Goal: Task Accomplishment & Management: Complete application form

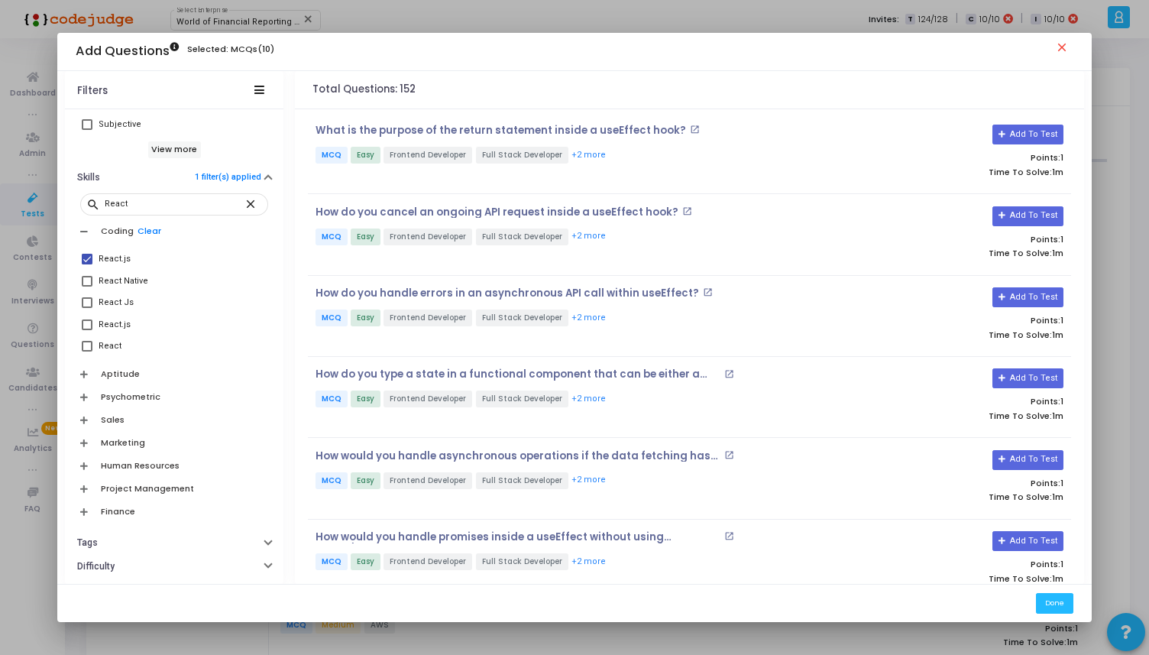
scroll to position [573, 0]
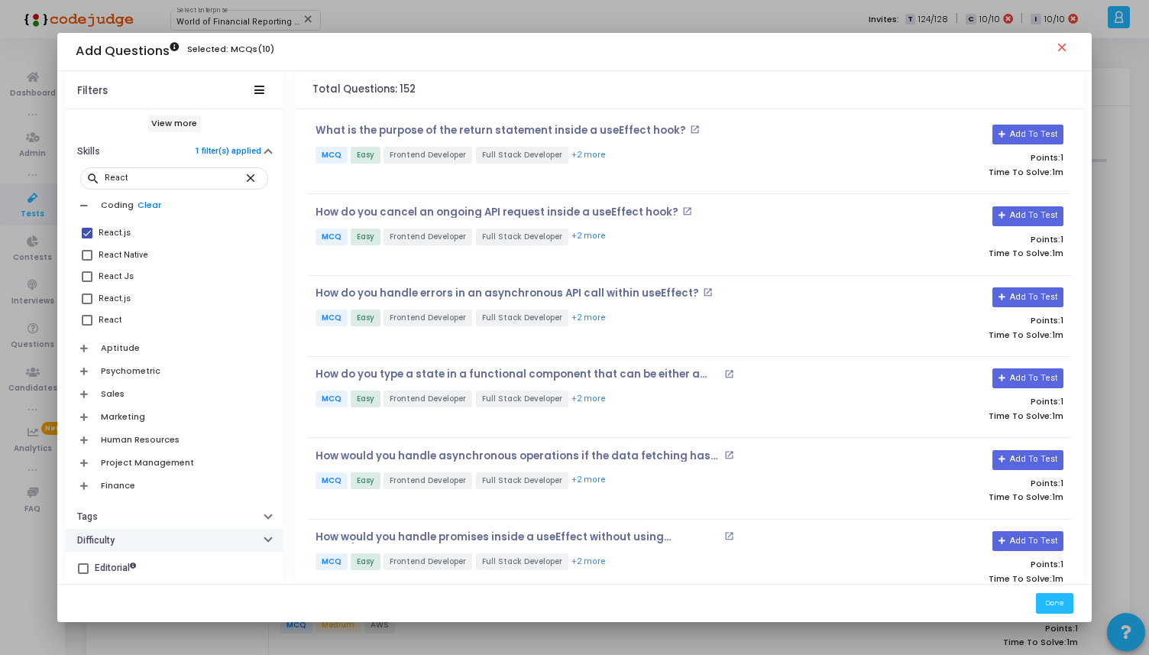
click at [131, 533] on button "Difficulty" at bounding box center [174, 541] width 219 height 24
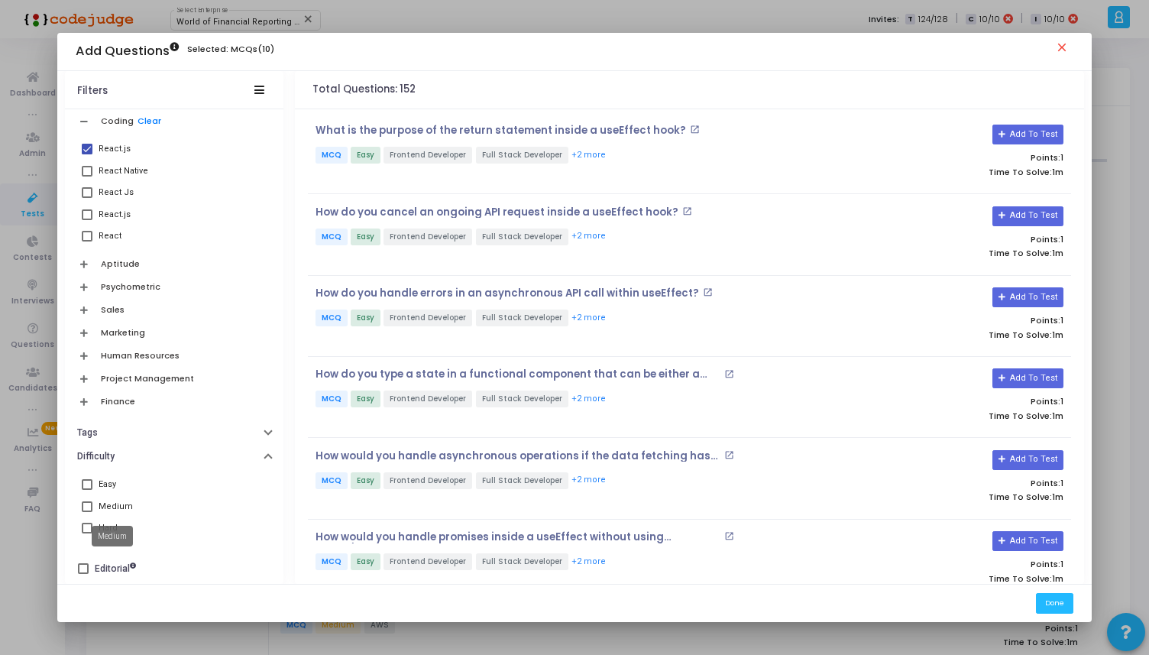
click at [115, 503] on div "Medium" at bounding box center [116, 507] width 34 height 18
click at [87, 512] on input "Medium" at bounding box center [86, 512] width 1 height 1
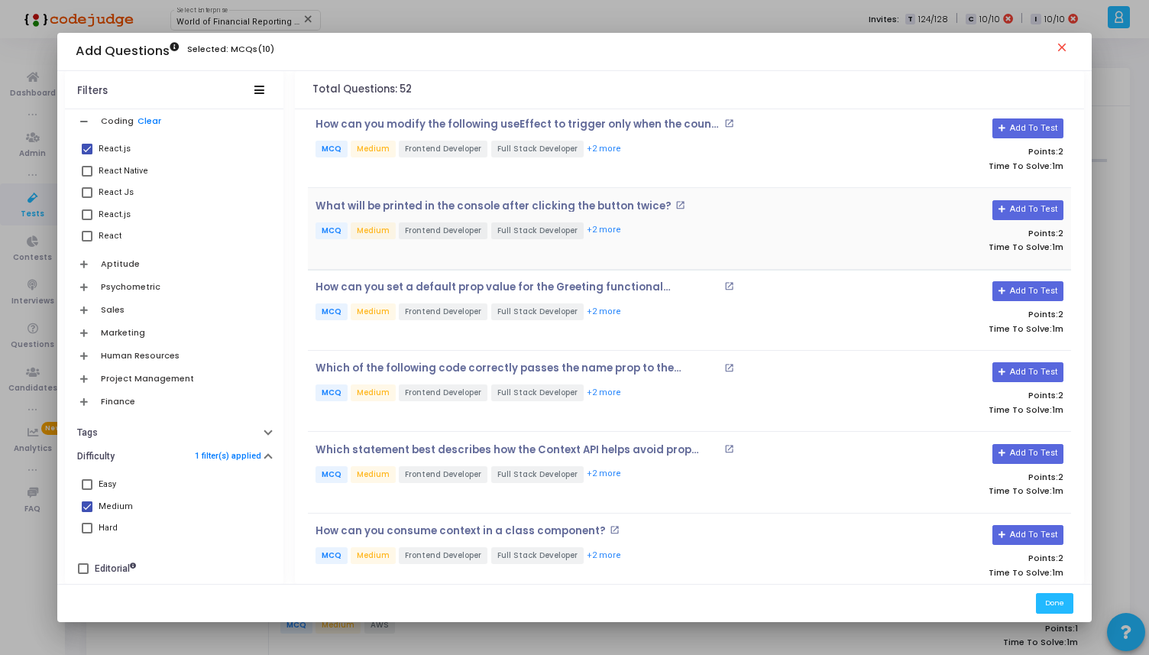
scroll to position [0, 0]
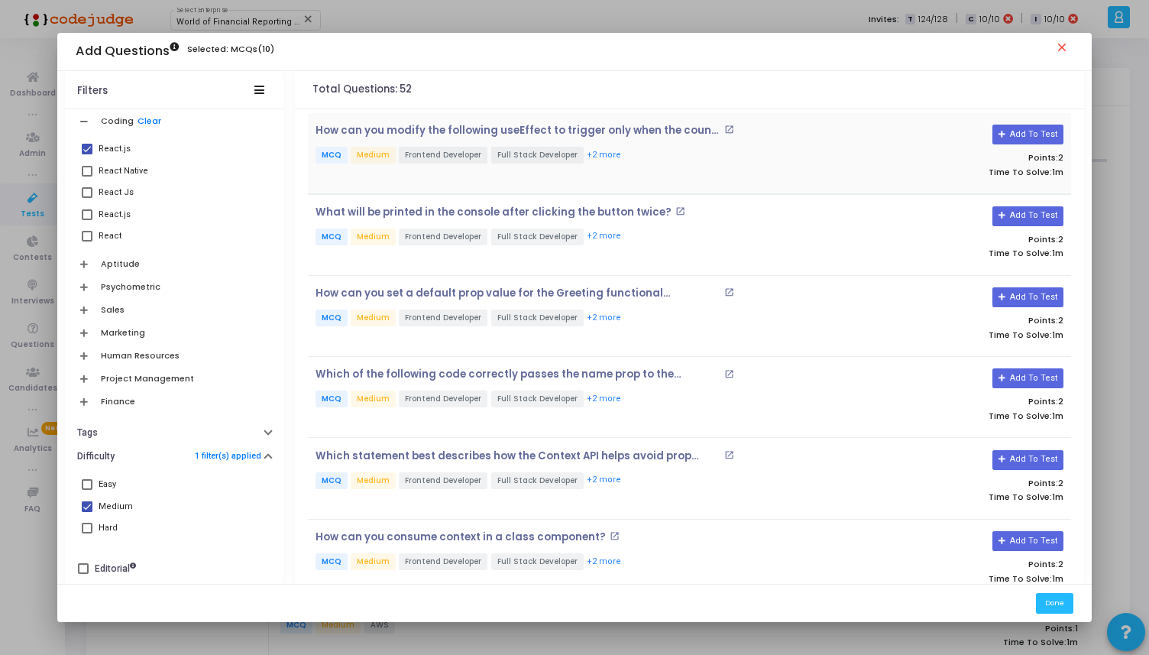
click at [633, 159] on p "MCQ Medium Frontend Developer Full Stack Developer +2 more" at bounding box center [563, 156] width 494 height 19
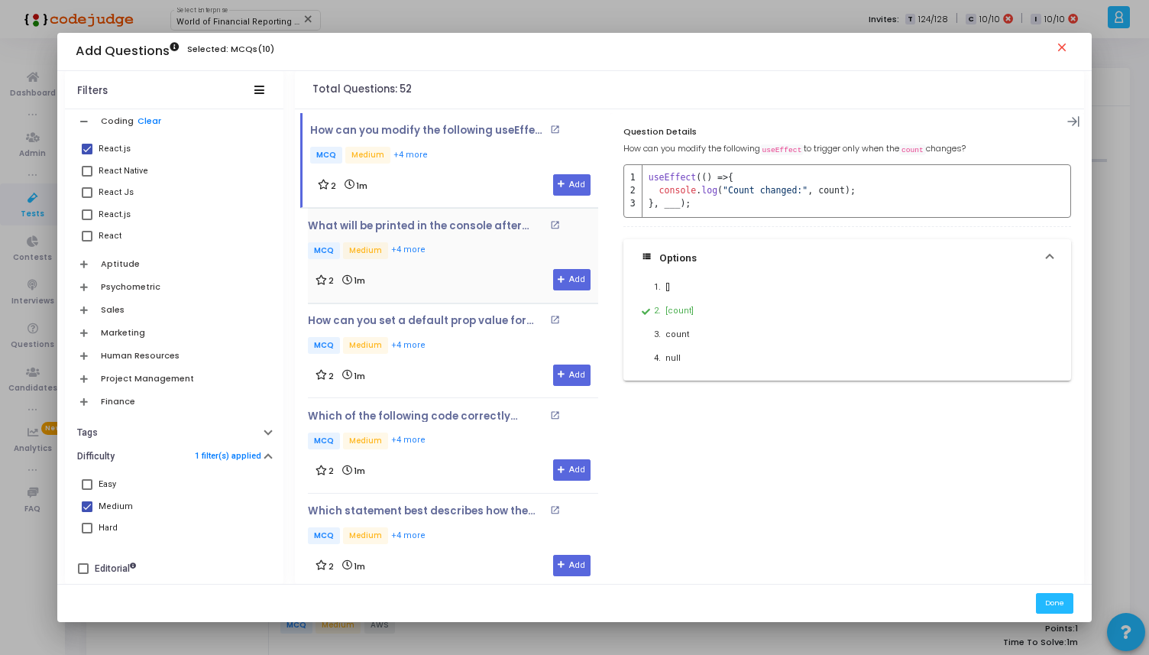
click at [480, 245] on p "MCQ Medium +4 more" at bounding box center [453, 251] width 290 height 19
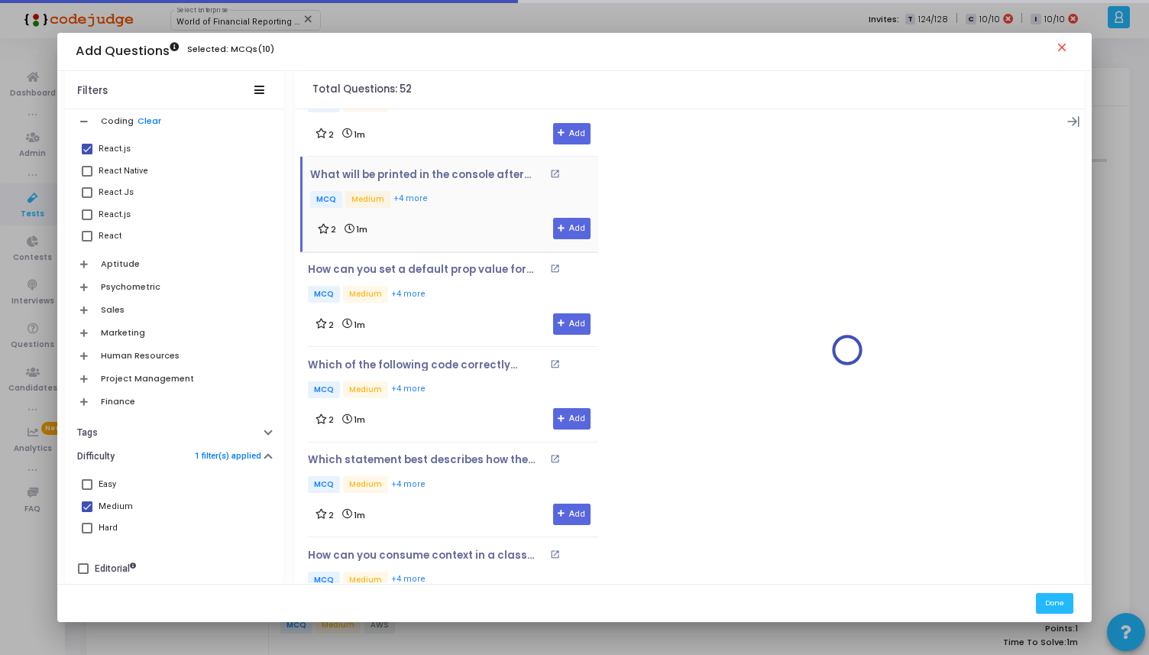
scroll to position [98, 0]
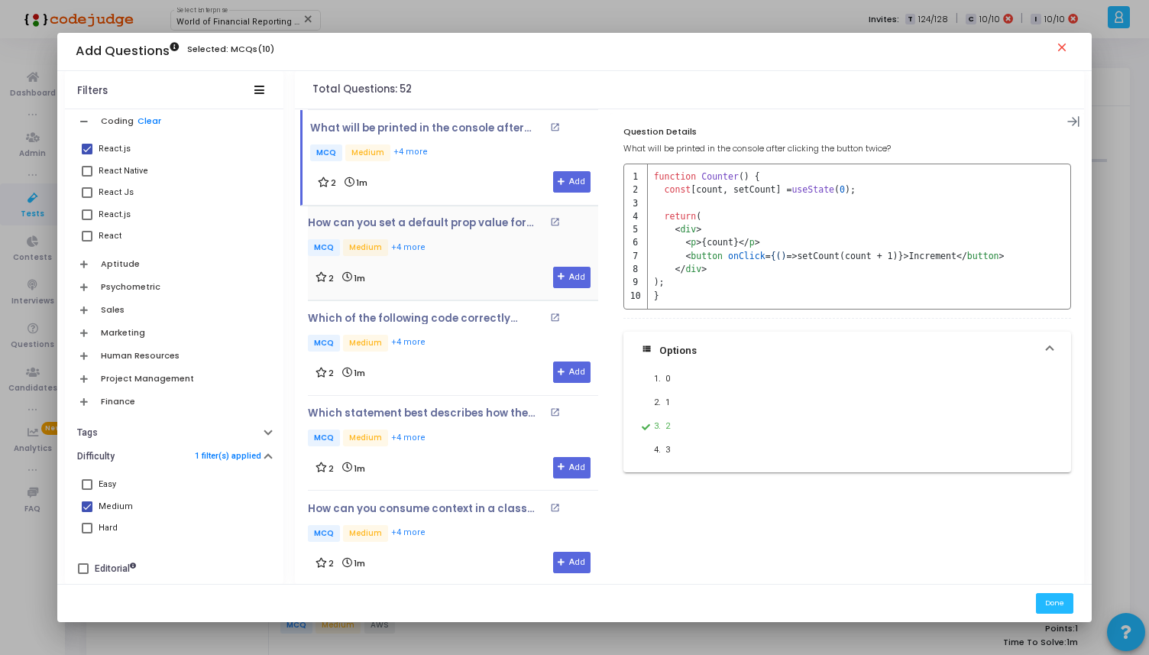
click at [480, 246] on p "MCQ Medium +4 more" at bounding box center [453, 248] width 290 height 19
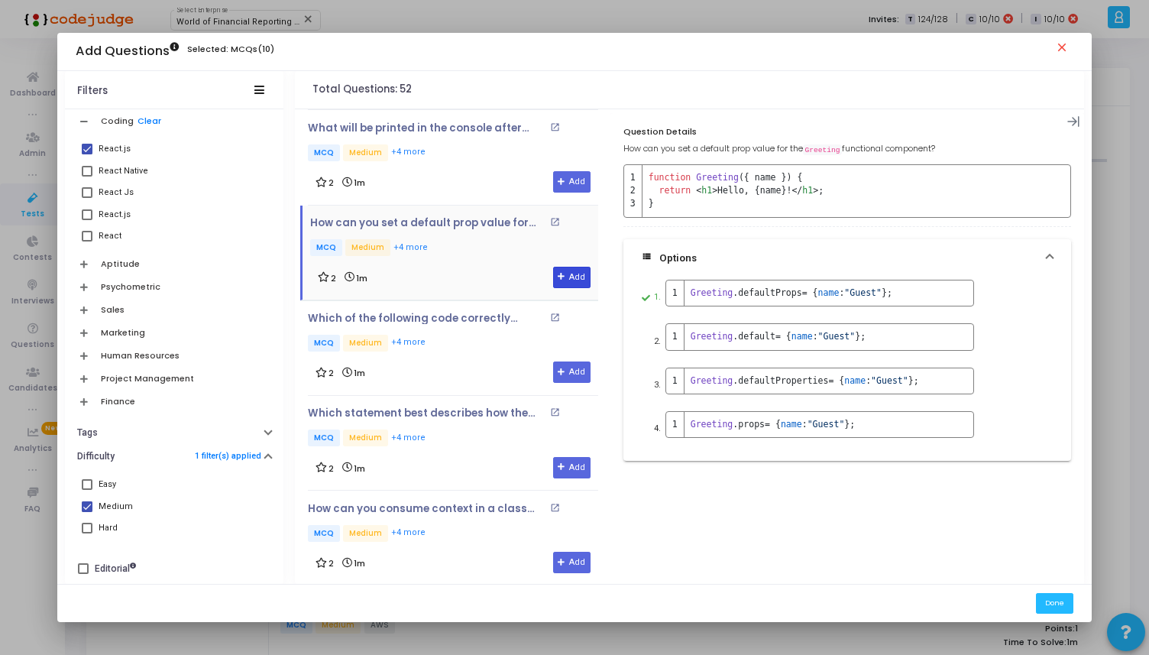
click at [561, 285] on button "Add" at bounding box center [571, 277] width 37 height 21
click at [464, 339] on p "MCQ Medium +4 more" at bounding box center [453, 344] width 290 height 19
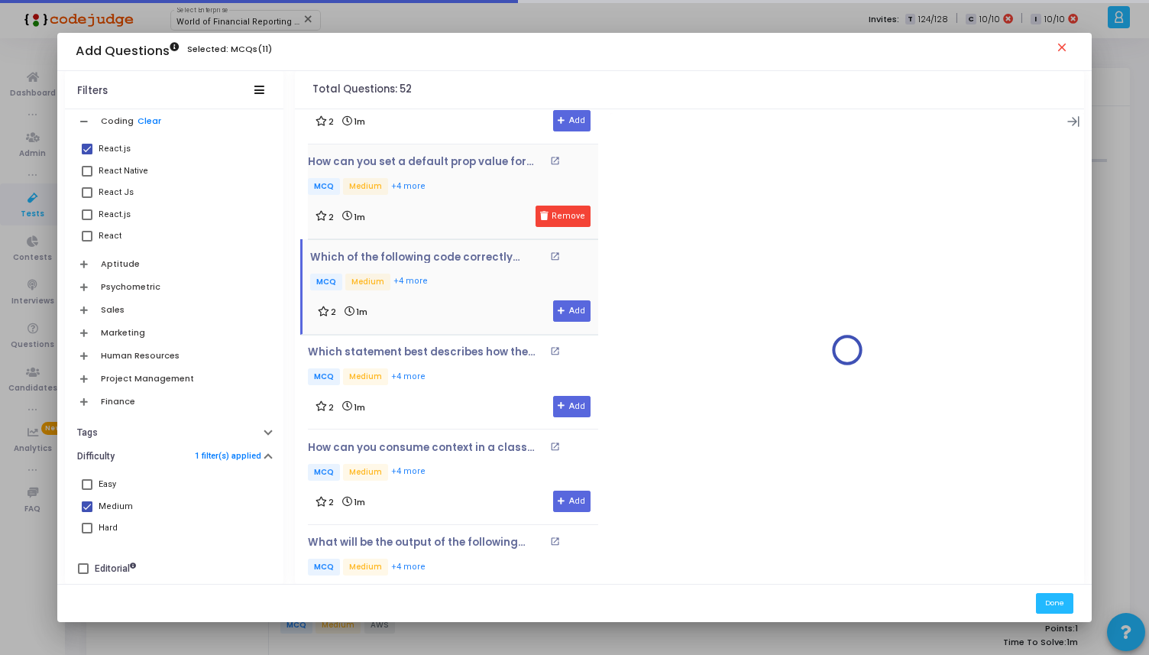
scroll to position [214, 0]
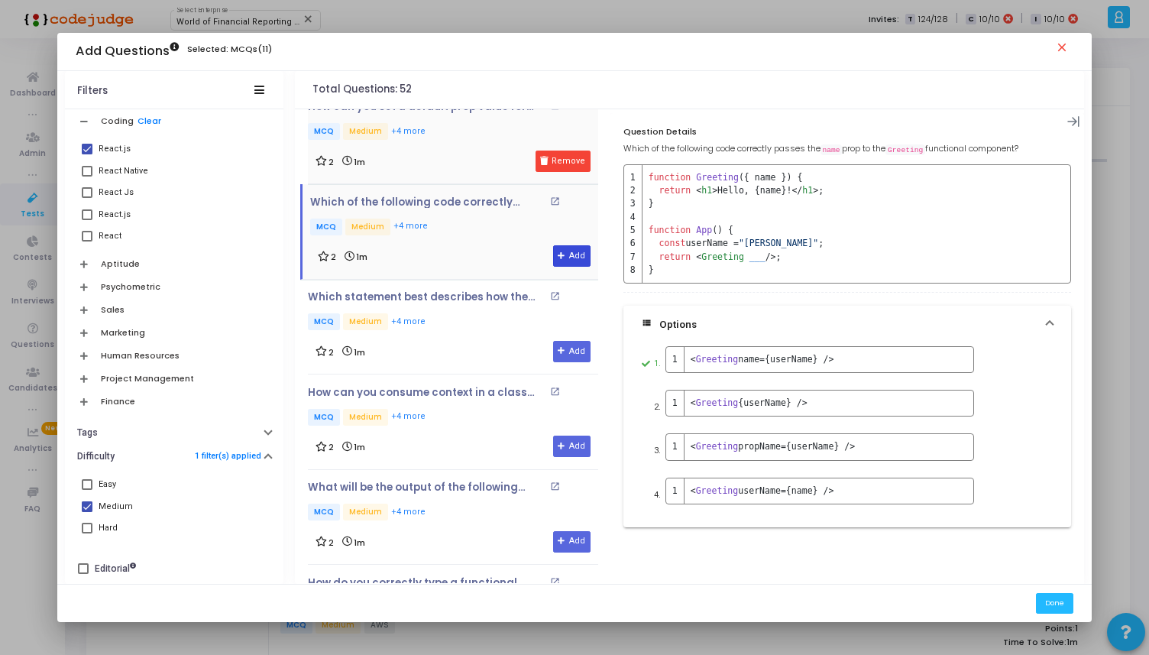
click at [558, 252] on icon at bounding box center [562, 256] width 8 height 8
click at [555, 252] on button "Remove" at bounding box center [563, 255] width 55 height 21
click at [538, 169] on button "Remove" at bounding box center [563, 161] width 55 height 21
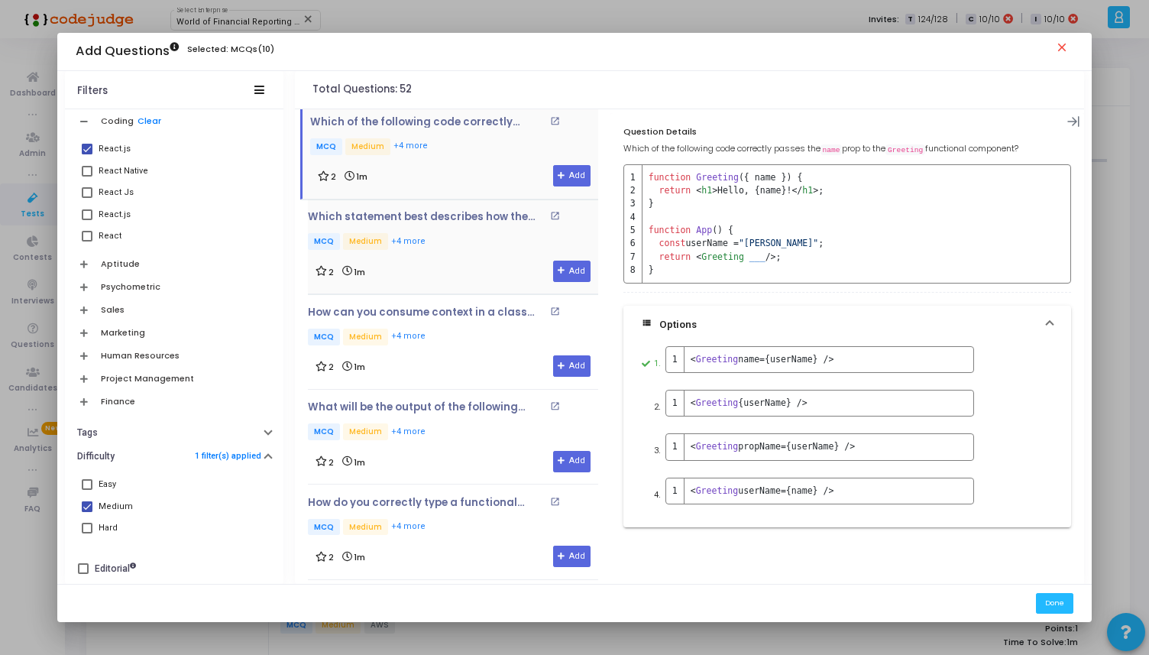
scroll to position [308, 0]
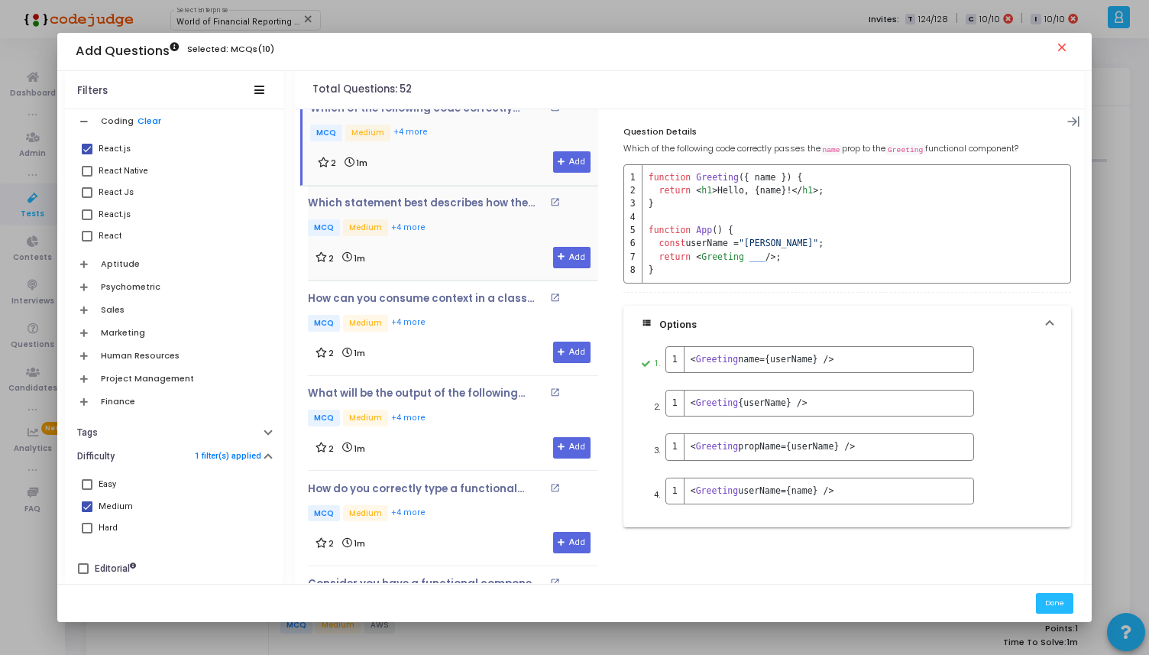
click at [459, 243] on div "Which statement best describes how the Context API helps avoid prop drilling? o…" at bounding box center [453, 232] width 290 height 71
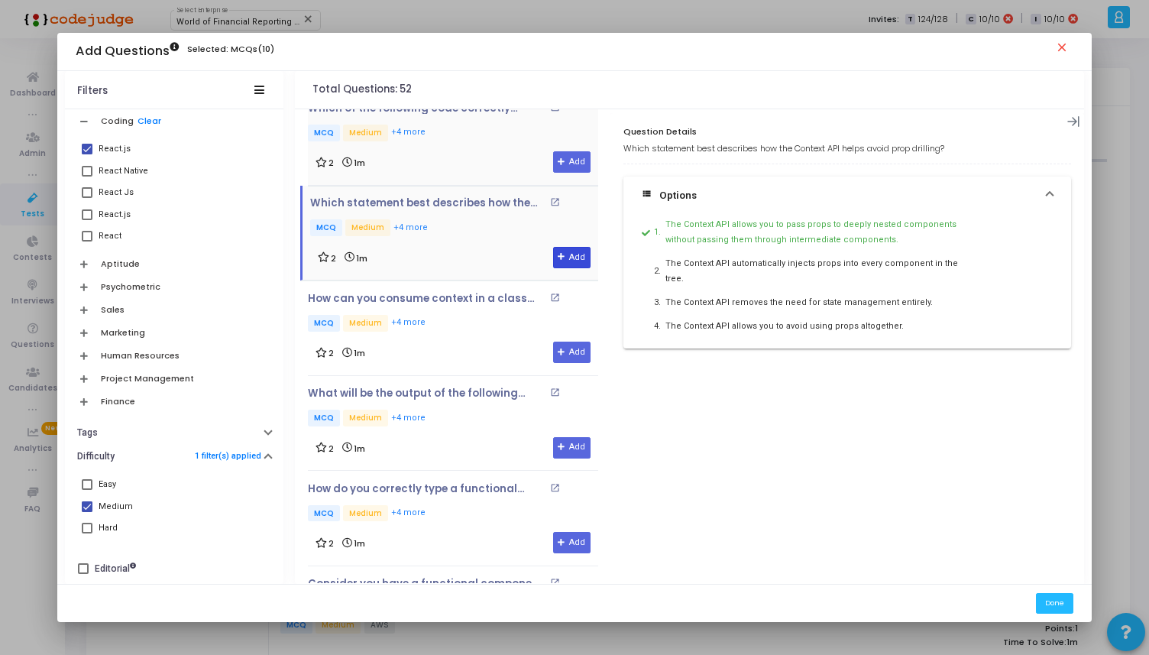
click at [558, 257] on icon at bounding box center [562, 257] width 8 height 8
click at [465, 336] on div "How can you consume context in a class component? open_in_new MCQ Medium +4 mor…" at bounding box center [453, 328] width 290 height 71
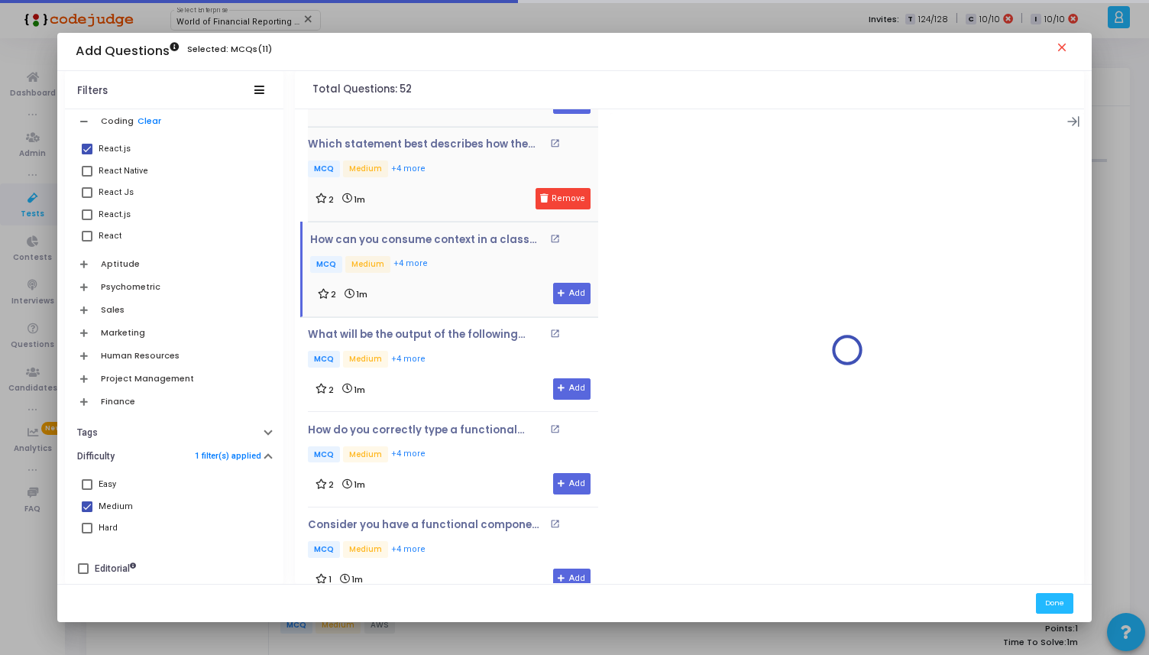
scroll to position [417, 0]
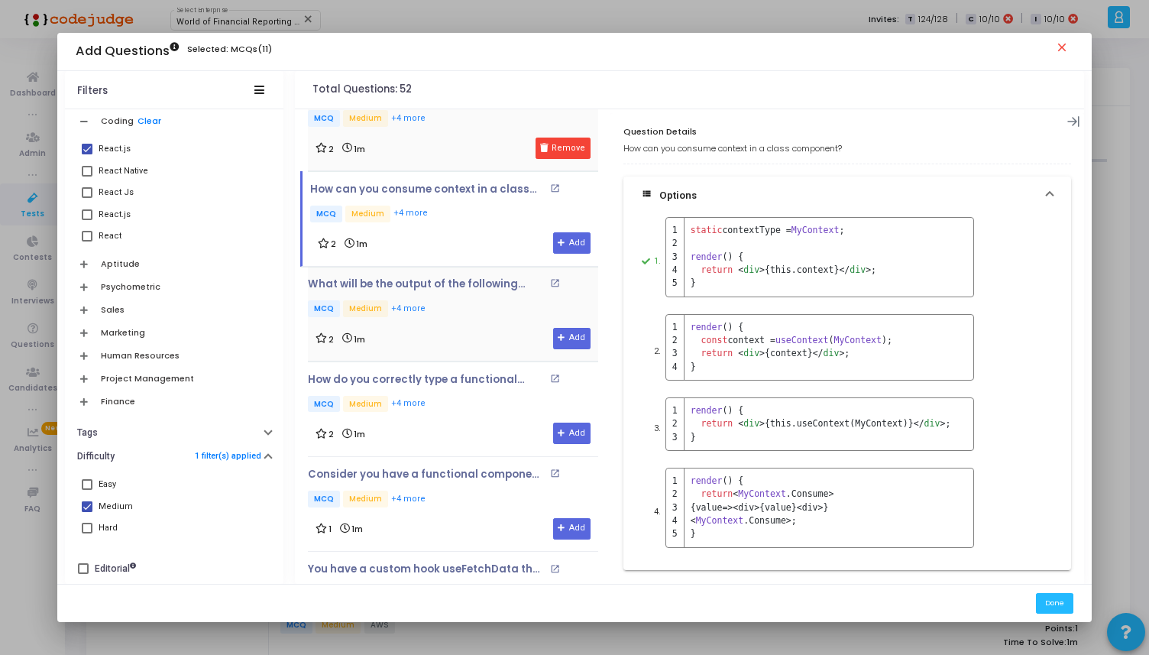
click at [472, 300] on p "MCQ Medium +4 more" at bounding box center [453, 309] width 290 height 19
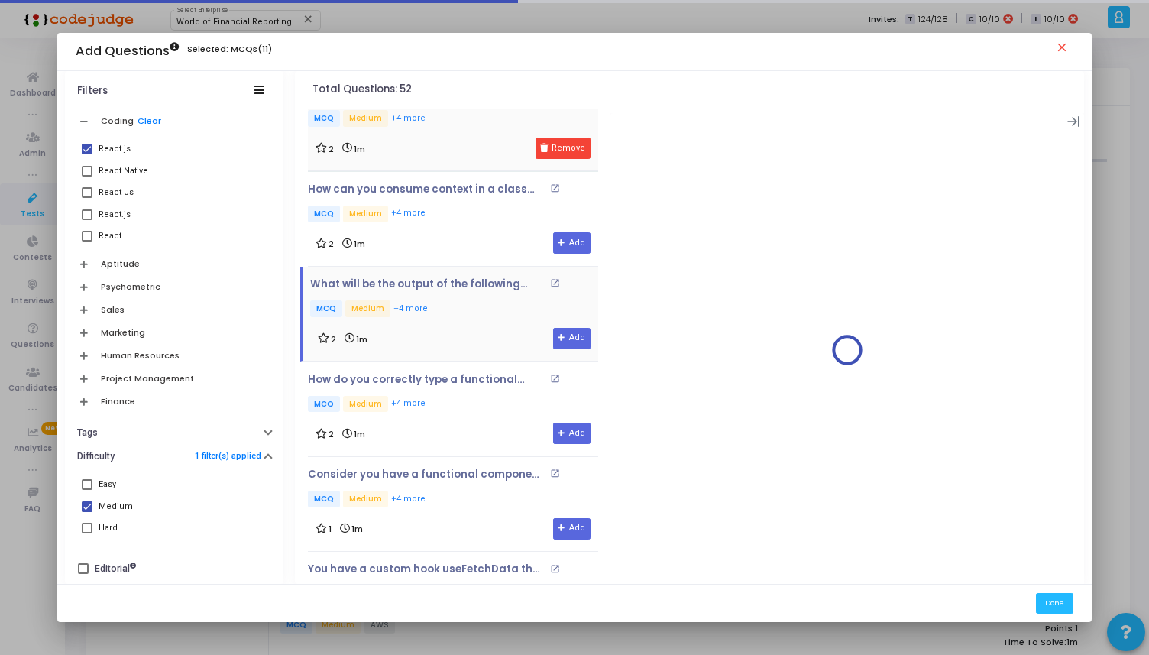
scroll to position [458, 0]
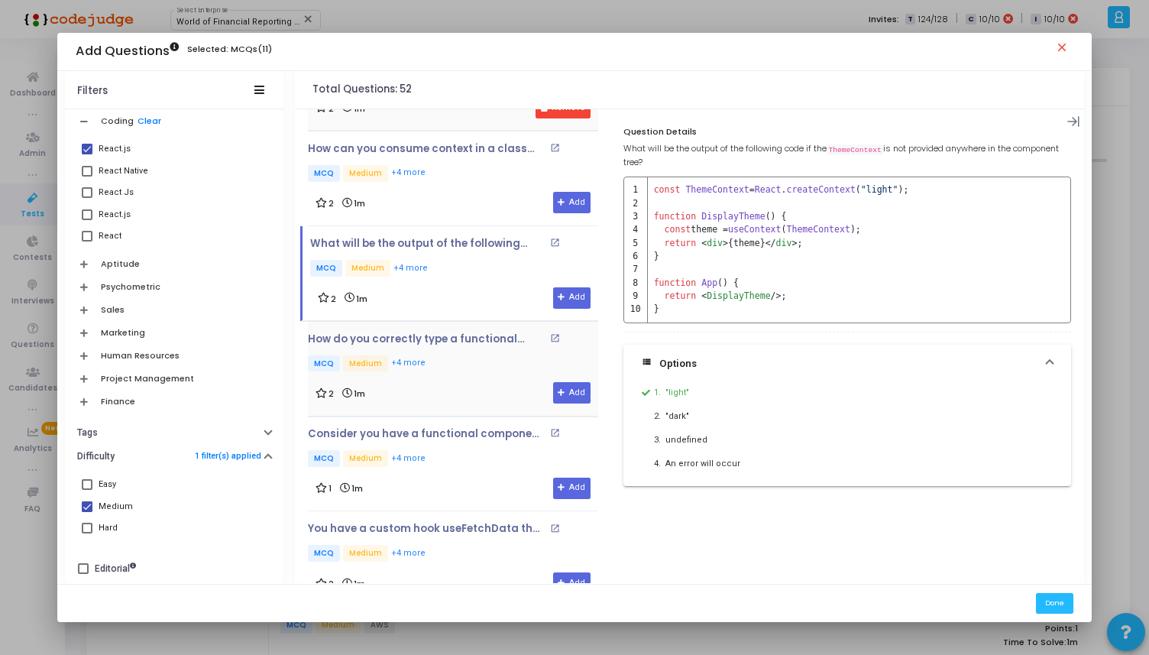
click at [465, 360] on p "MCQ Medium +4 more" at bounding box center [453, 364] width 290 height 19
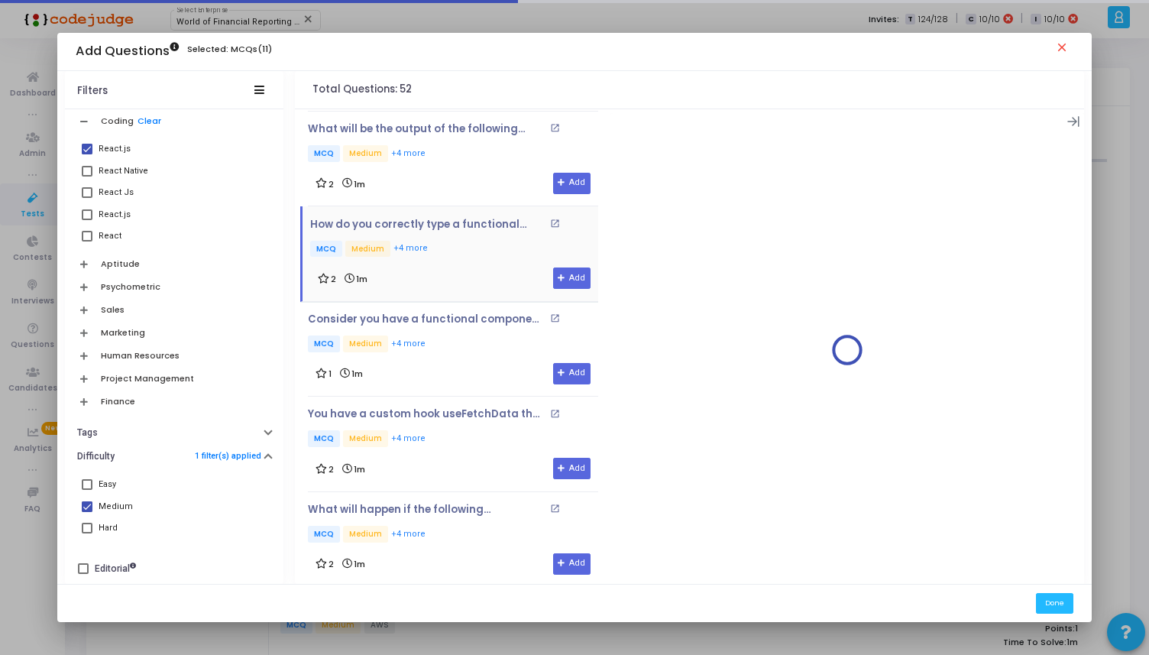
scroll to position [574, 0]
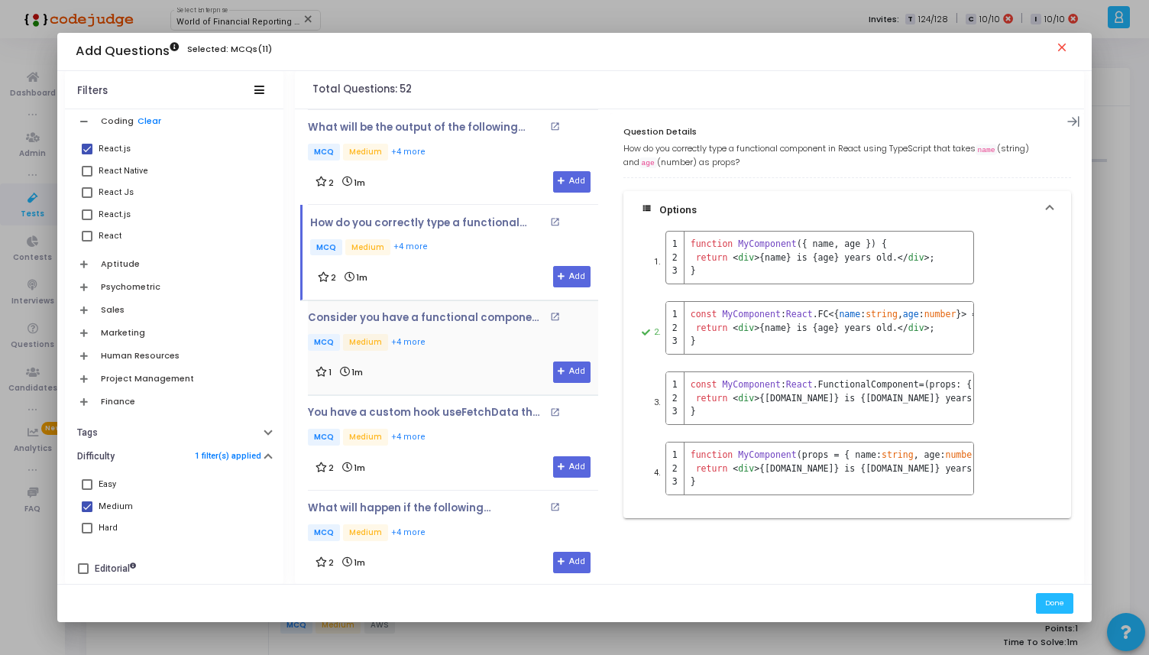
click at [483, 352] on div "Consider you have a functional component that accepts a prop data which can be …" at bounding box center [453, 347] width 290 height 71
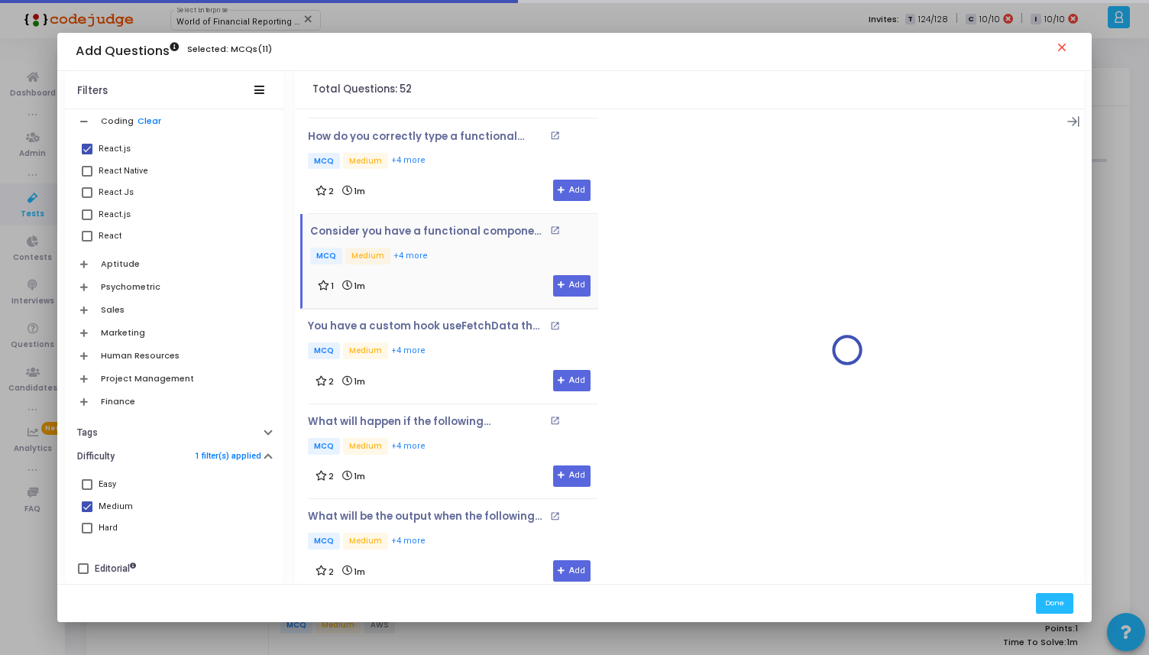
scroll to position [726, 0]
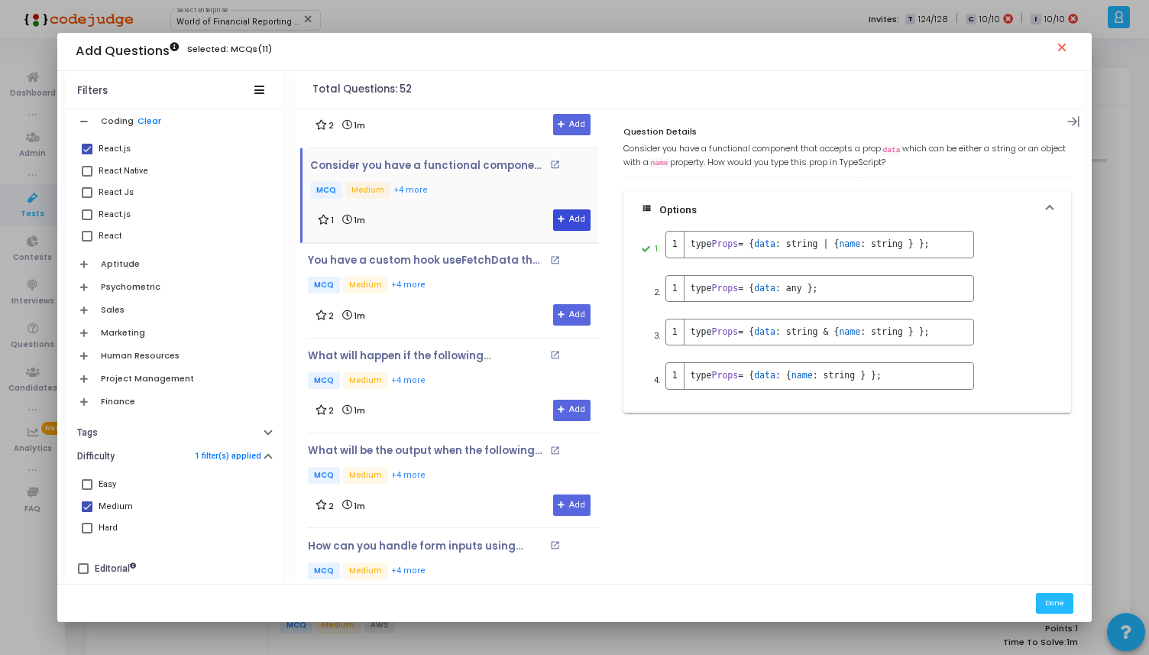
click at [553, 225] on button "Add" at bounding box center [571, 219] width 37 height 21
click at [508, 278] on p "MCQ Medium +4 more" at bounding box center [453, 286] width 290 height 19
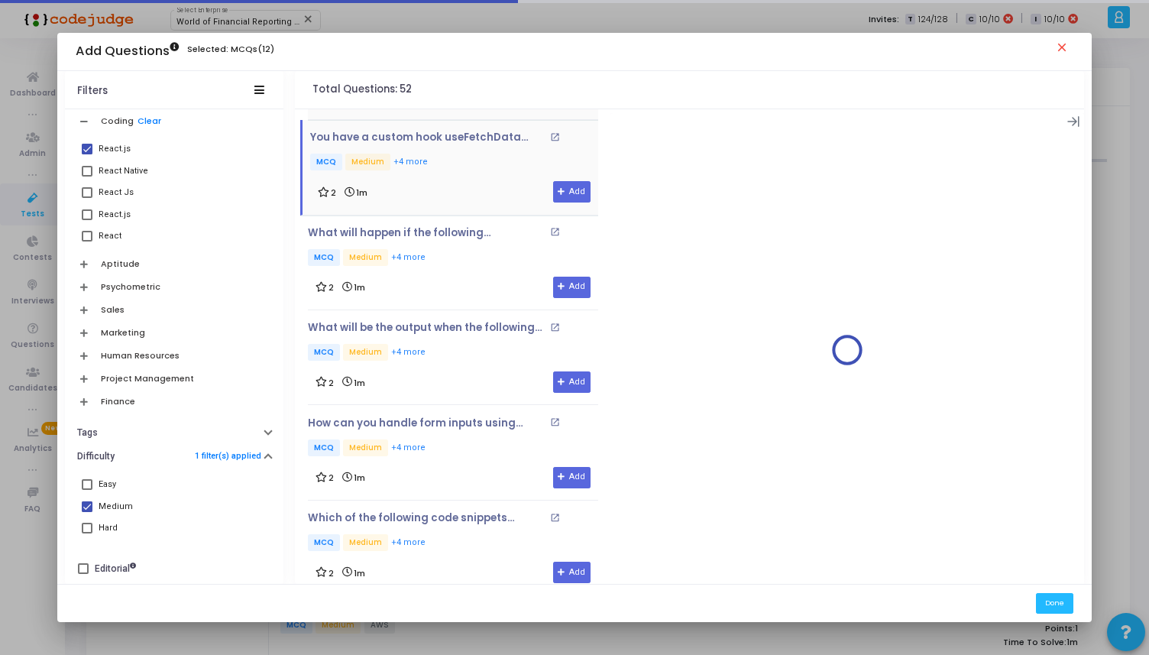
scroll to position [862, 0]
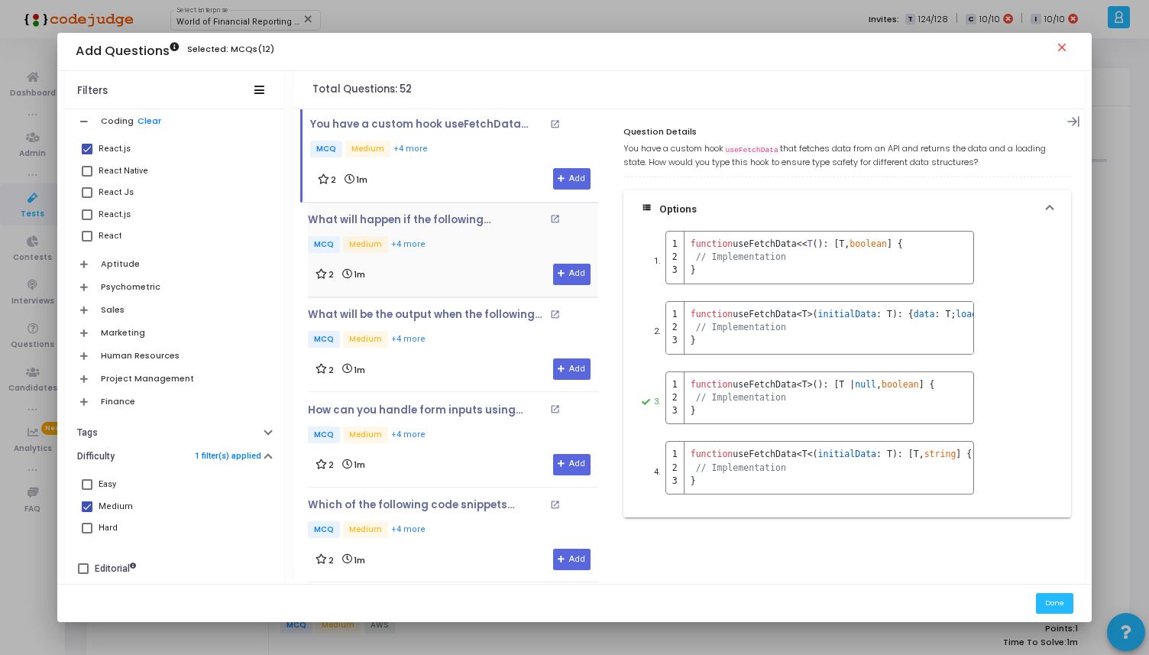
click at [496, 265] on div "2 1m Add" at bounding box center [453, 274] width 275 height 21
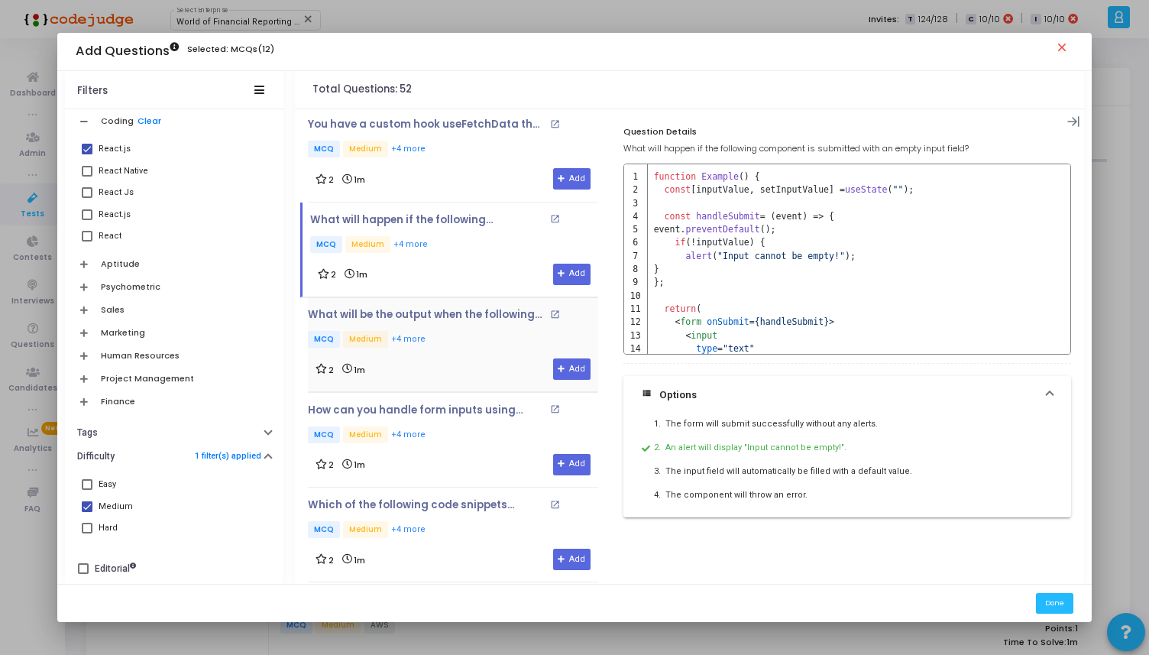
click at [501, 331] on p "MCQ Medium +4 more" at bounding box center [453, 340] width 290 height 19
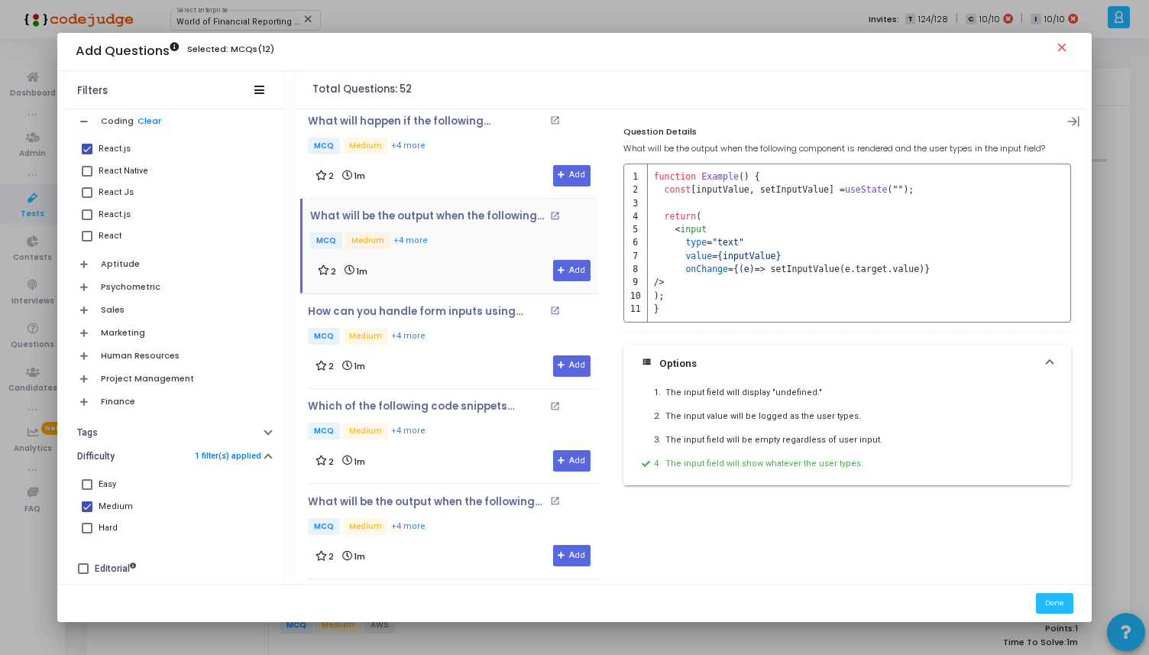
scroll to position [974, 0]
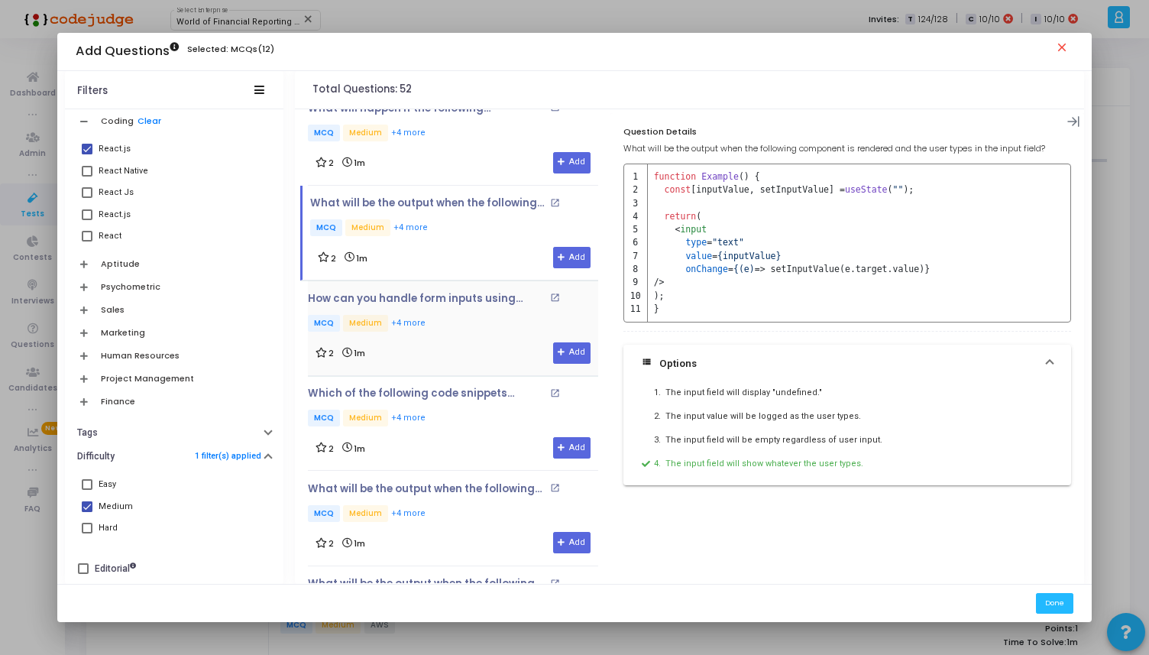
click at [477, 316] on p "MCQ Medium +4 more" at bounding box center [453, 324] width 290 height 19
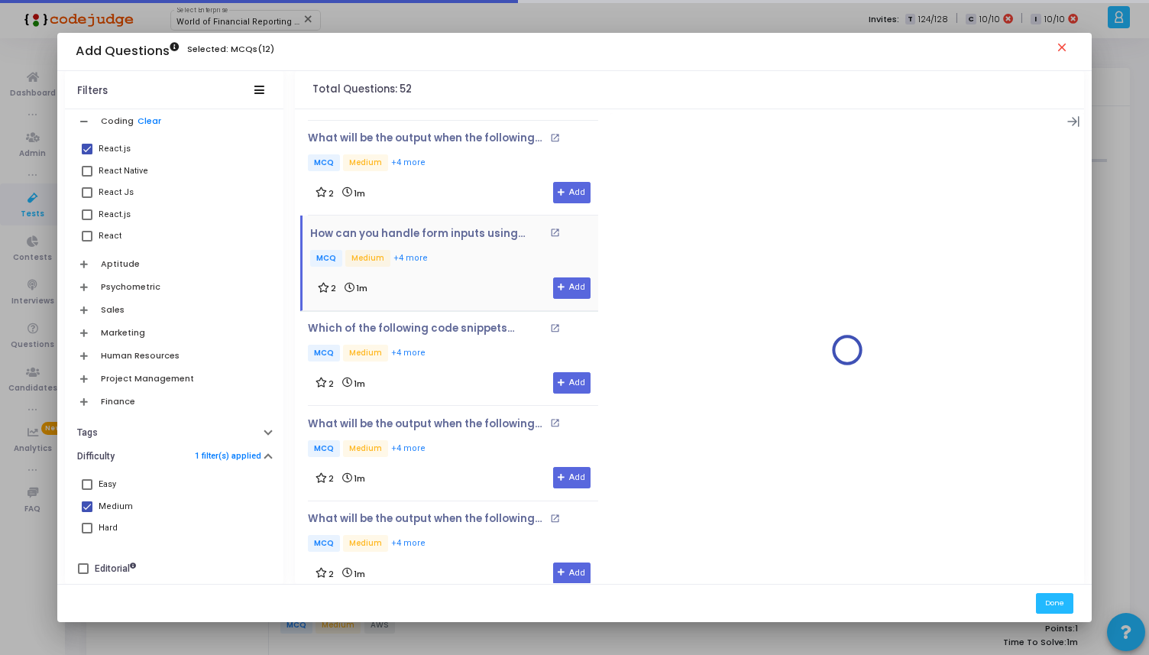
scroll to position [1085, 0]
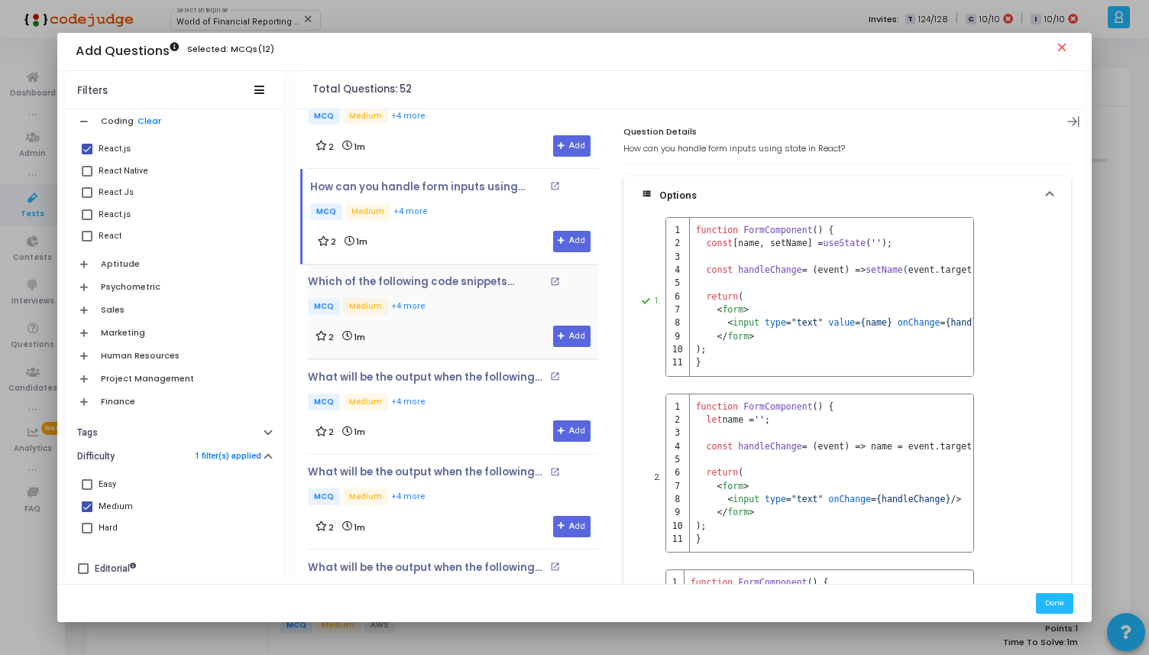
click at [477, 300] on p "MCQ Medium +4 more" at bounding box center [453, 307] width 290 height 19
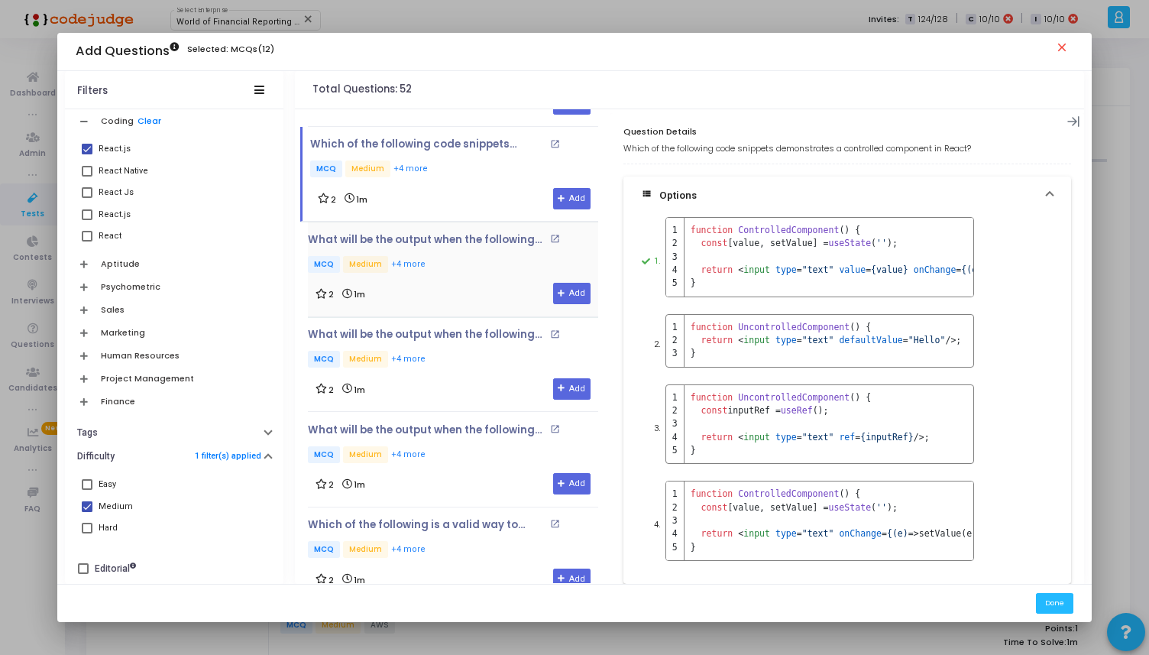
click at [467, 267] on p "MCQ Medium +4 more" at bounding box center [453, 265] width 290 height 19
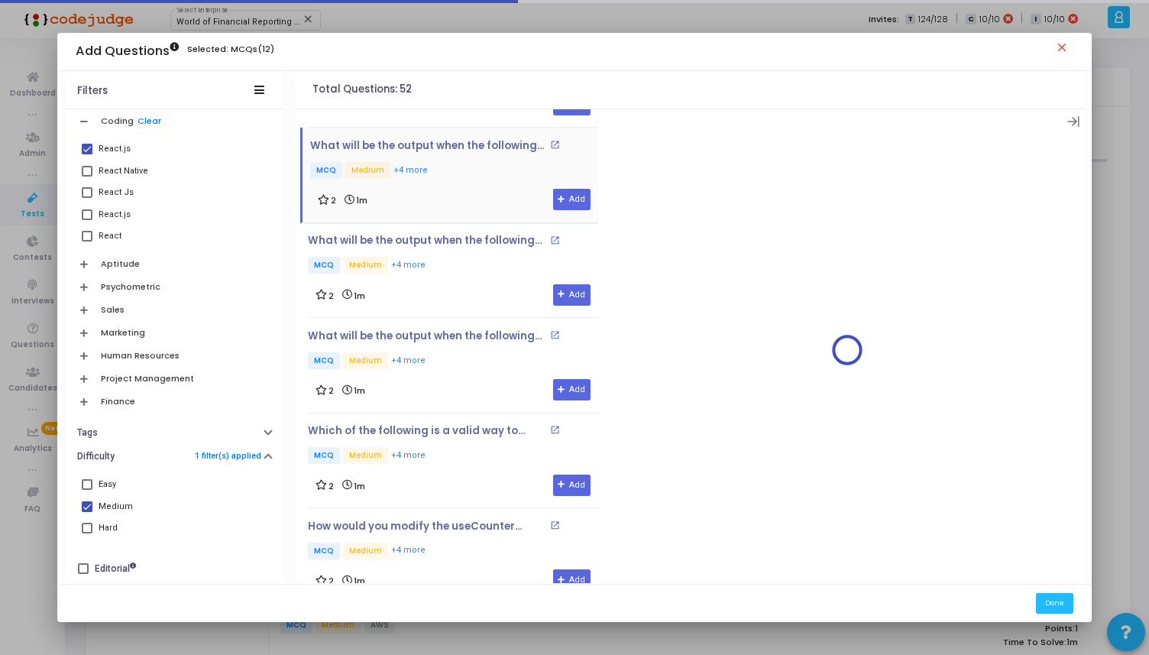
scroll to position [1370, 0]
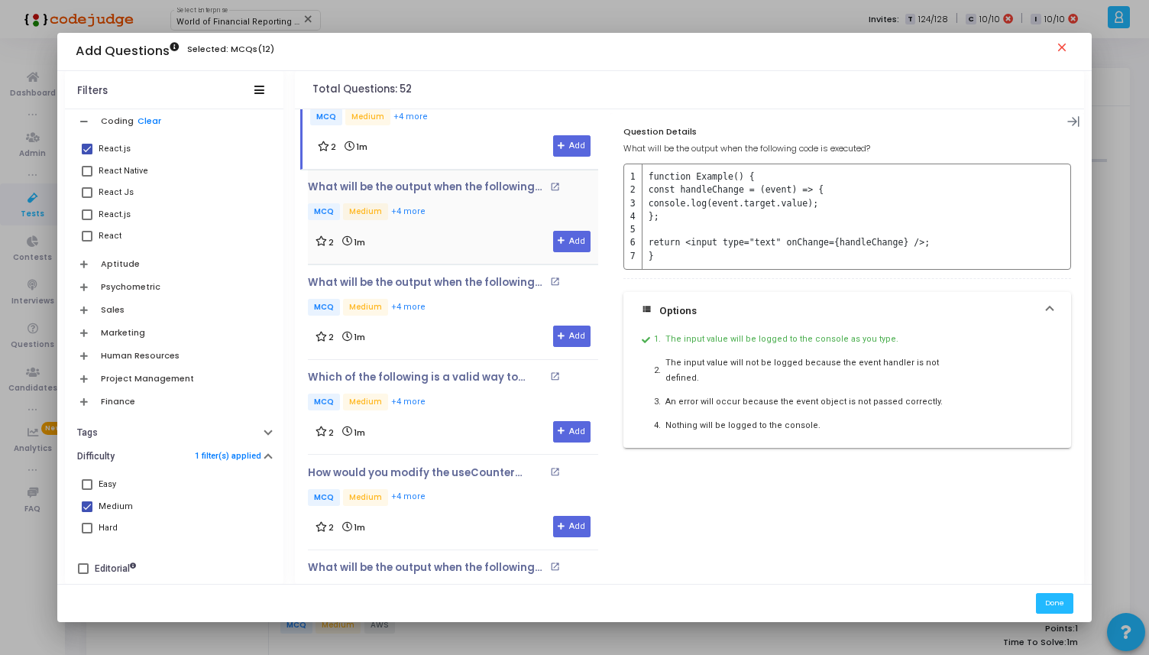
click at [467, 231] on div "2 1m Add" at bounding box center [453, 241] width 275 height 21
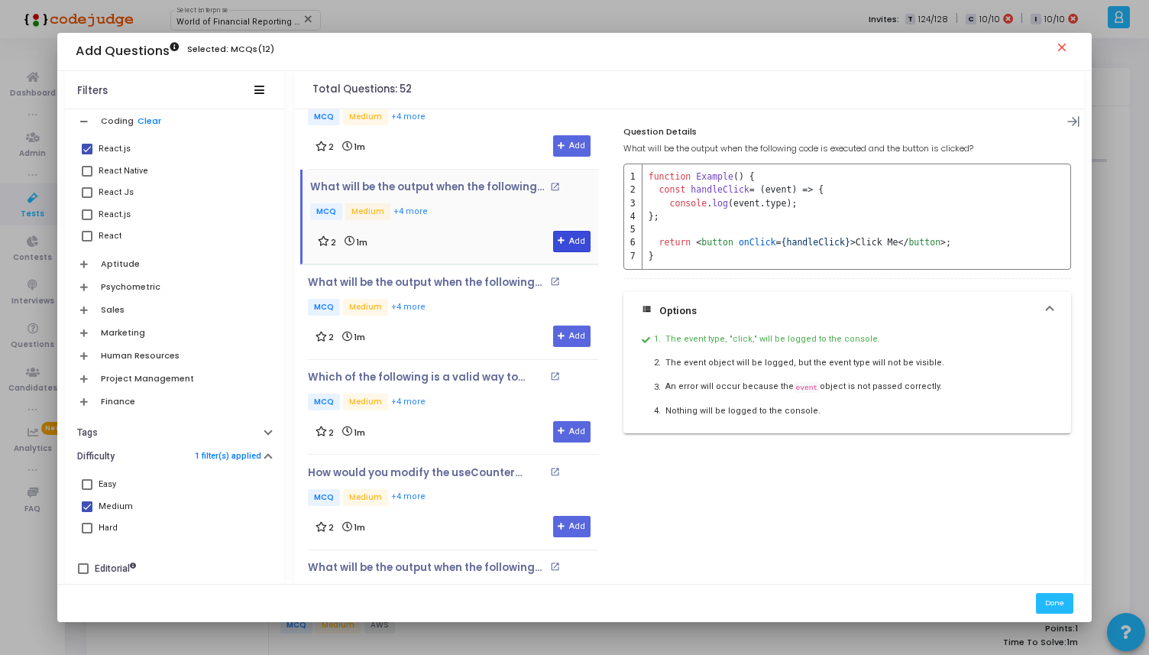
click at [555, 244] on button "Add" at bounding box center [571, 241] width 37 height 21
click at [498, 306] on p "MCQ Medium +4 more" at bounding box center [453, 308] width 290 height 19
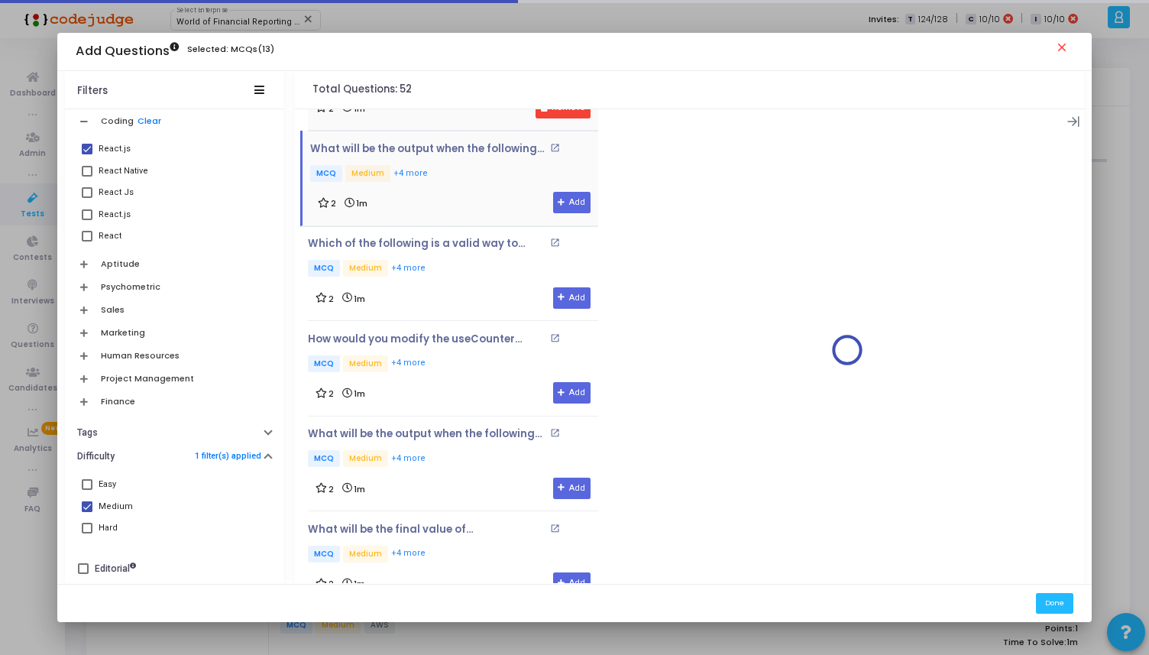
scroll to position [1536, 0]
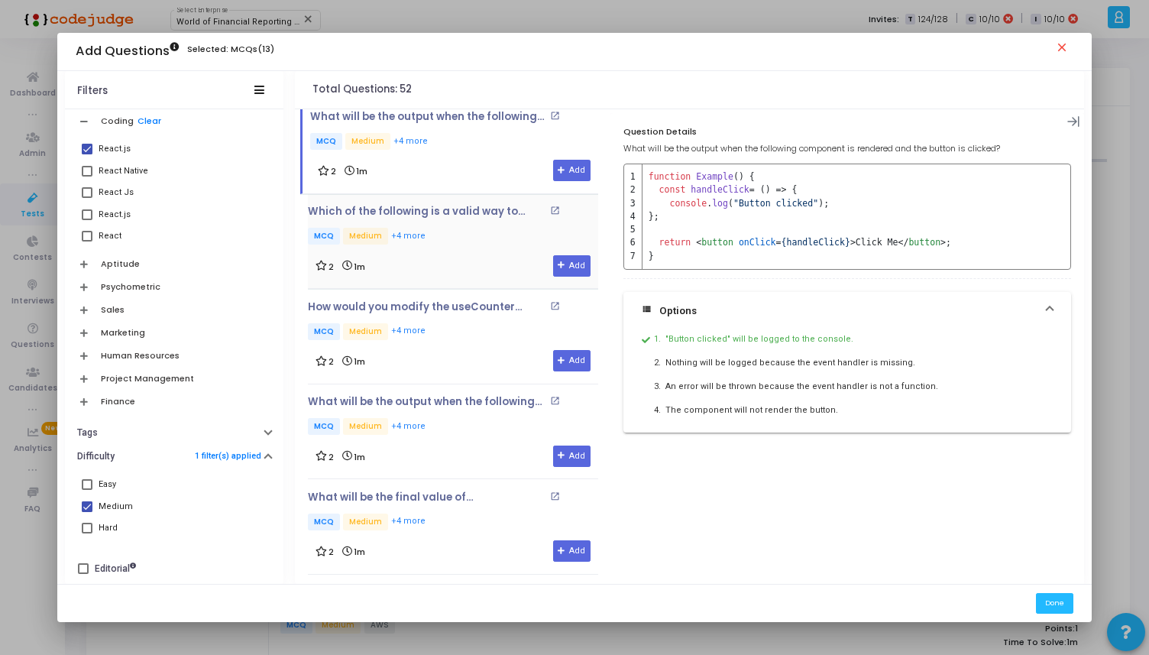
click at [502, 232] on p "MCQ Medium +4 more" at bounding box center [453, 237] width 290 height 19
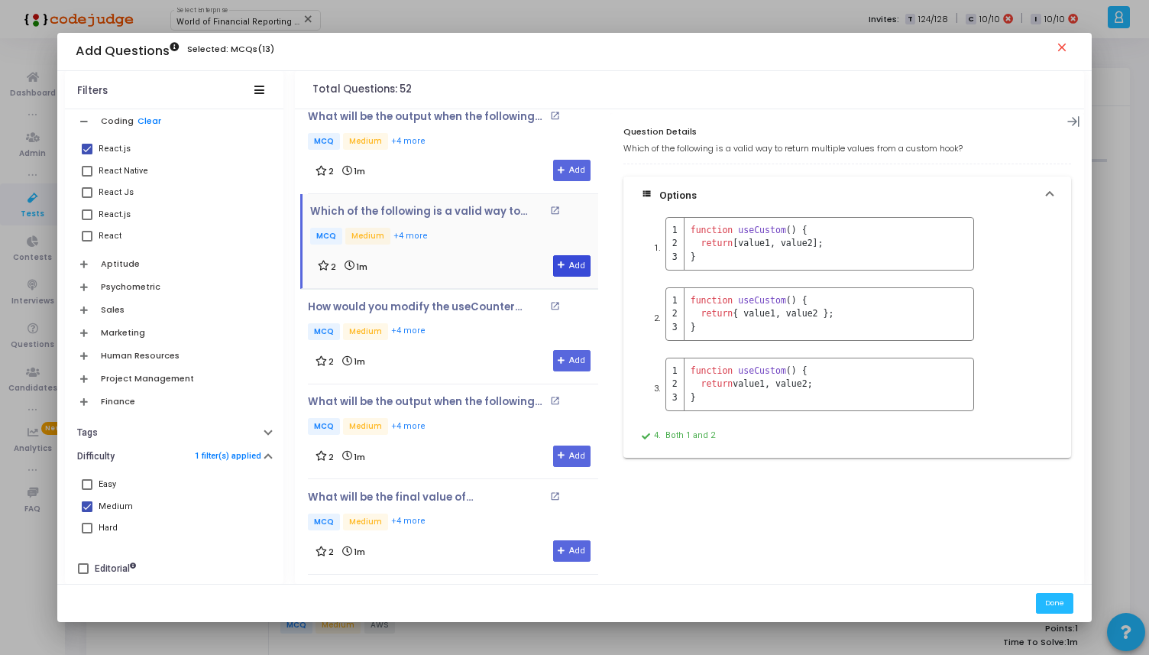
click at [579, 255] on button "Add" at bounding box center [571, 265] width 37 height 21
click at [471, 291] on div "How would you modify the useCounter custom hook to accept an initial count valu…" at bounding box center [453, 336] width 290 height 95
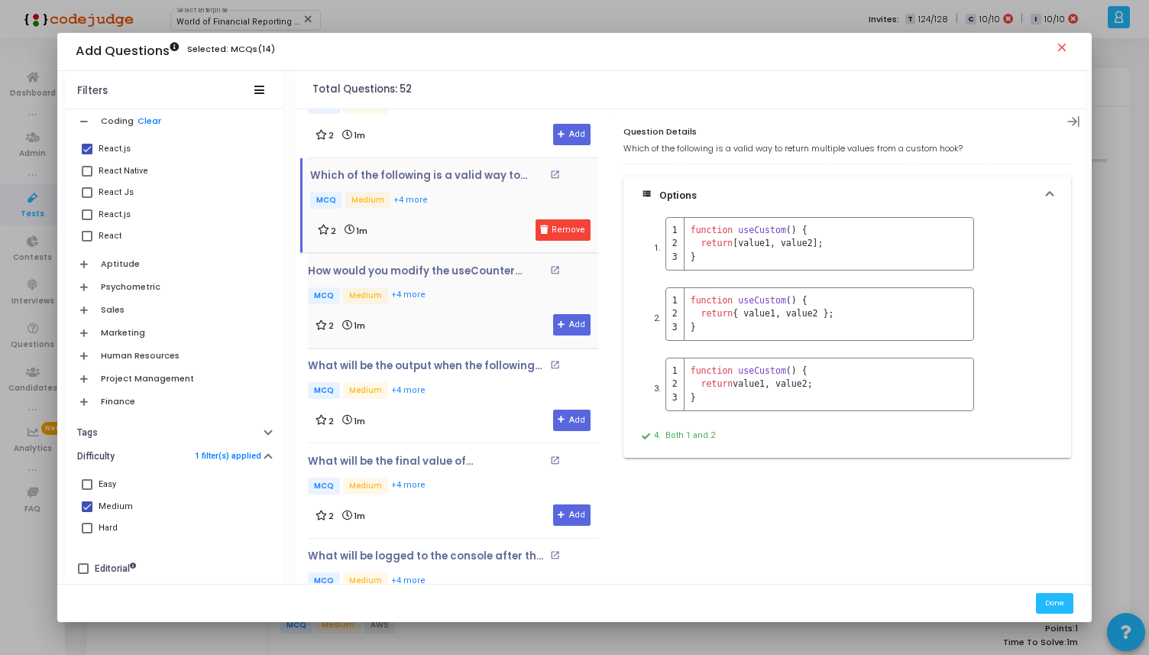
scroll to position [1586, 0]
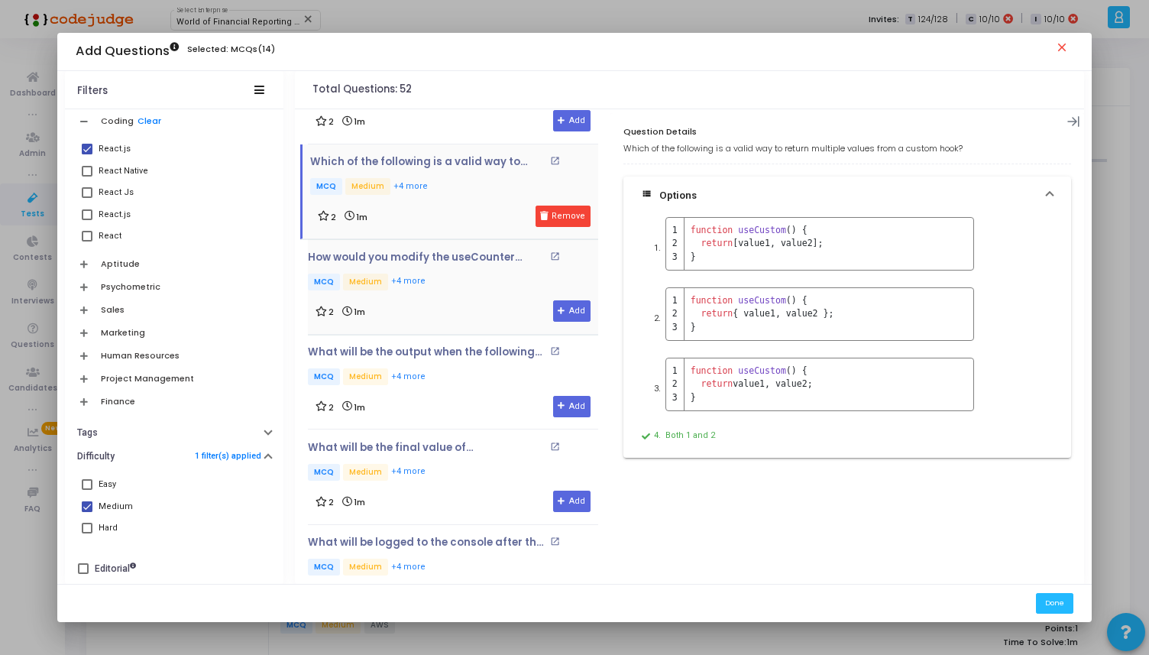
click at [445, 290] on div "How would you modify the useCounter custom hook to accept an initial count valu…" at bounding box center [453, 286] width 290 height 71
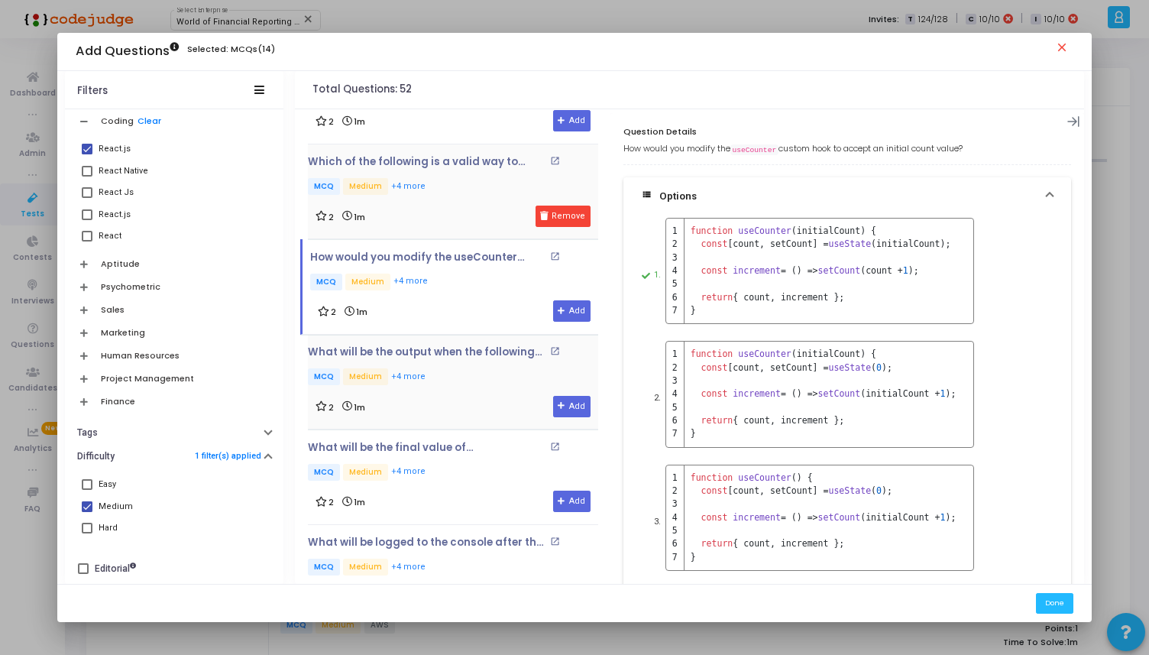
click at [470, 386] on div "What will be the output when the following useCounter custom hook is used in a …" at bounding box center [453, 381] width 290 height 71
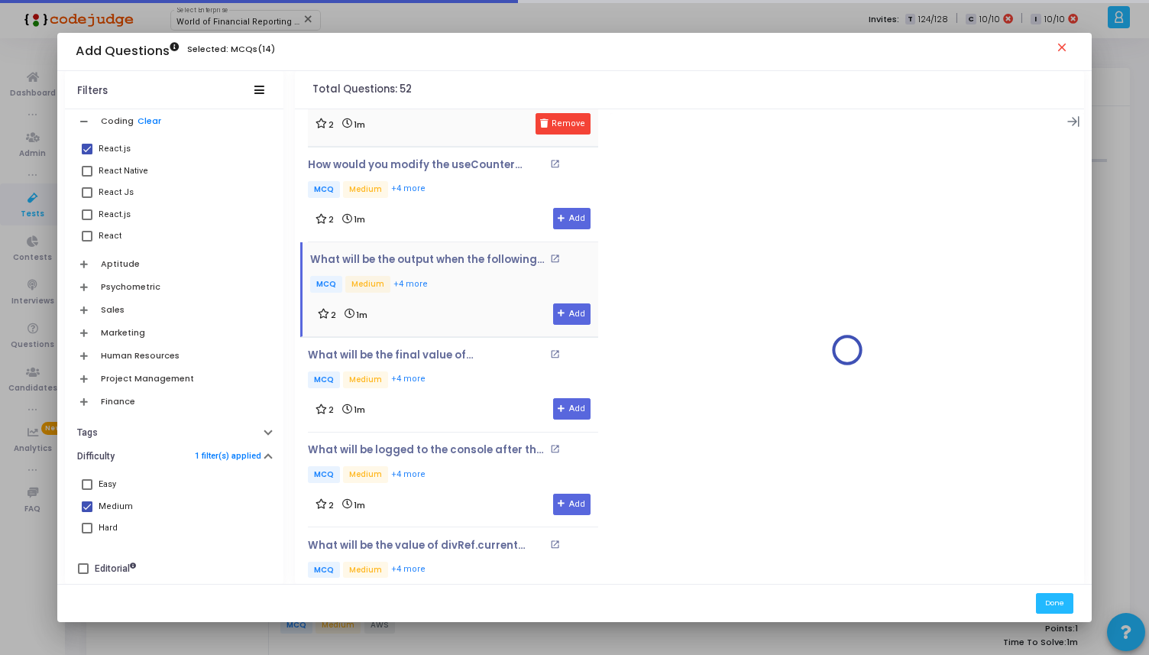
scroll to position [1762, 0]
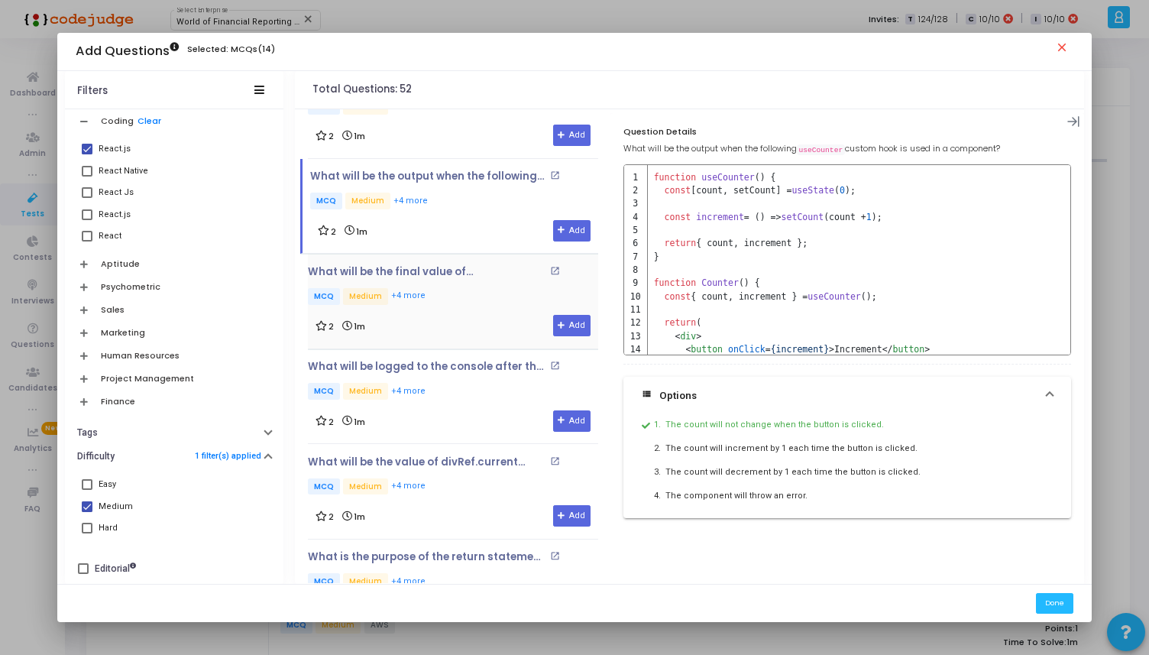
click at [470, 297] on p "MCQ Medium +4 more" at bounding box center [453, 297] width 290 height 19
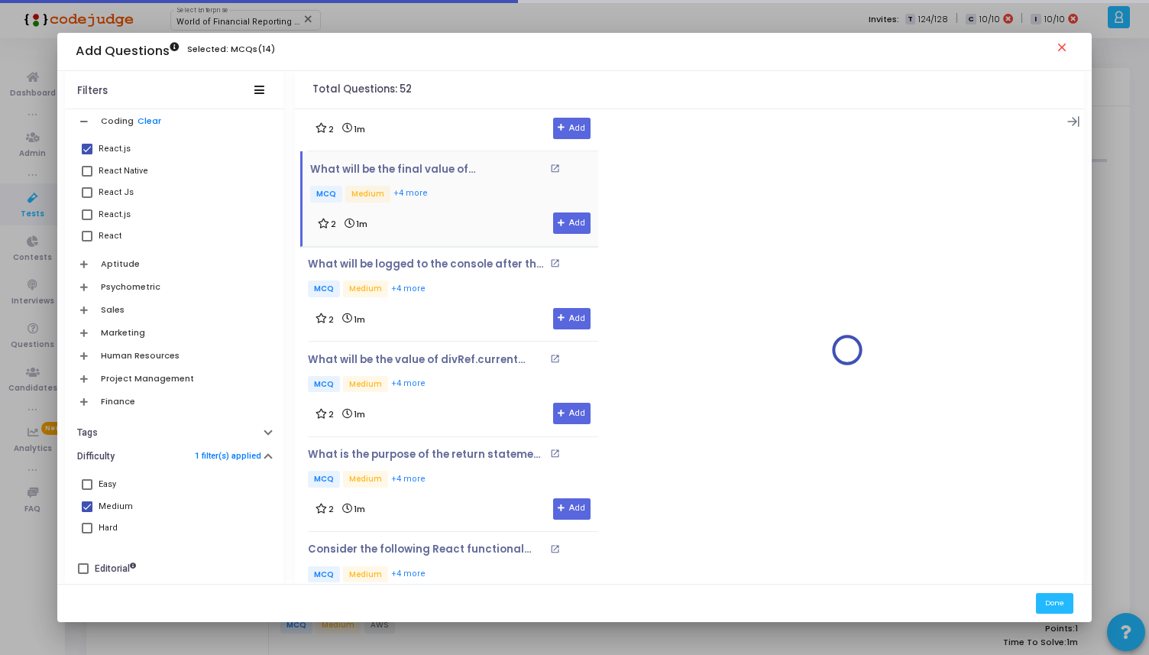
scroll to position [1918, 0]
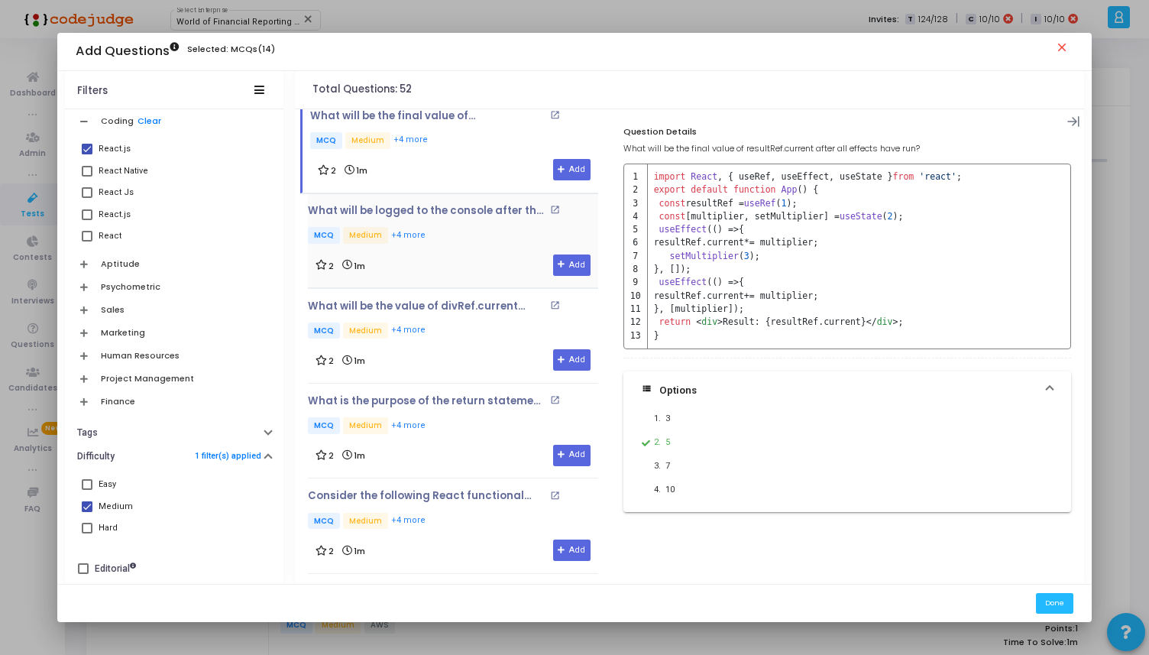
click at [470, 255] on div "2 1m Add" at bounding box center [453, 265] width 275 height 21
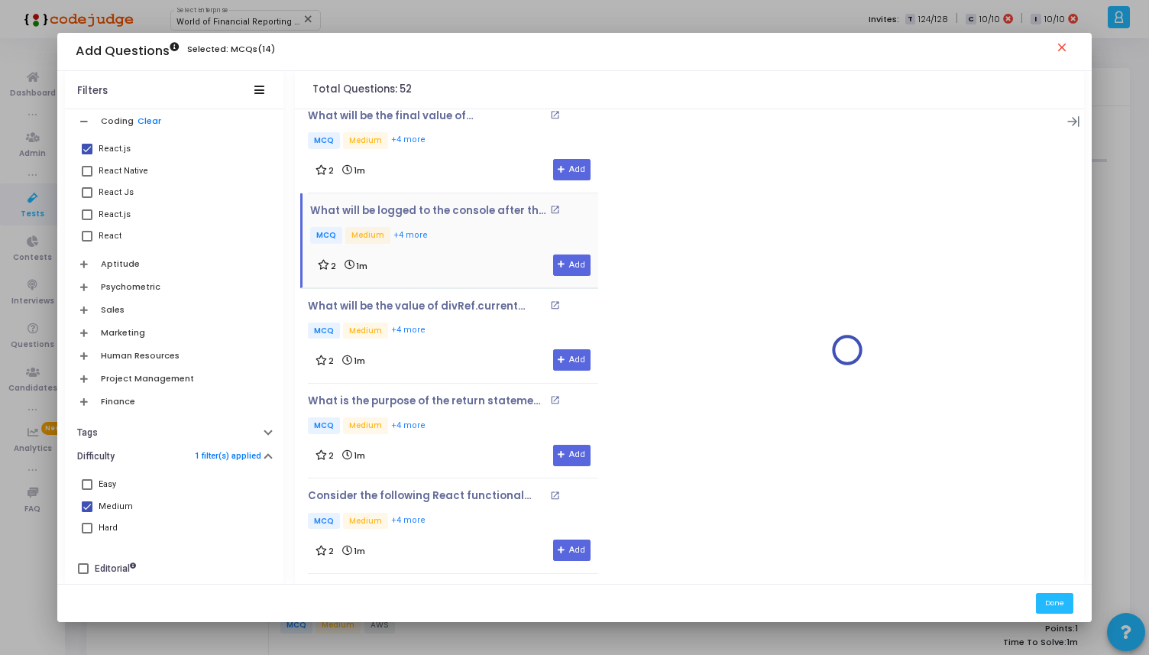
scroll to position [1949, 0]
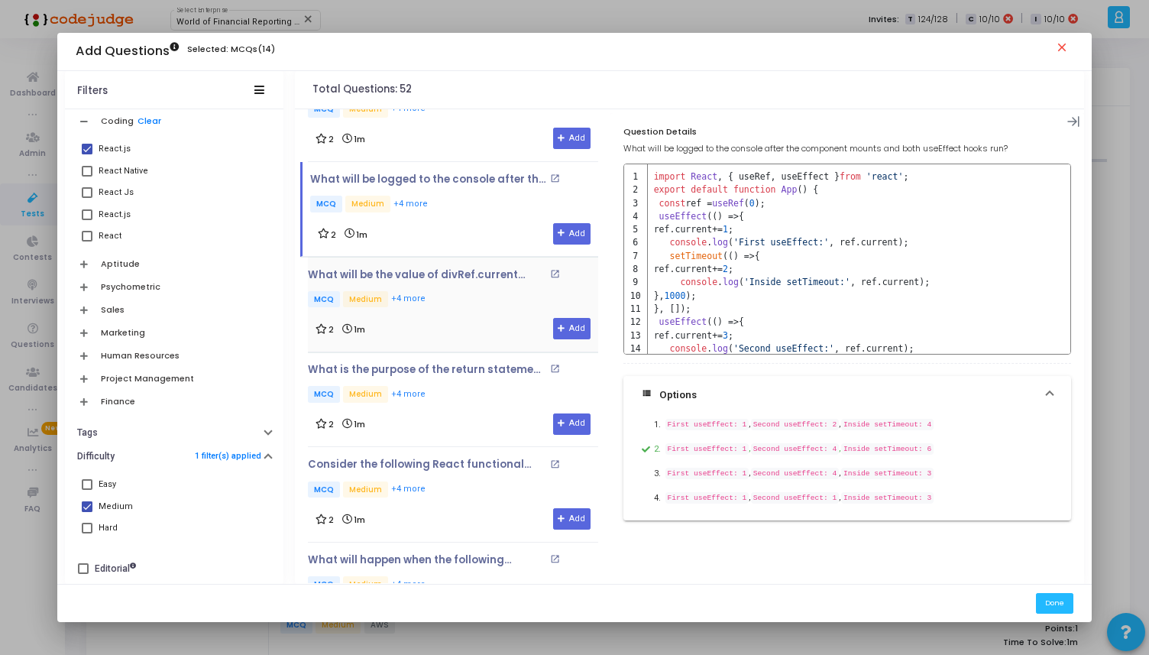
click at [472, 275] on div "What will be the value of divRef.current after the component mounts? open_in_ne…" at bounding box center [453, 289] width 290 height 41
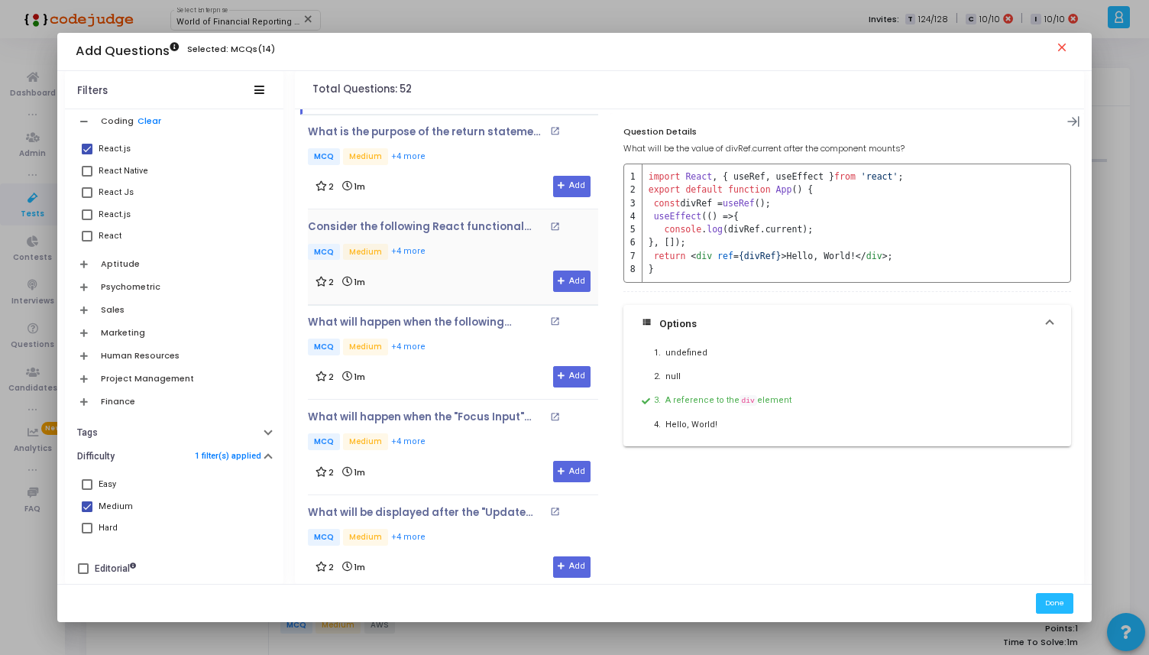
scroll to position [2189, 0]
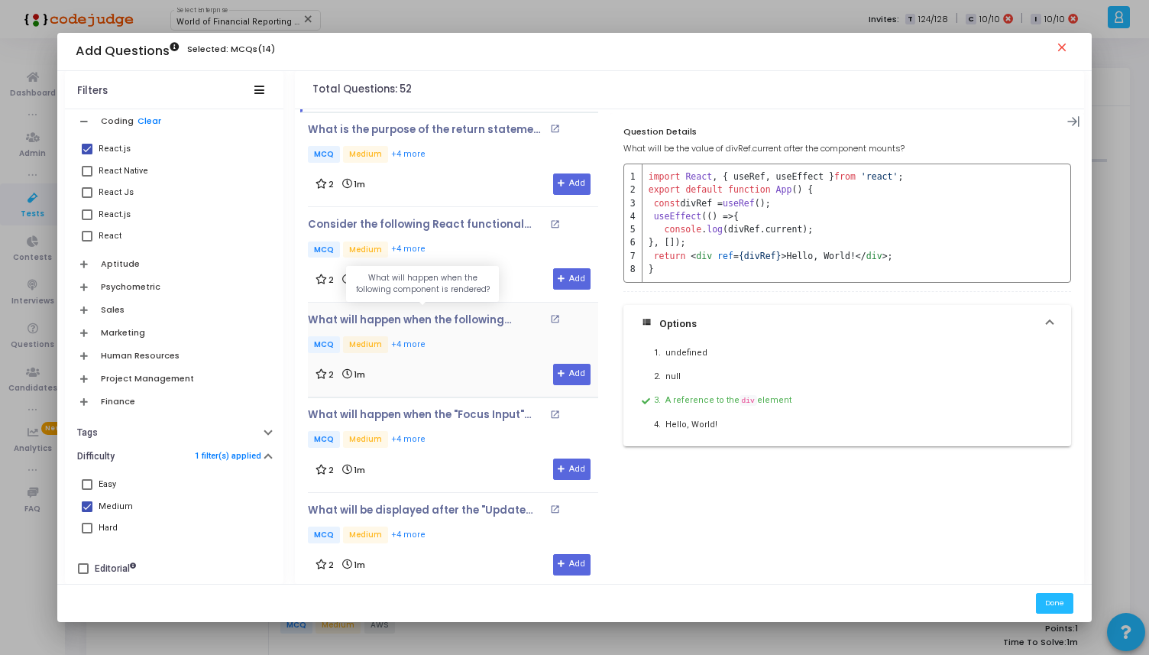
click at [458, 314] on p "What will happen when the following component is rendered?" at bounding box center [427, 320] width 238 height 12
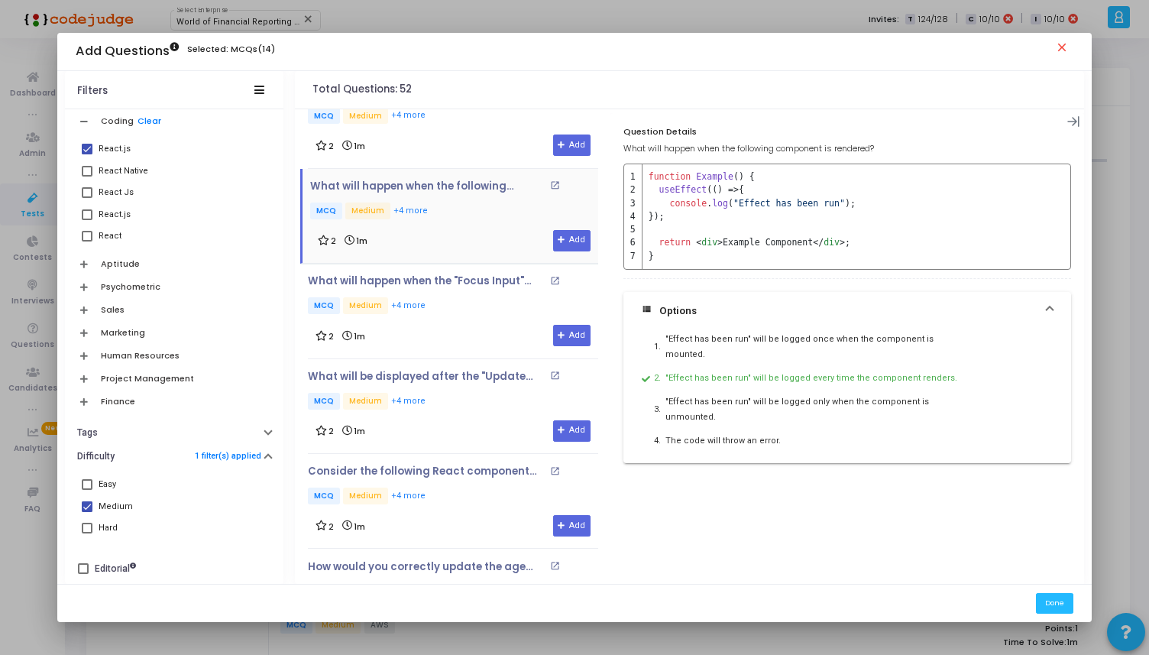
scroll to position [2326, 0]
click at [458, 309] on div "What will be displayed after the "Update Count" button is clicked twice? open_i…" at bounding box center [453, 310] width 290 height 71
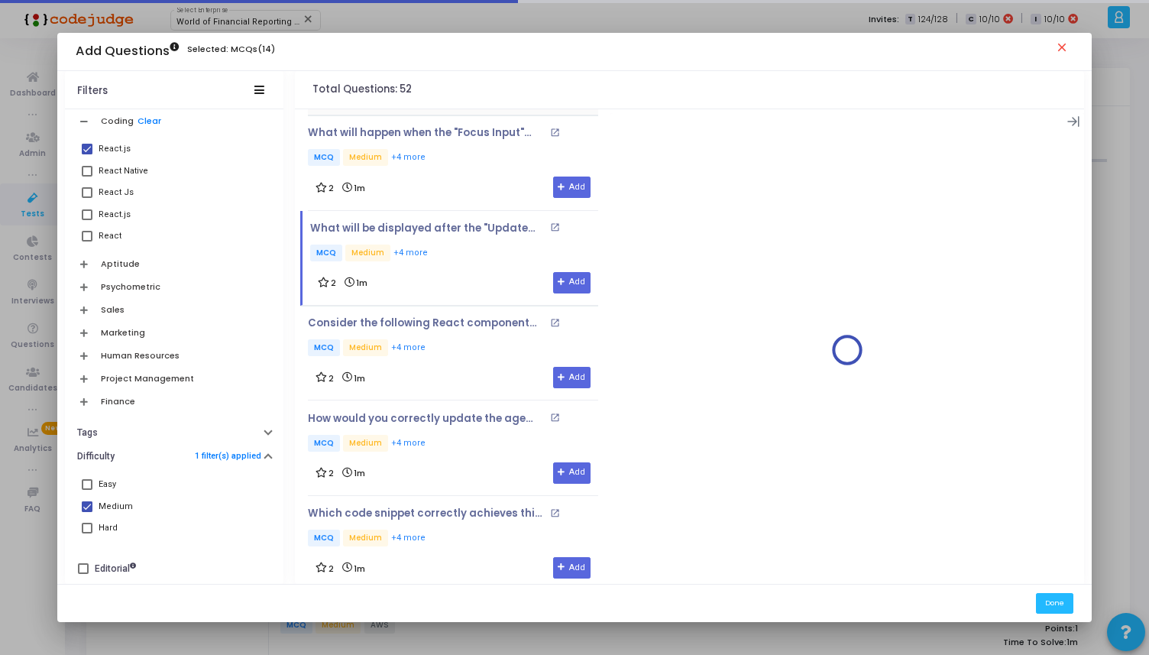
scroll to position [2518, 0]
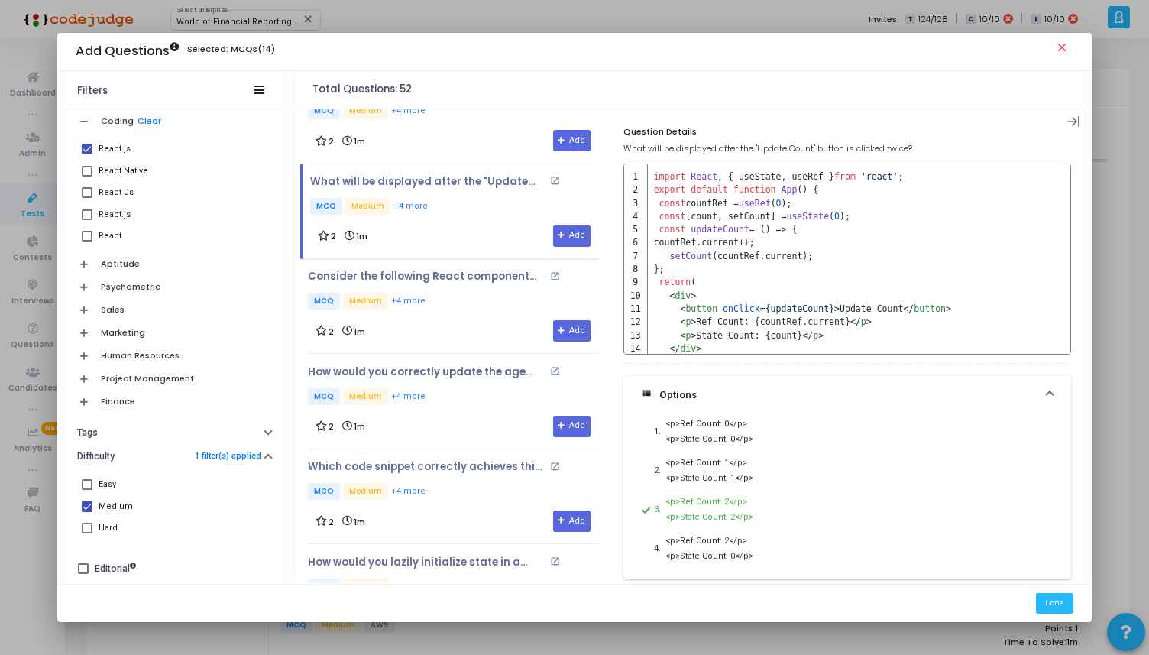
click at [458, 309] on div "Consider the following React component that counts the number of button clicks:…" at bounding box center [453, 306] width 290 height 71
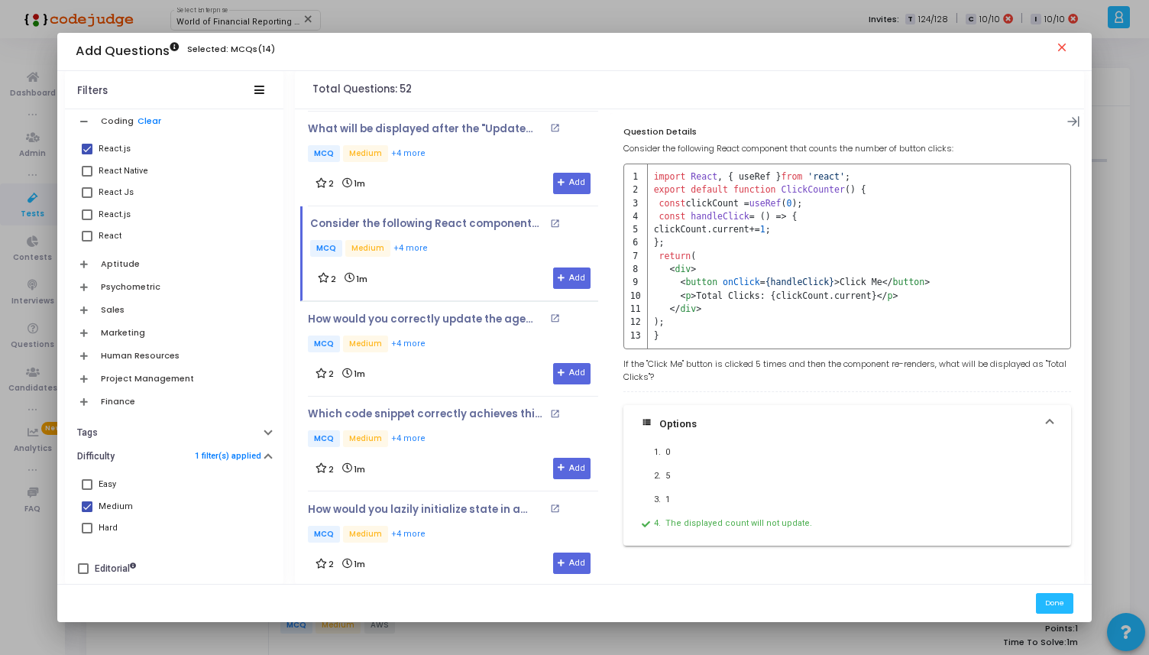
scroll to position [2572, 0]
click at [459, 407] on p "Which code snippet correctly achieves this behavior?" at bounding box center [427, 413] width 238 height 12
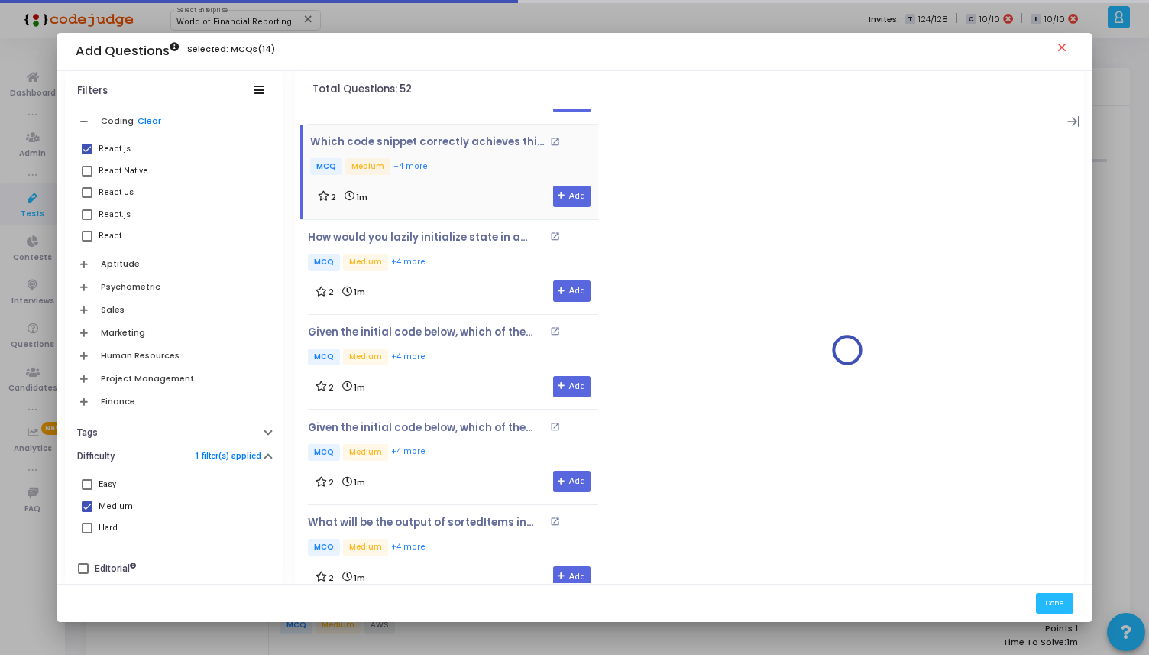
scroll to position [2847, 0]
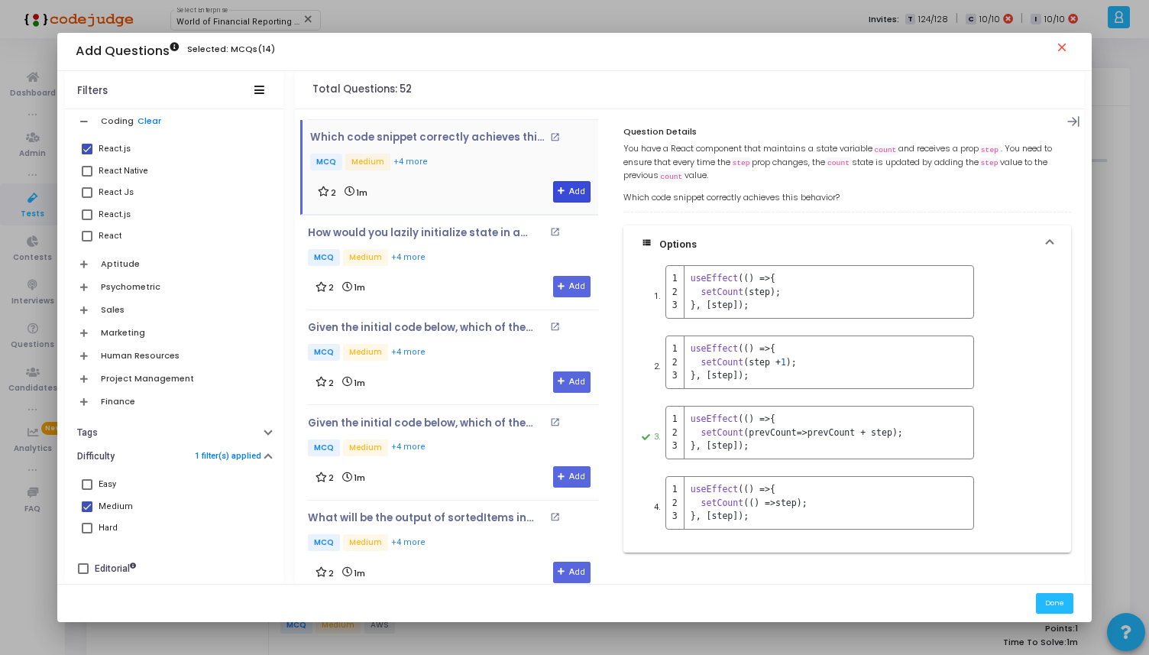
click at [553, 183] on button "Add" at bounding box center [571, 191] width 37 height 21
click at [115, 504] on div "Medium" at bounding box center [116, 507] width 34 height 18
click at [87, 512] on input "Medium" at bounding box center [86, 512] width 1 height 1
checkbox input "false"
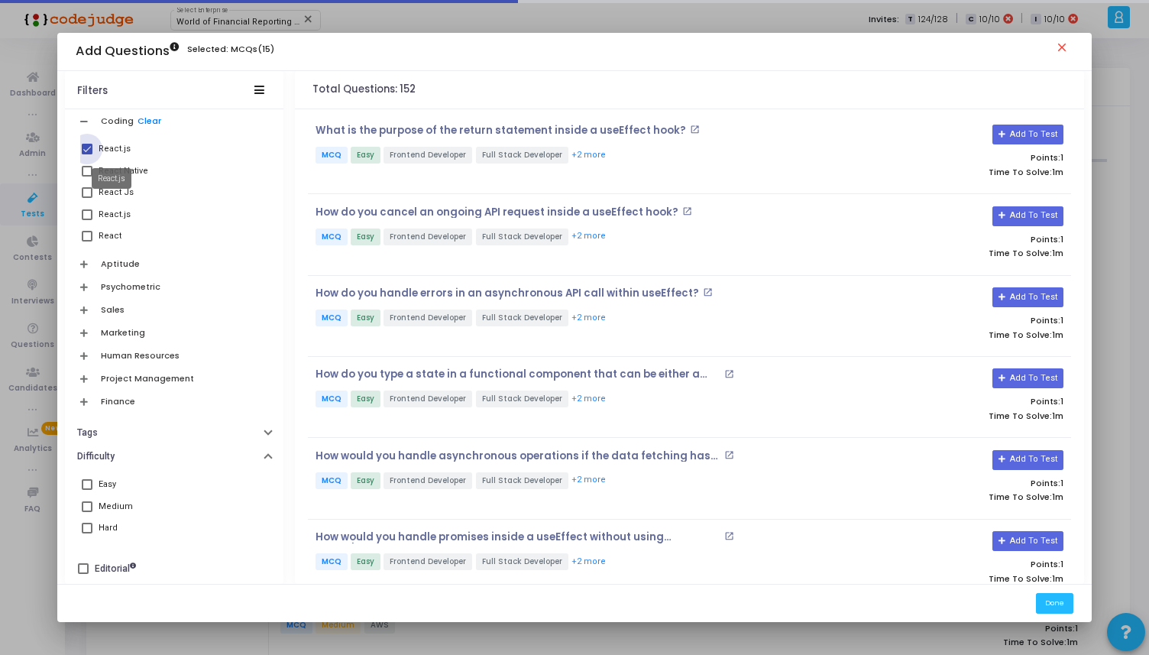
click at [115, 153] on div "React.js" at bounding box center [115, 149] width 32 height 18
click at [87, 154] on input "React.js" at bounding box center [86, 154] width 1 height 1
checkbox input "false"
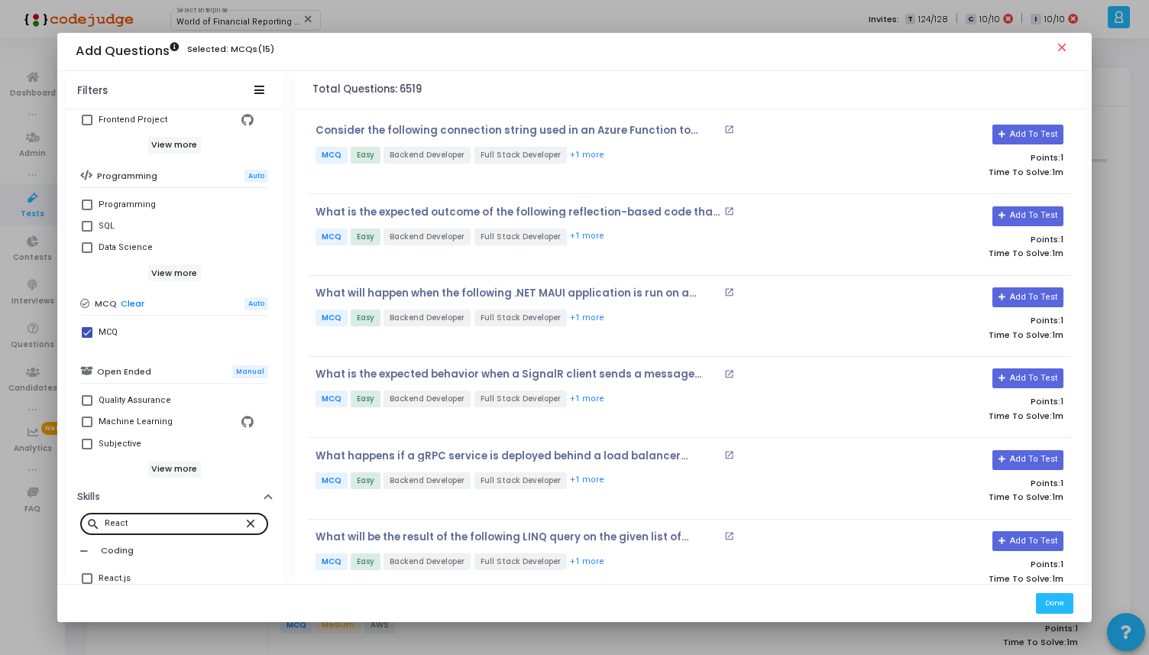
scroll to position [190, 0]
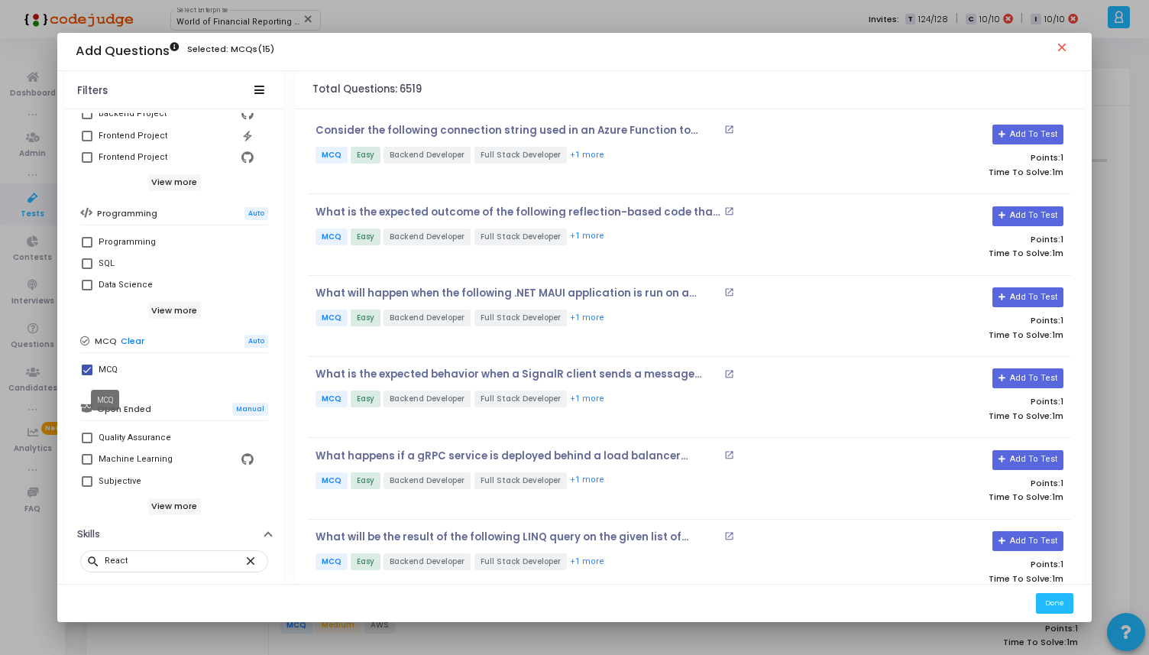
click at [100, 365] on div "MCQ" at bounding box center [108, 370] width 19 height 18
click at [87, 375] on input "MCQ" at bounding box center [86, 375] width 1 height 1
checkbox input "false"
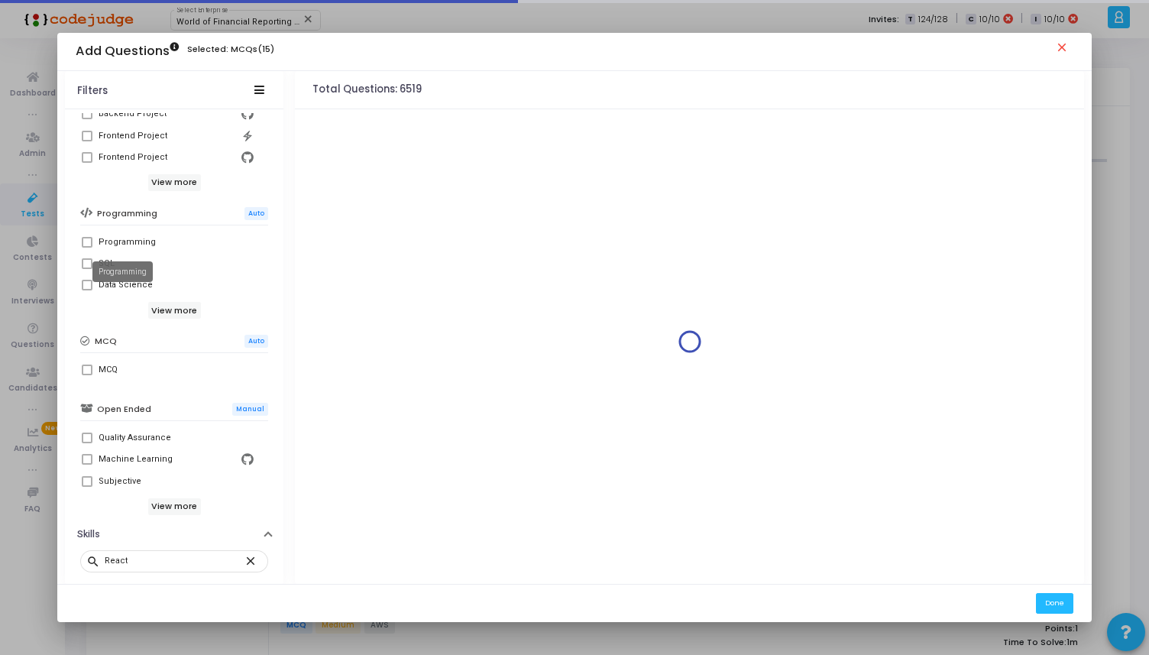
click at [111, 243] on div "Programming" at bounding box center [127, 242] width 57 height 18
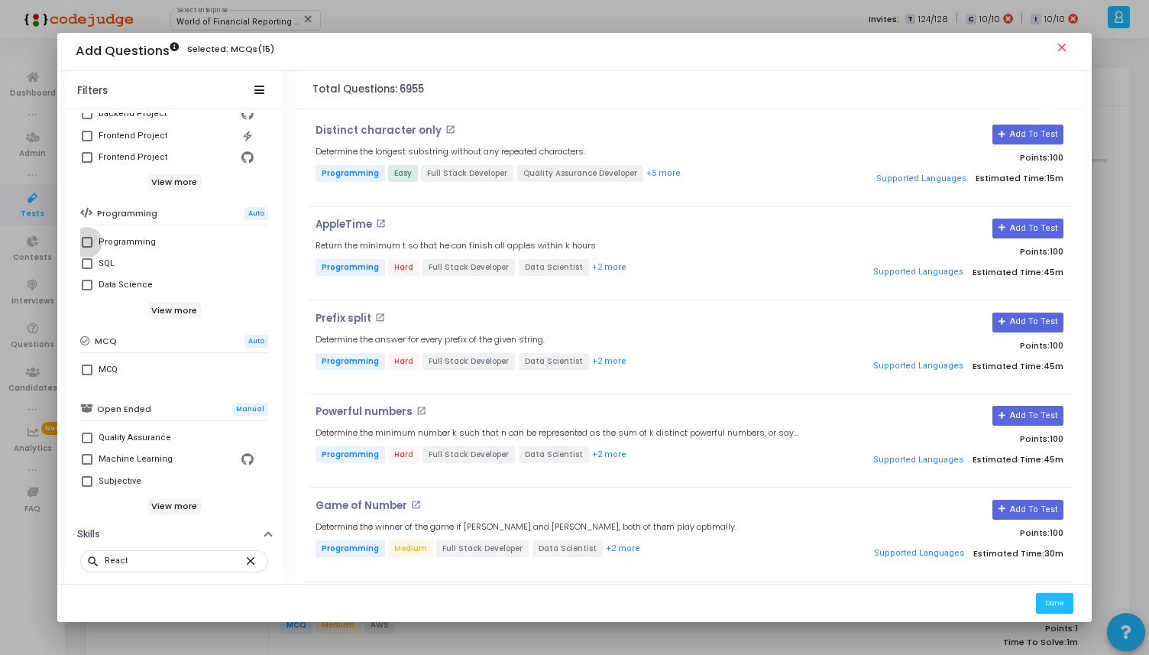
click at [111, 243] on div "Programming" at bounding box center [127, 242] width 57 height 18
click at [87, 248] on input "Programming" at bounding box center [86, 248] width 1 height 1
checkbox input "true"
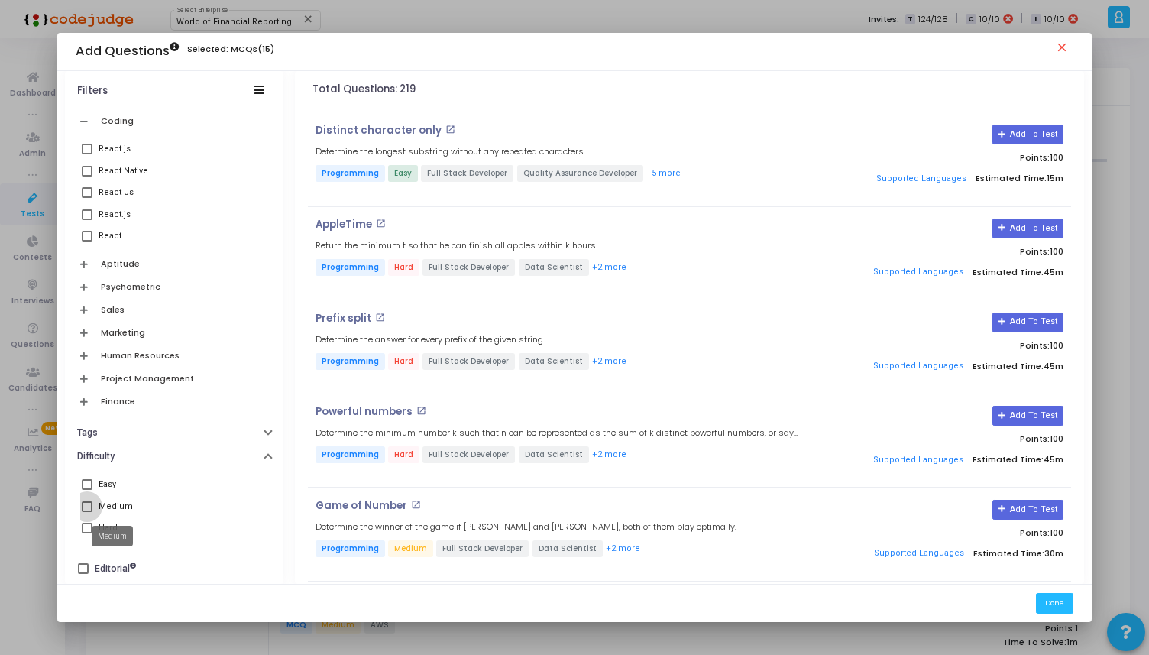
click at [120, 502] on div "Medium" at bounding box center [116, 507] width 34 height 18
click at [87, 512] on input "Medium" at bounding box center [86, 512] width 1 height 1
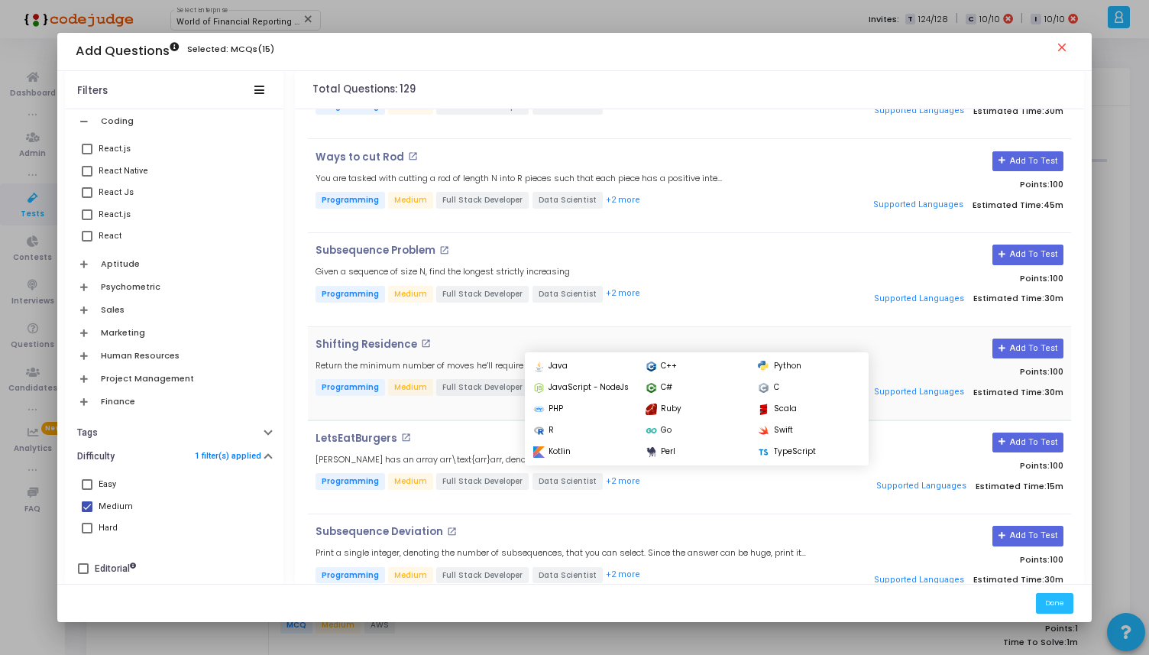
scroll to position [1391, 0]
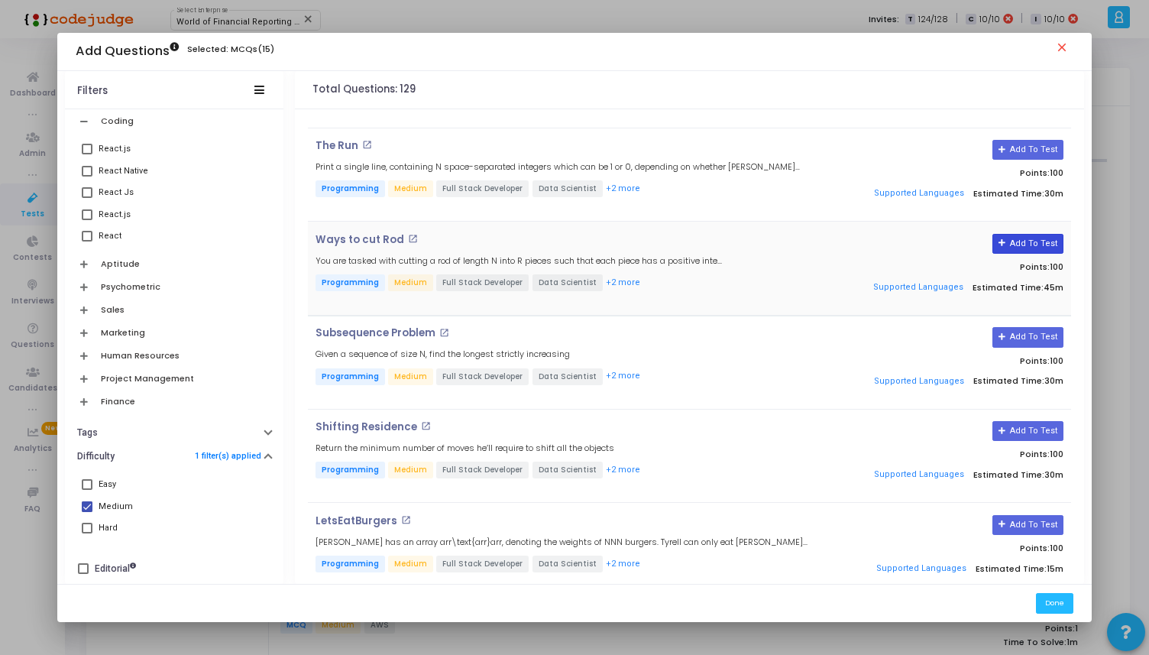
click at [1004, 239] on icon at bounding box center [1003, 243] width 8 height 8
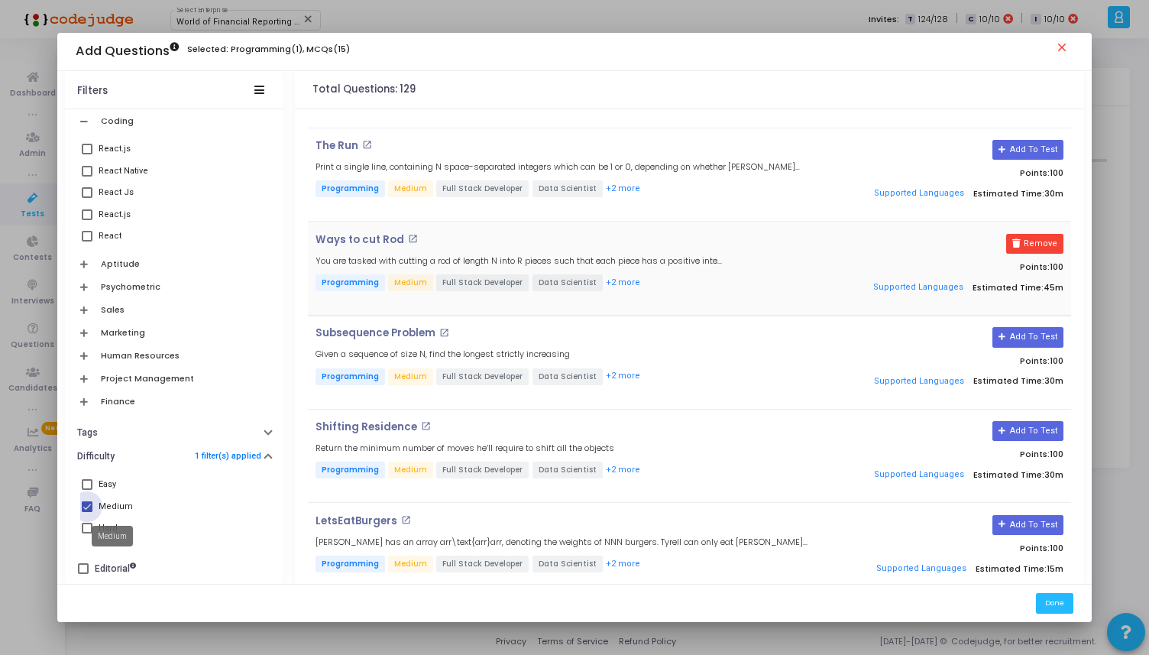
click at [99, 501] on div "Medium" at bounding box center [116, 507] width 34 height 18
click at [87, 512] on input "Medium" at bounding box center [86, 512] width 1 height 1
checkbox input "false"
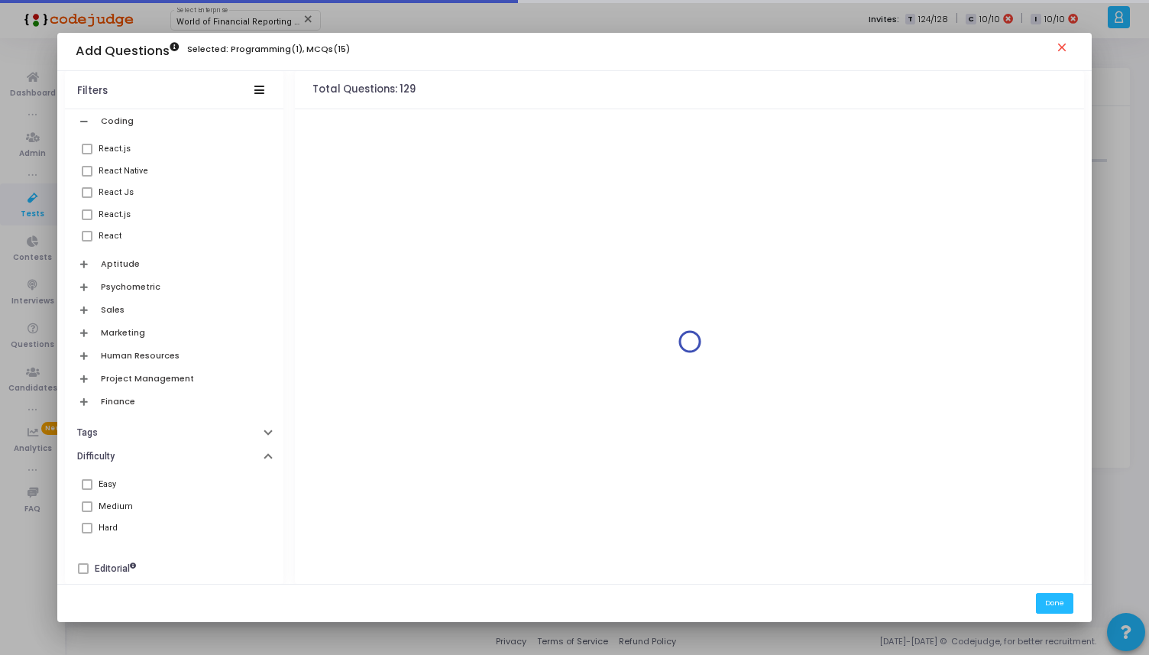
click at [86, 524] on span at bounding box center [87, 528] width 11 height 11
click at [86, 528] on span at bounding box center [87, 528] width 11 height 11
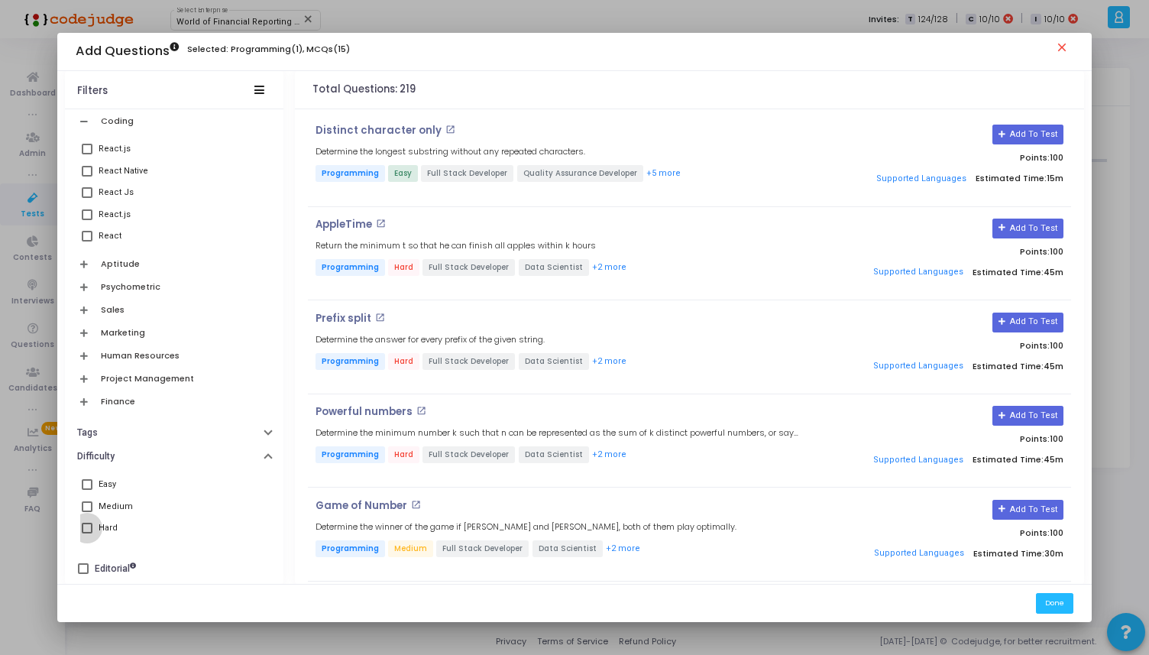
click at [86, 528] on span at bounding box center [87, 528] width 11 height 11
click at [86, 533] on input "Hard" at bounding box center [86, 533] width 1 height 1
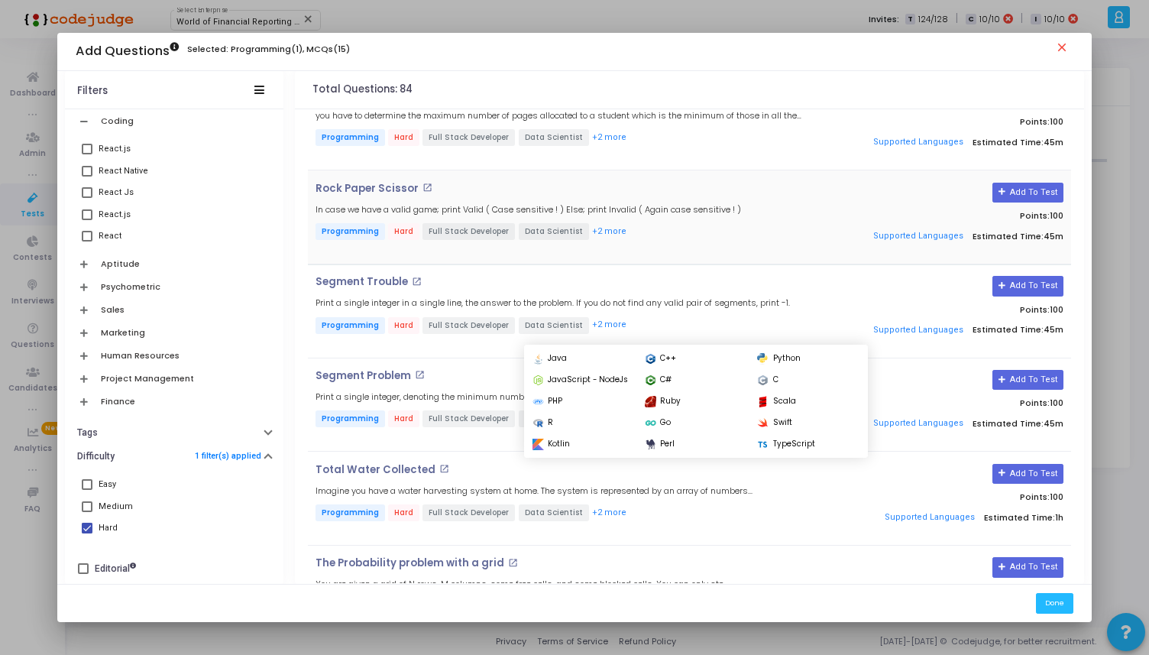
scroll to position [1199, 0]
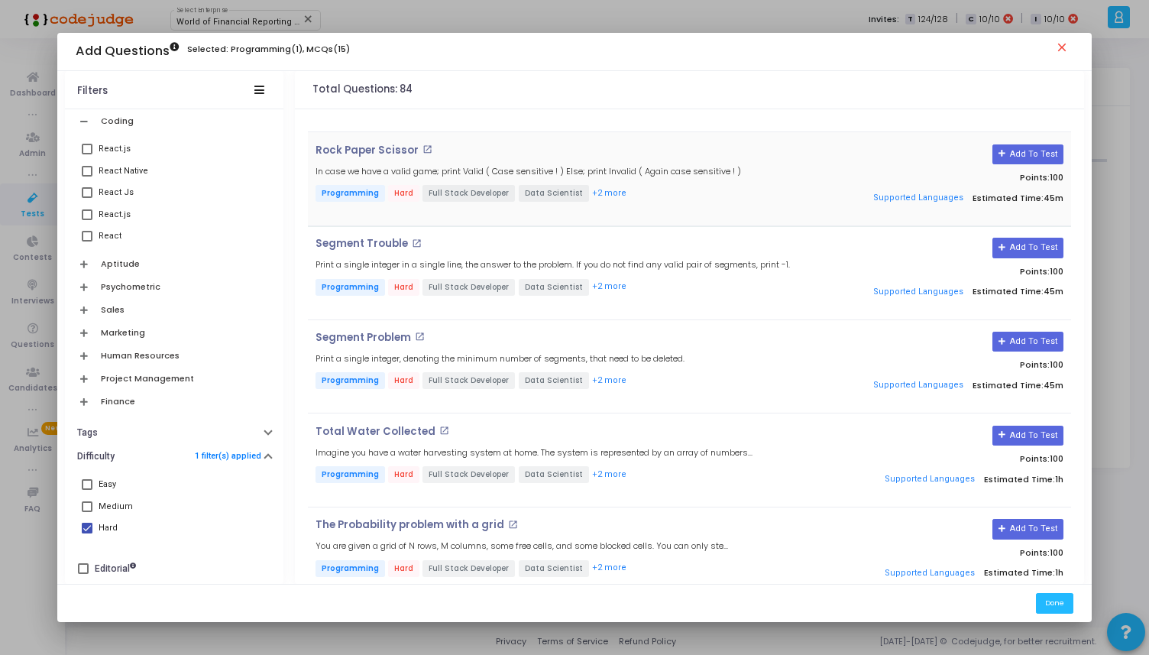
click at [1007, 138] on div "Rock Paper Scissor open_in_new In case we have a valid game; print Valid ( Case…" at bounding box center [690, 179] width 764 height 94
click at [1009, 144] on button "Add To Test" at bounding box center [1028, 154] width 71 height 20
click at [82, 532] on span at bounding box center [87, 528] width 11 height 11
click at [86, 533] on input "Hard" at bounding box center [86, 533] width 1 height 1
checkbox input "false"
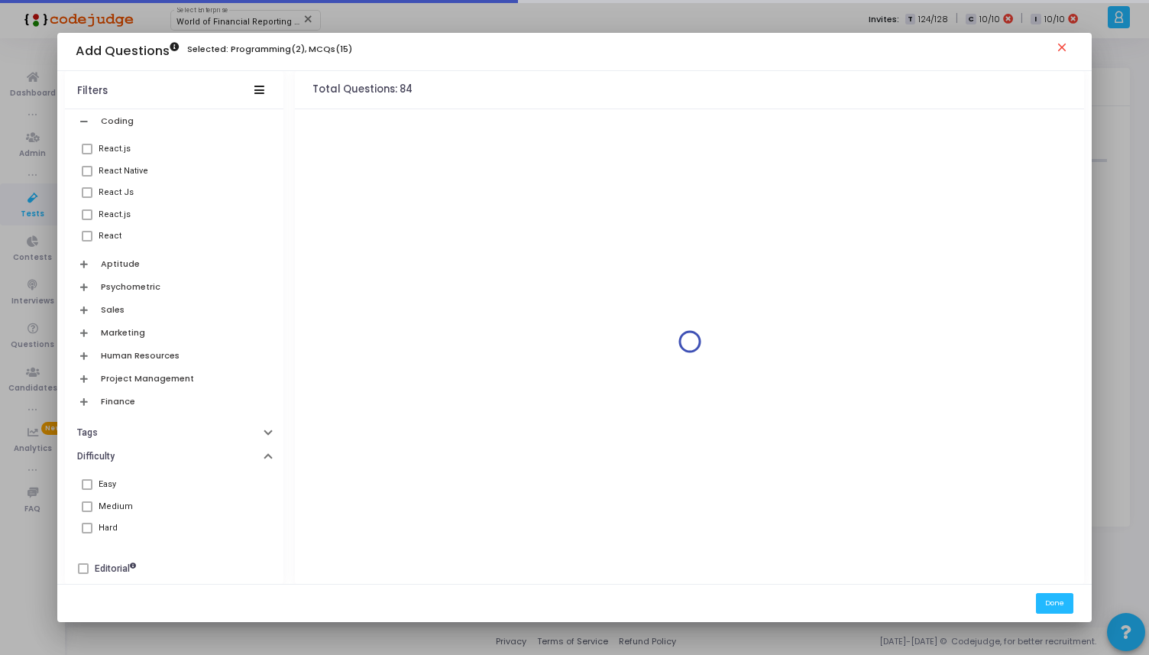
scroll to position [0, 0]
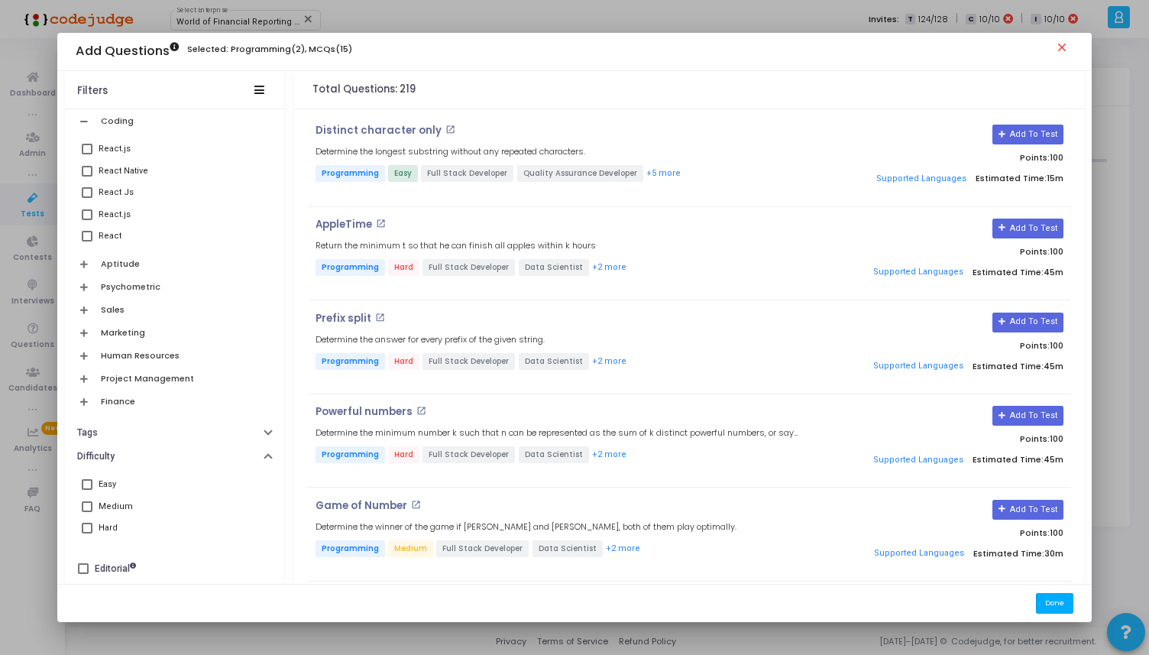
click at [1066, 598] on button "Done" at bounding box center [1054, 603] width 37 height 21
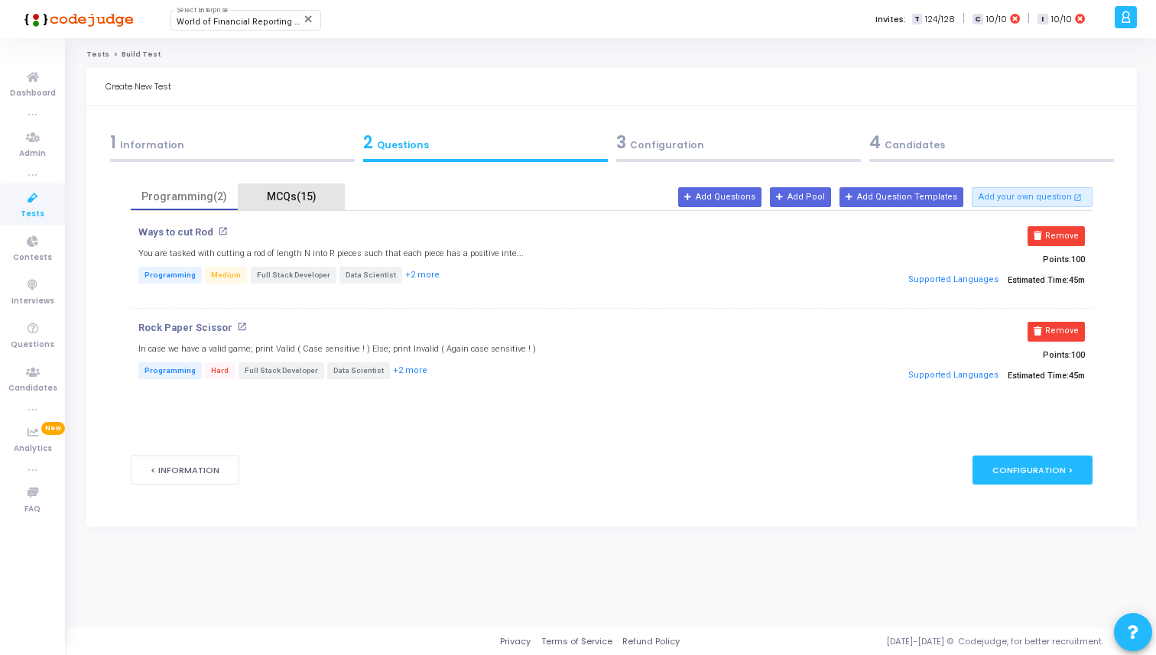
click at [292, 205] on div "MCQs(15)" at bounding box center [291, 196] width 107 height 27
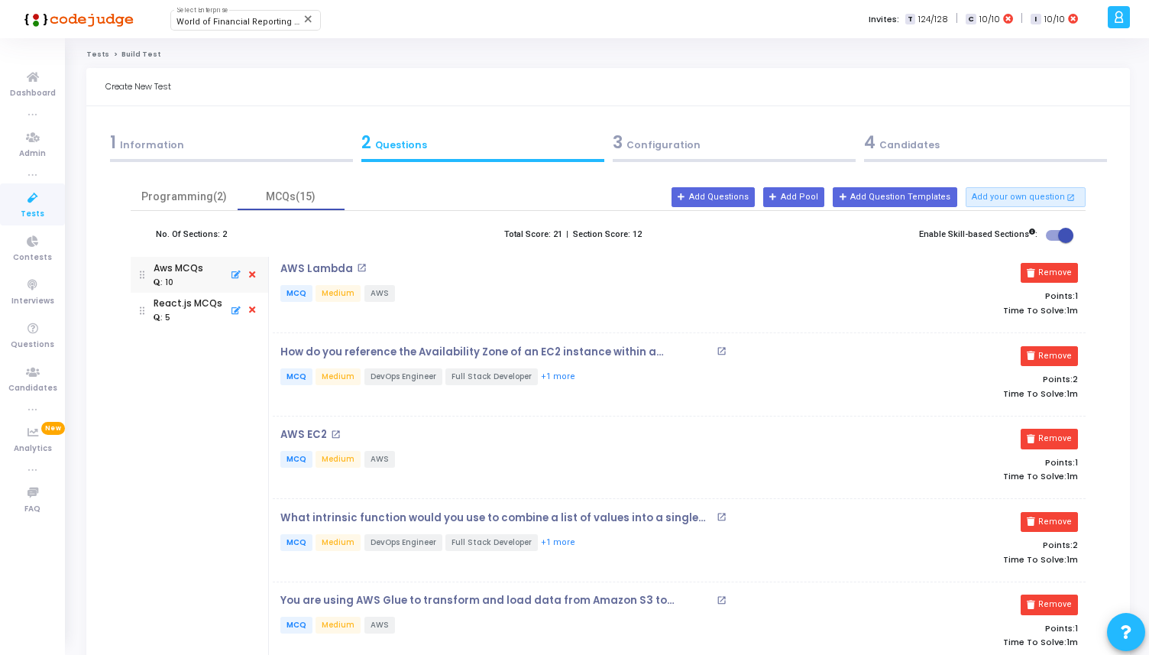
click at [742, 140] on div "3 Configuration" at bounding box center [734, 142] width 243 height 25
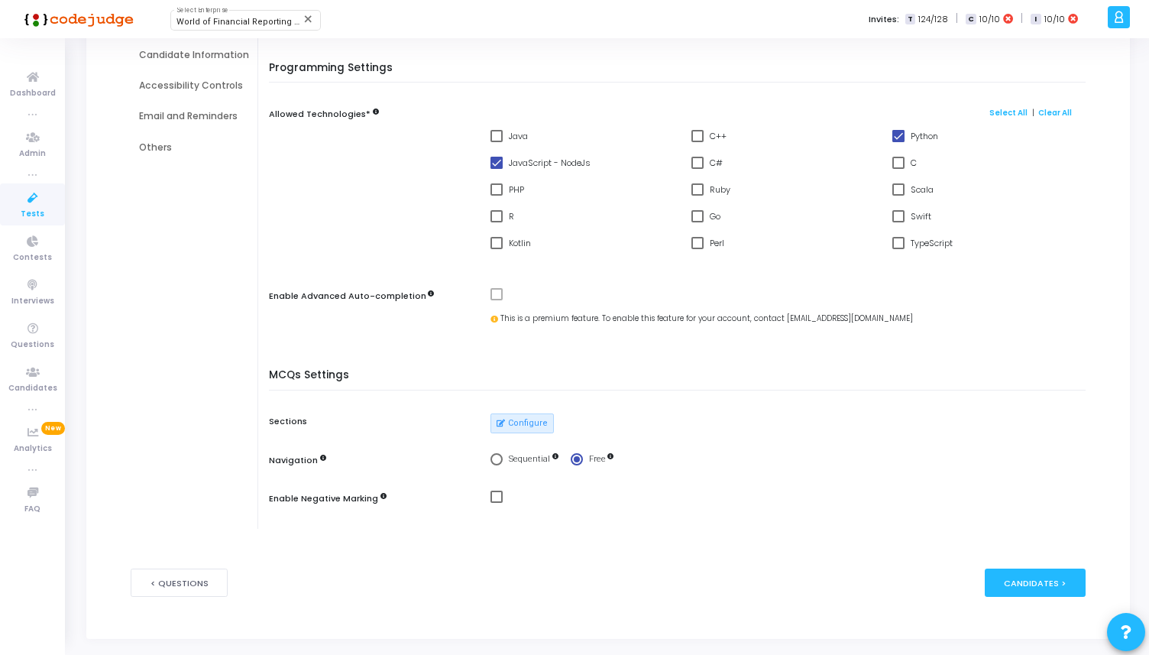
scroll to position [242, 0]
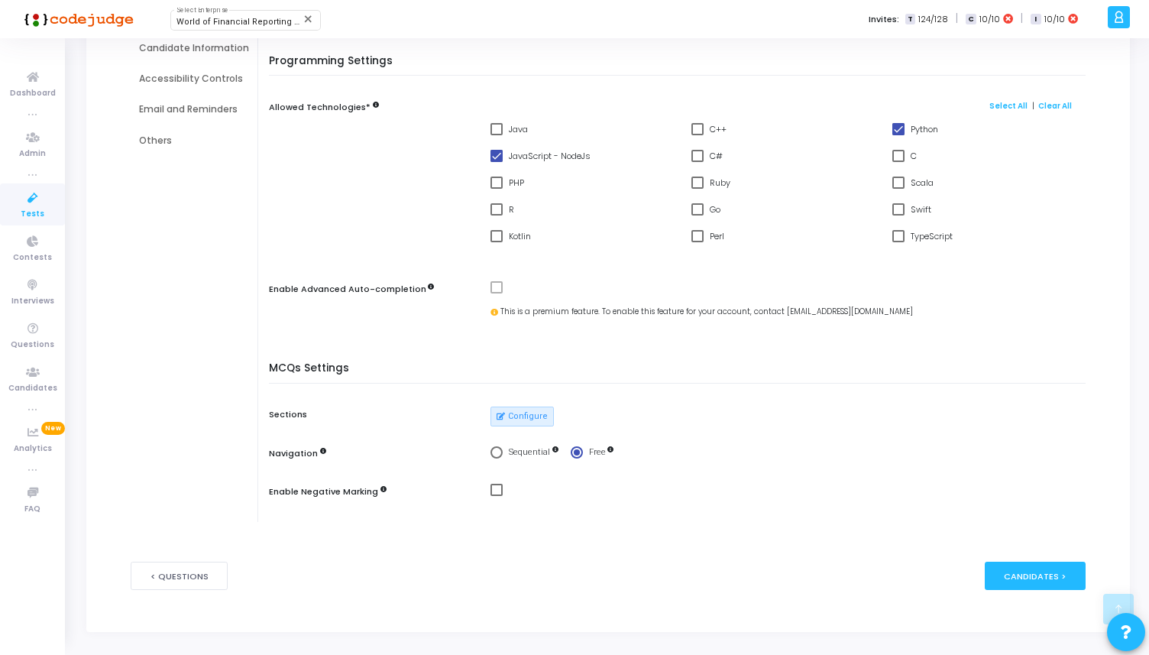
click at [895, 239] on span at bounding box center [899, 236] width 12 height 12
click at [898, 242] on input "TypeScript" at bounding box center [898, 242] width 1 height 1
checkbox input "true"
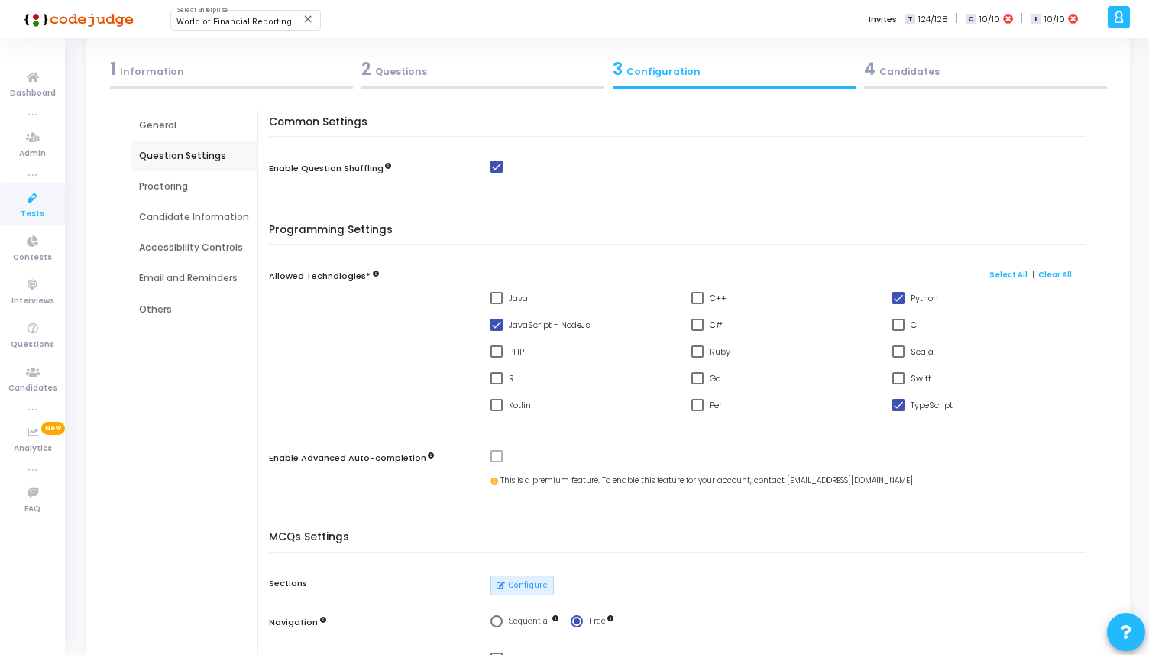
scroll to position [0, 0]
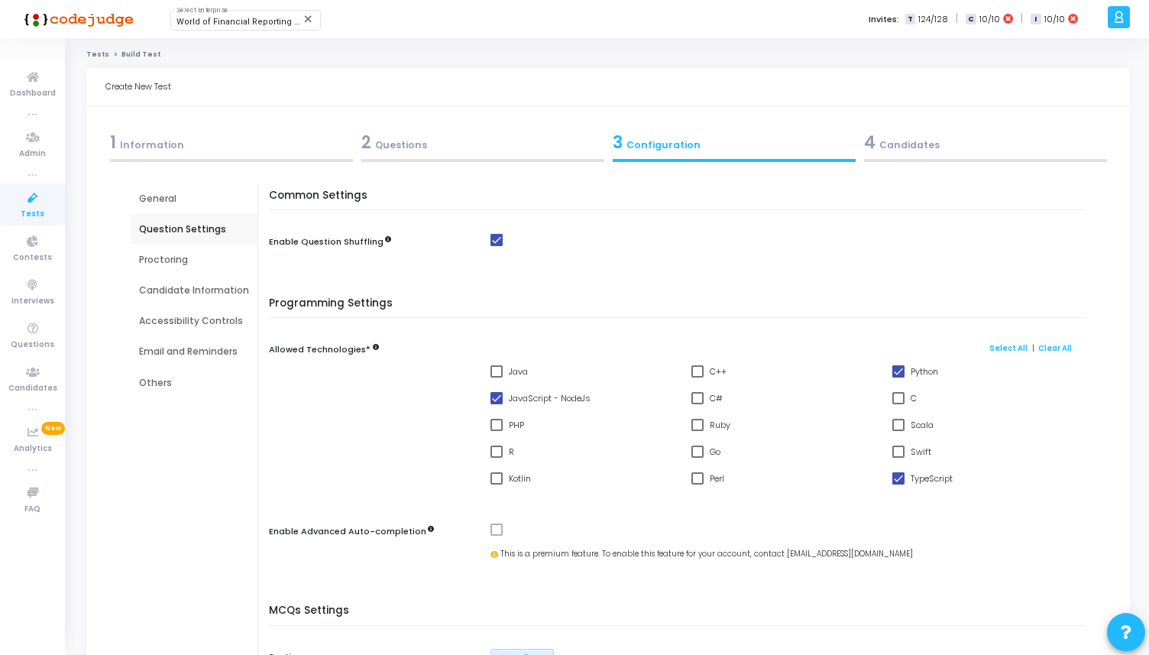
click at [189, 253] on div "Proctoring" at bounding box center [194, 260] width 110 height 14
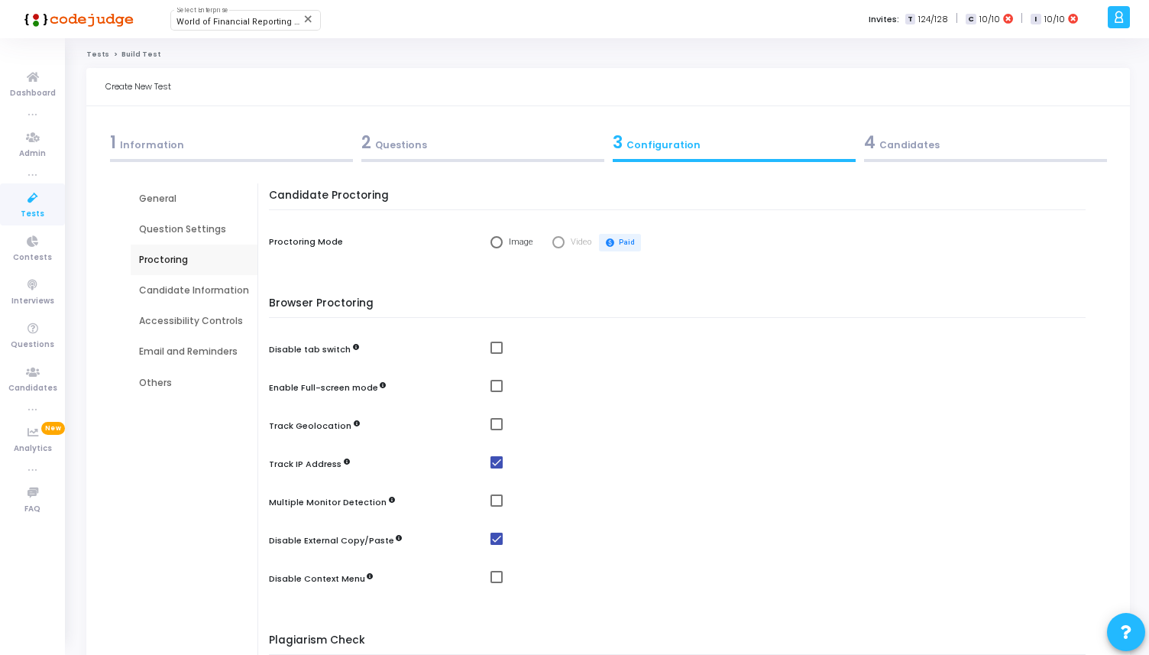
click at [491, 243] on span "Select confirmation" at bounding box center [497, 242] width 12 height 12
click at [491, 243] on input "Image" at bounding box center [497, 242] width 12 height 12
radio input "true"
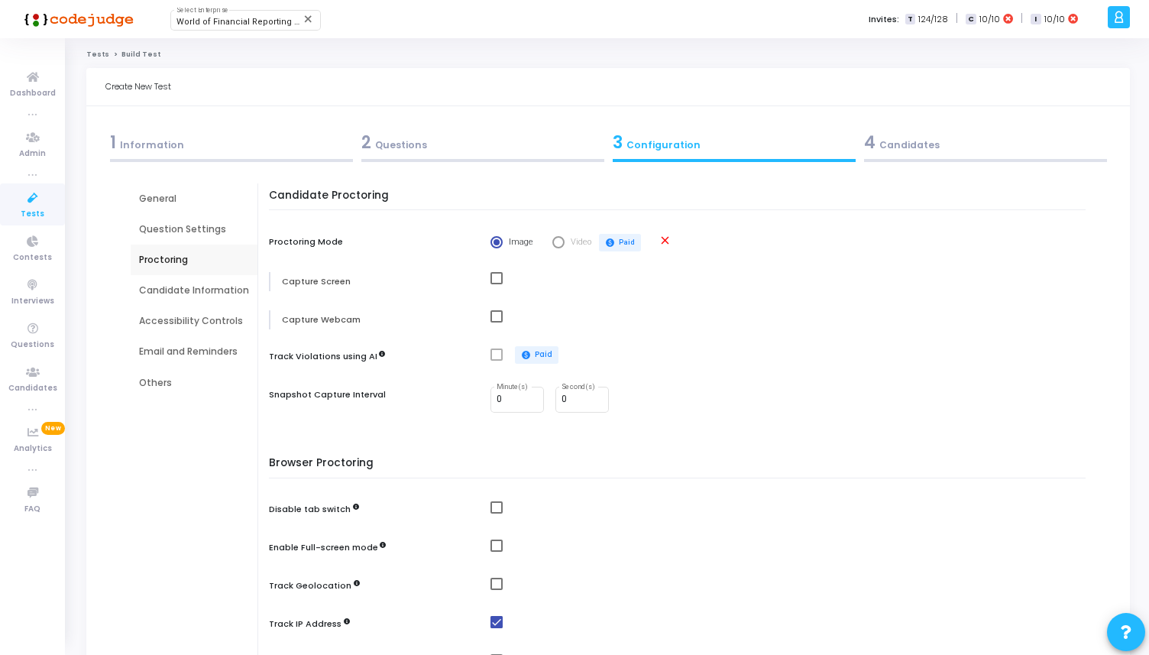
click at [498, 281] on span at bounding box center [497, 278] width 12 height 12
click at [497, 284] on input "checkbox" at bounding box center [496, 284] width 1 height 1
checkbox input "true"
click at [496, 314] on span at bounding box center [497, 316] width 12 height 12
click at [496, 323] on input "checkbox" at bounding box center [496, 323] width 1 height 1
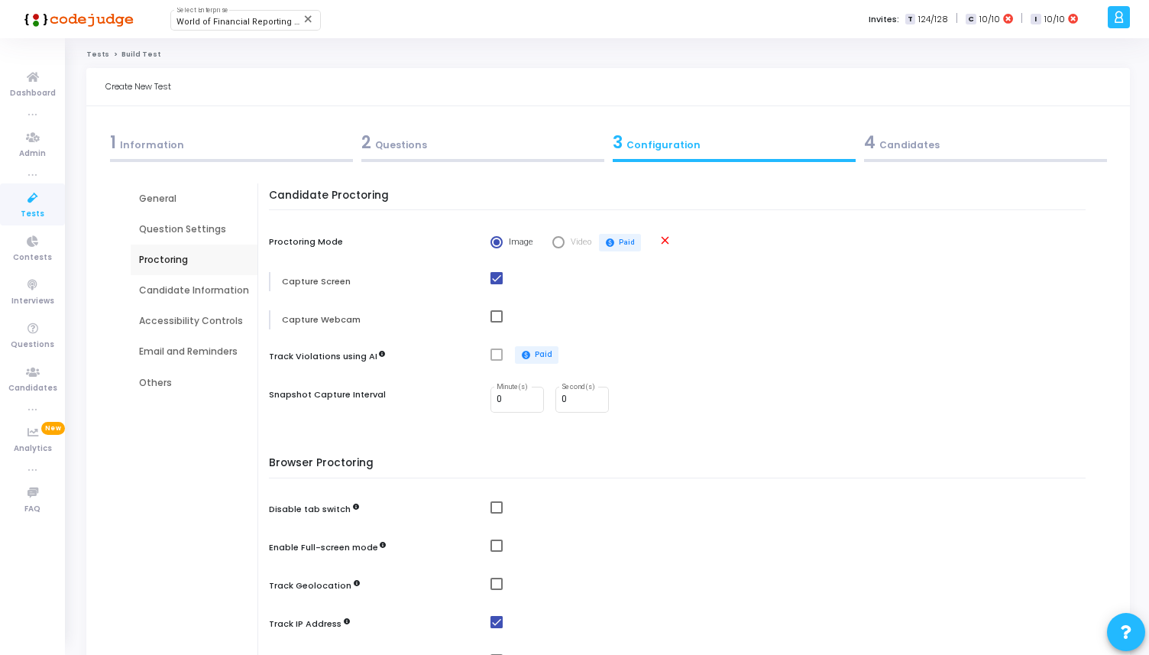
checkbox input "true"
click at [577, 402] on input "0" at bounding box center [582, 399] width 41 height 11
type input "30"
click at [563, 491] on div "Browser Proctoring Disable tab switch Enable Full-screen mode Track Geolocation…" at bounding box center [681, 613] width 809 height 312
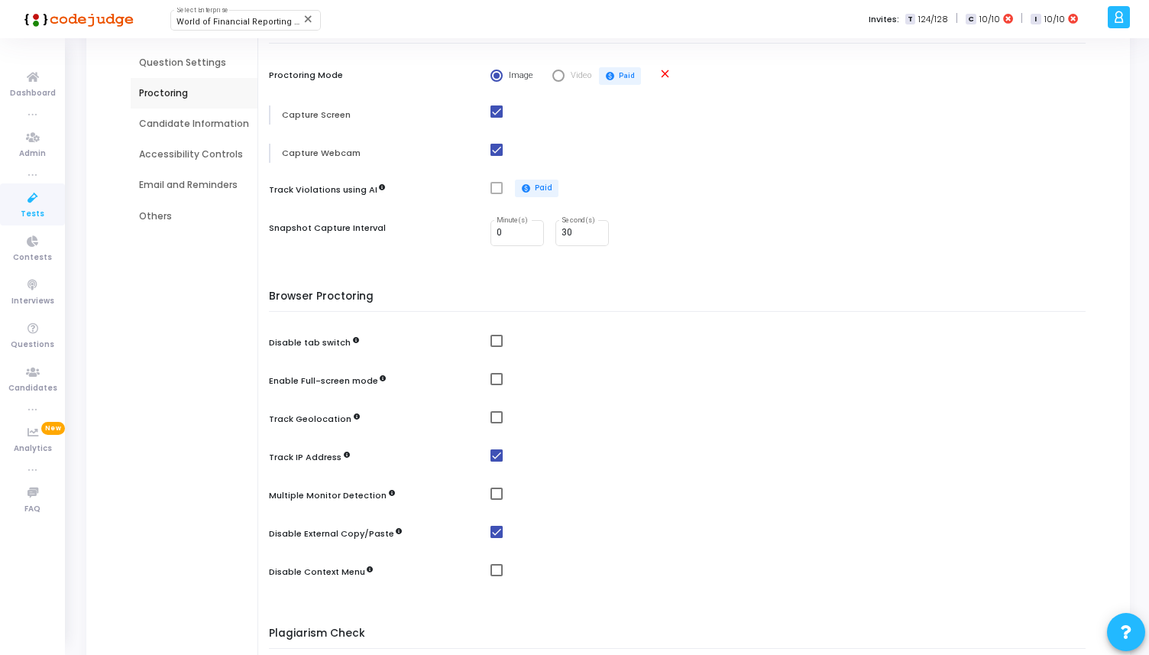
scroll to position [205, 0]
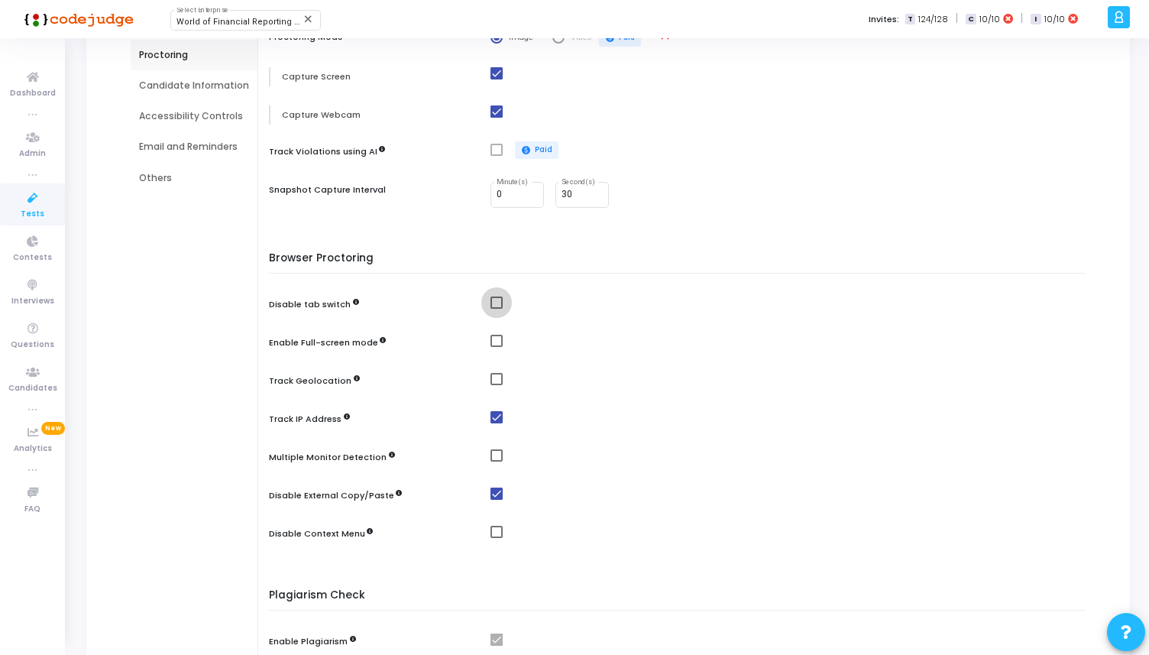
click at [498, 301] on span at bounding box center [497, 303] width 12 height 12
click at [497, 309] on input "checkbox" at bounding box center [496, 309] width 1 height 1
checkbox input "true"
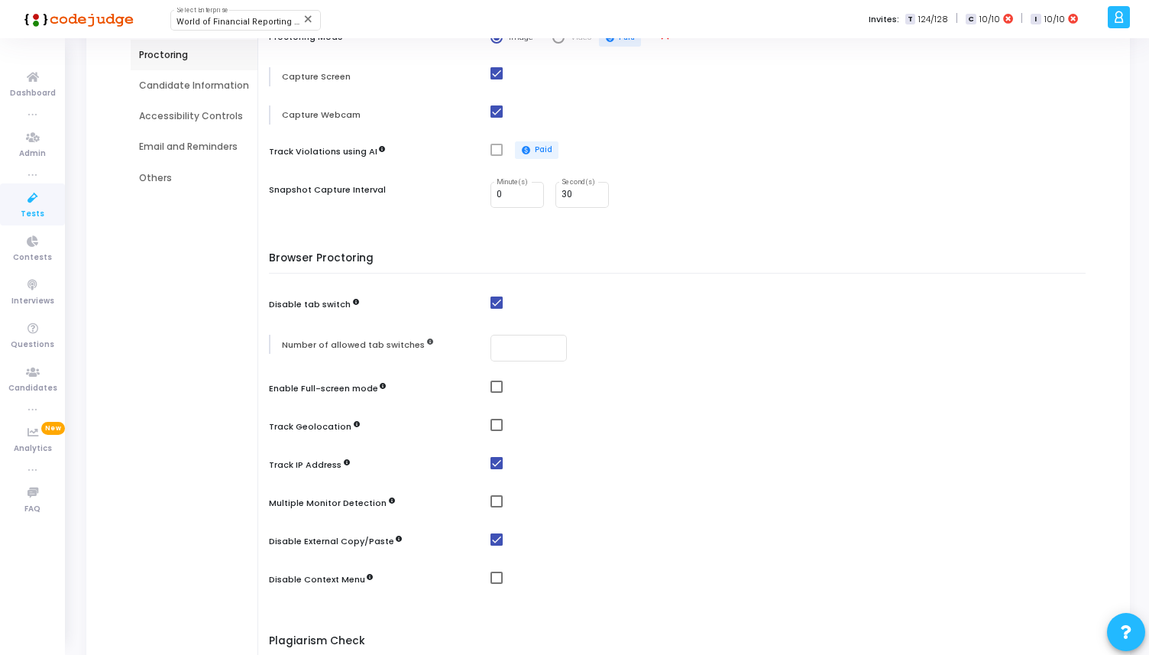
click at [498, 391] on span at bounding box center [497, 387] width 12 height 12
click at [497, 393] on input "checkbox" at bounding box center [496, 393] width 1 height 1
checkbox input "true"
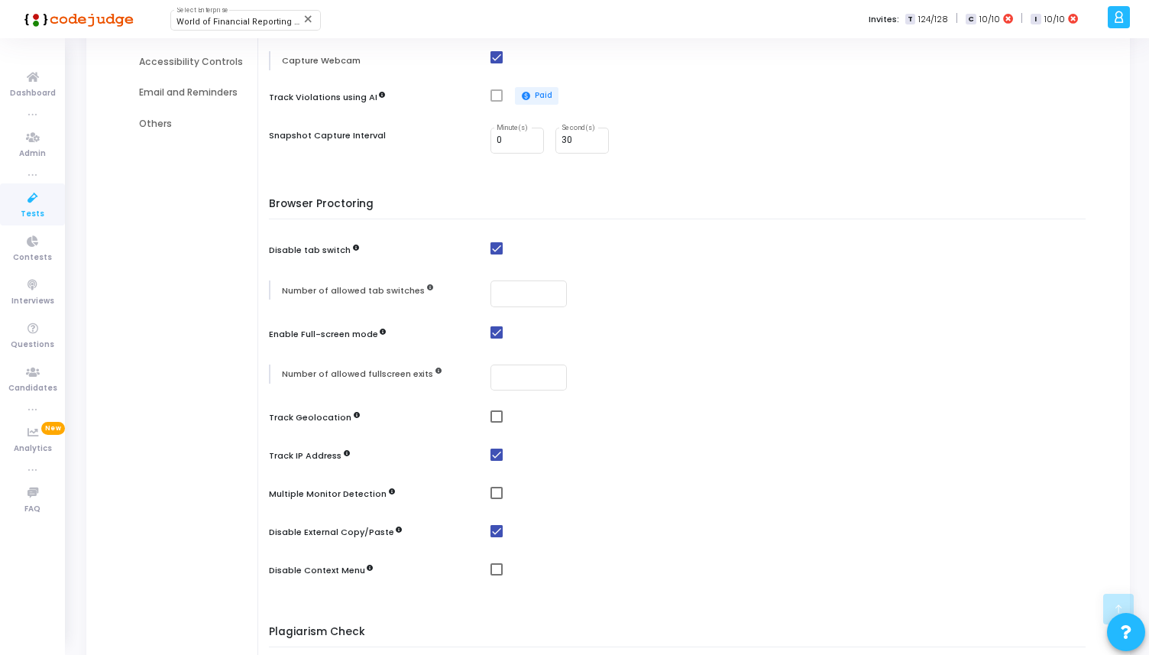
scroll to position [303, 0]
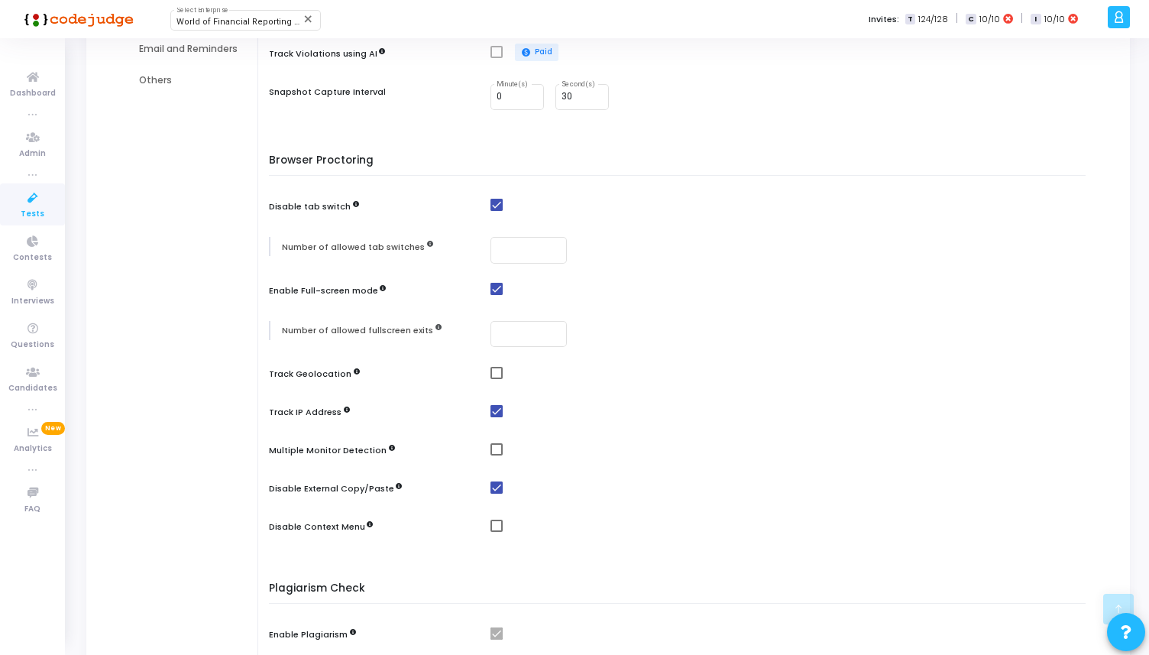
click at [495, 528] on span at bounding box center [497, 526] width 12 height 12
click at [496, 532] on input "checkbox" at bounding box center [496, 532] width 1 height 1
checkbox input "true"
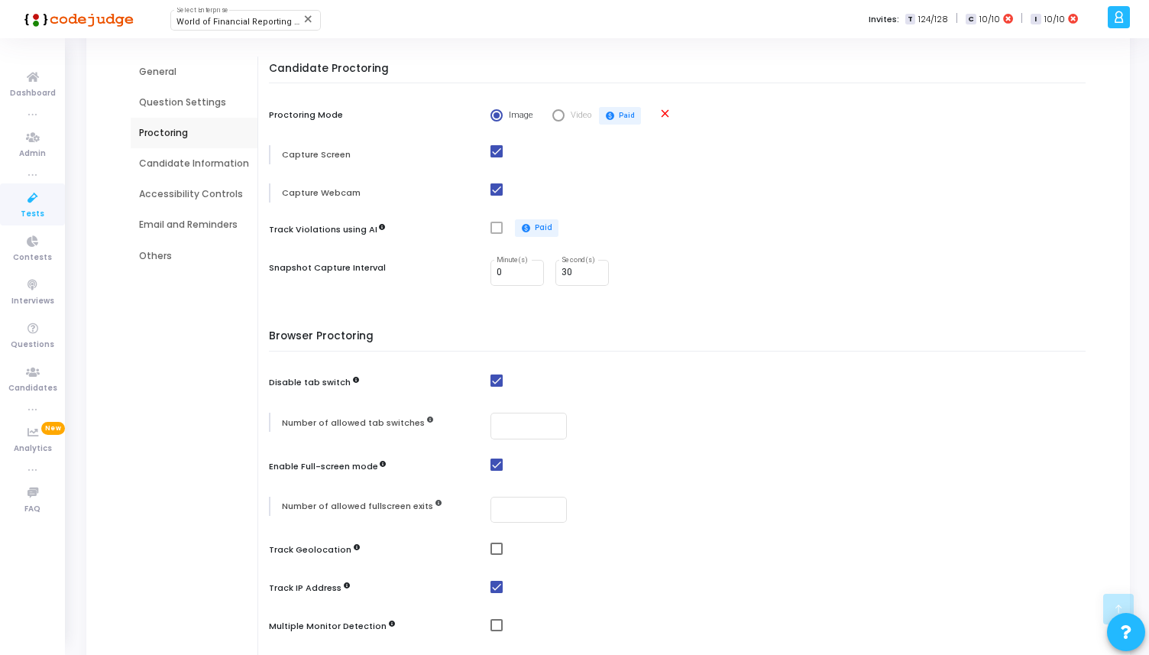
scroll to position [0, 0]
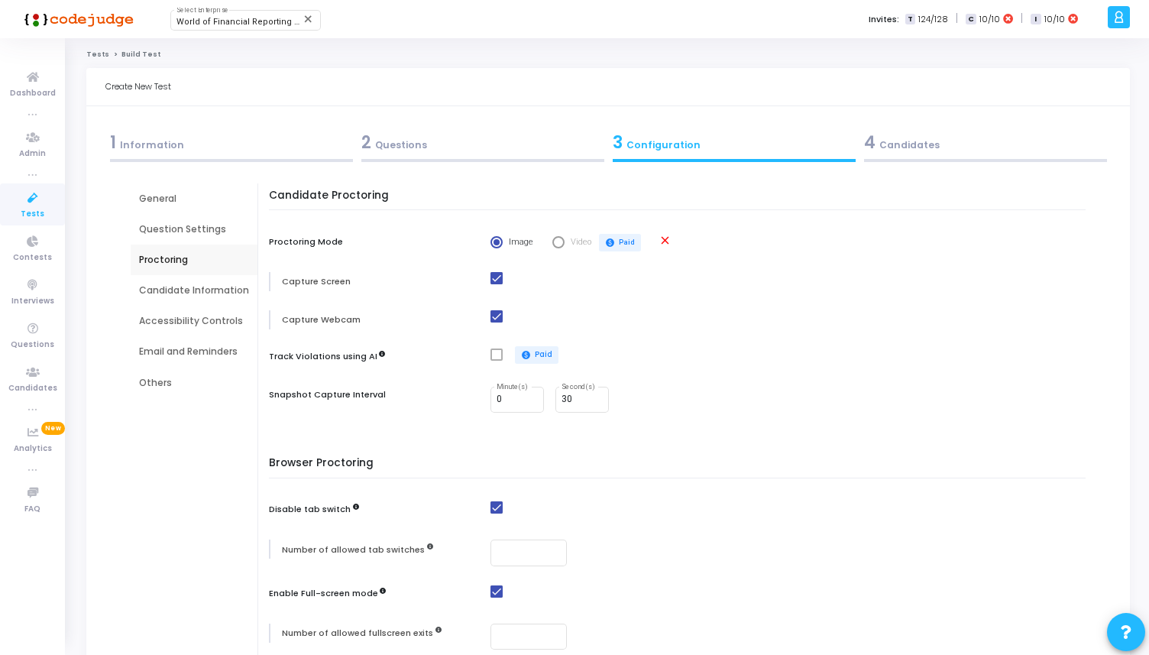
click at [211, 294] on div "Candidate Information" at bounding box center [194, 291] width 110 height 14
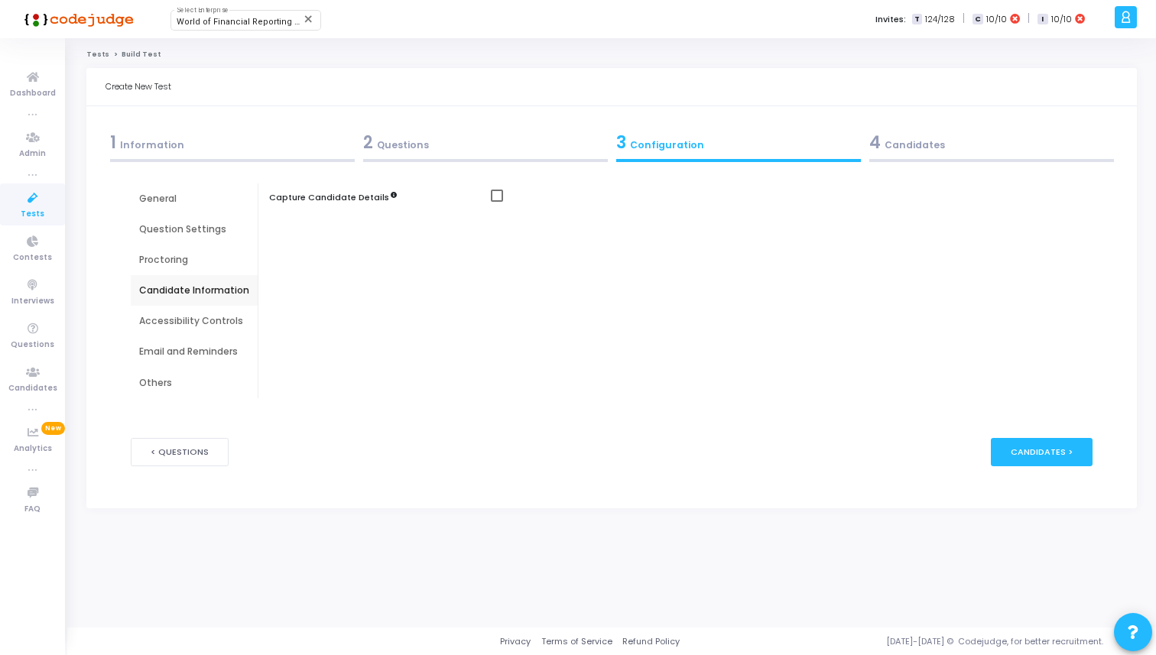
click at [200, 338] on div "Email and Reminders" at bounding box center [194, 351] width 127 height 31
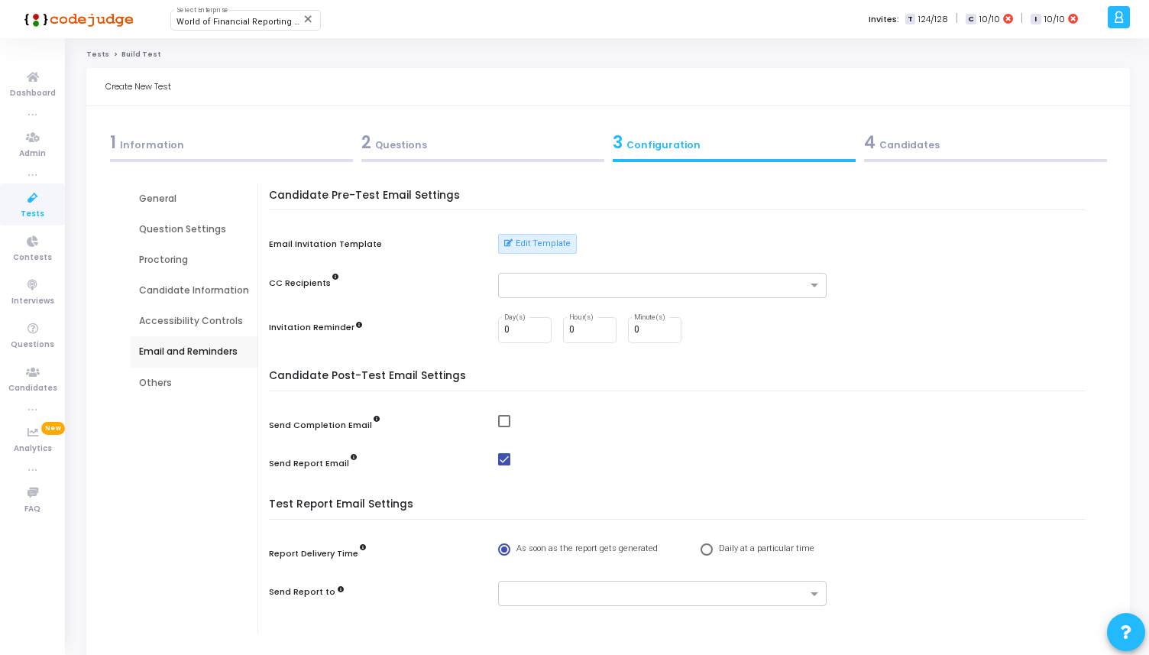
click at [218, 319] on div "Accessibility Controls" at bounding box center [194, 321] width 110 height 14
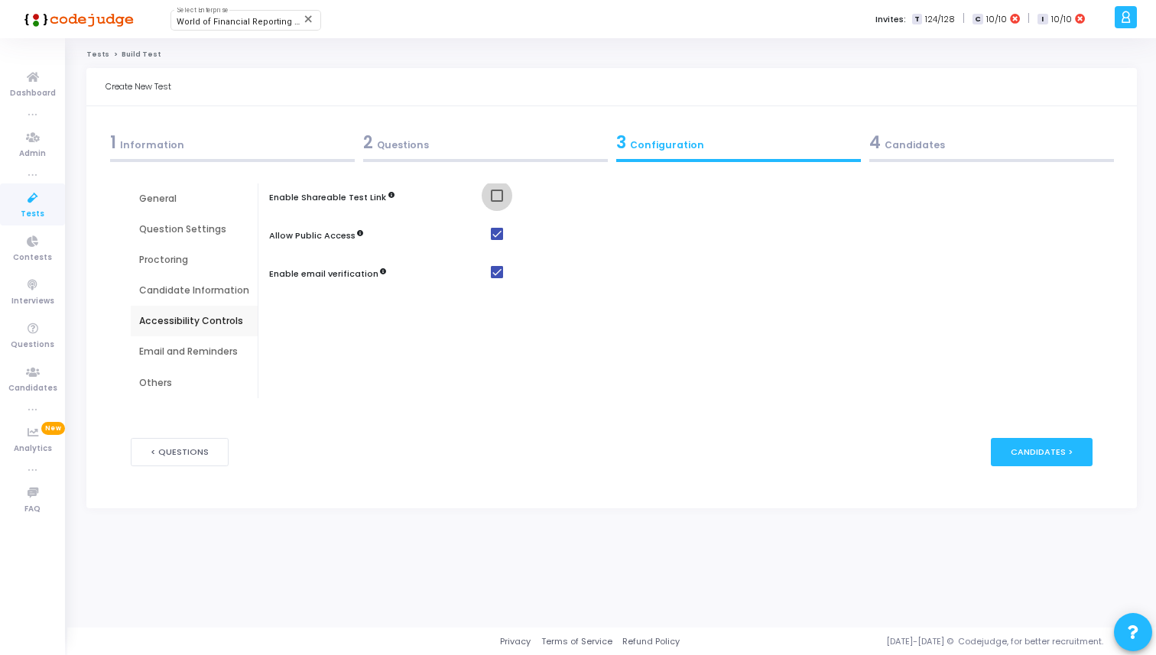
click at [494, 197] on span at bounding box center [497, 196] width 12 height 12
click at [496, 202] on input "checkbox" at bounding box center [496, 202] width 1 height 1
checkbox input "true"
click at [163, 362] on div "Email and Reminders" at bounding box center [194, 351] width 127 height 31
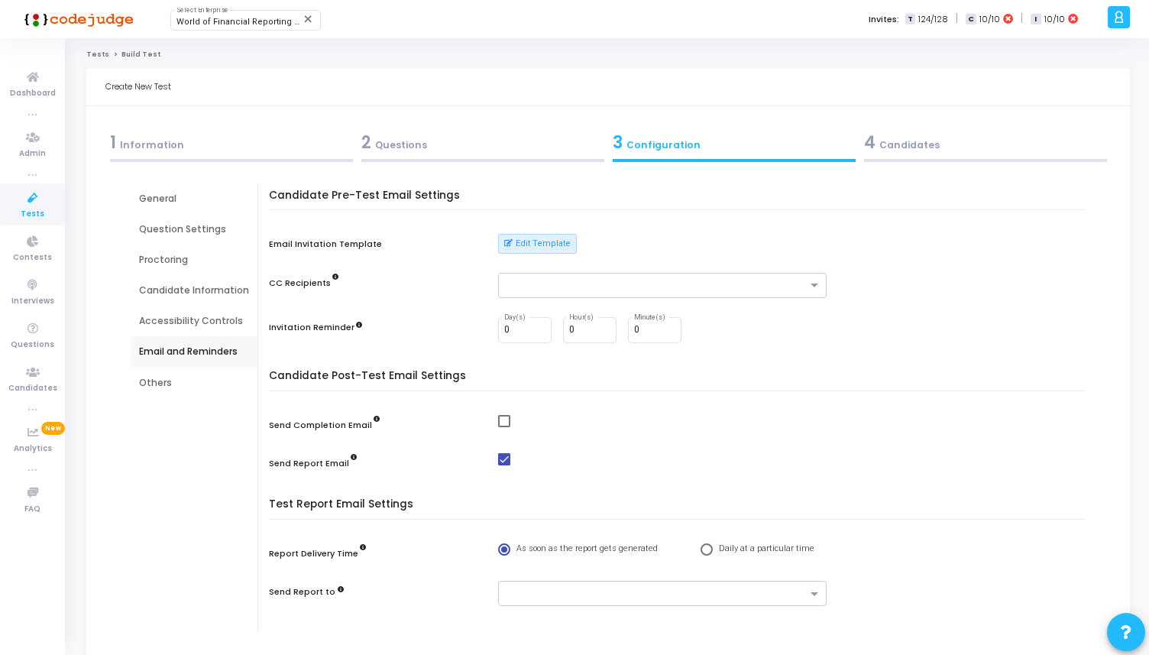
click at [505, 420] on span at bounding box center [504, 421] width 12 height 12
click at [504, 427] on input "checkbox" at bounding box center [504, 427] width 1 height 1
checkbox input "true"
click at [501, 449] on div "Candidate Post-Test Email Settings Send Completion Email Send Report Email" at bounding box center [681, 430] width 809 height 121
click at [501, 454] on span at bounding box center [504, 459] width 12 height 12
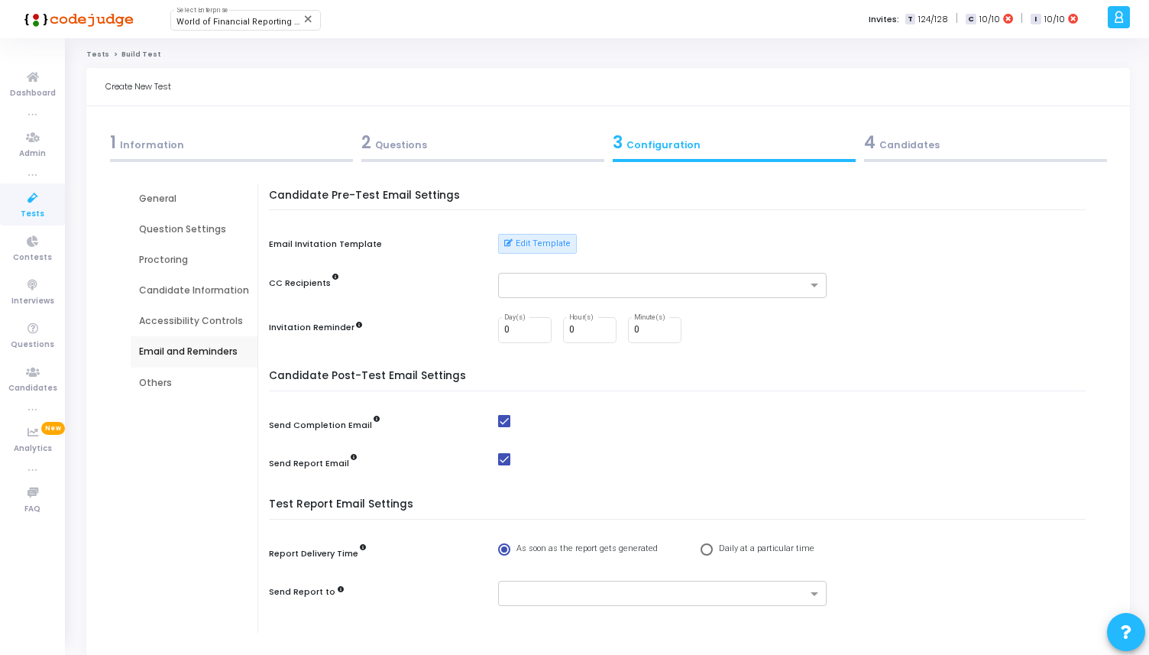
click at [504, 465] on input "checkbox" at bounding box center [504, 465] width 1 height 1
checkbox input "false"
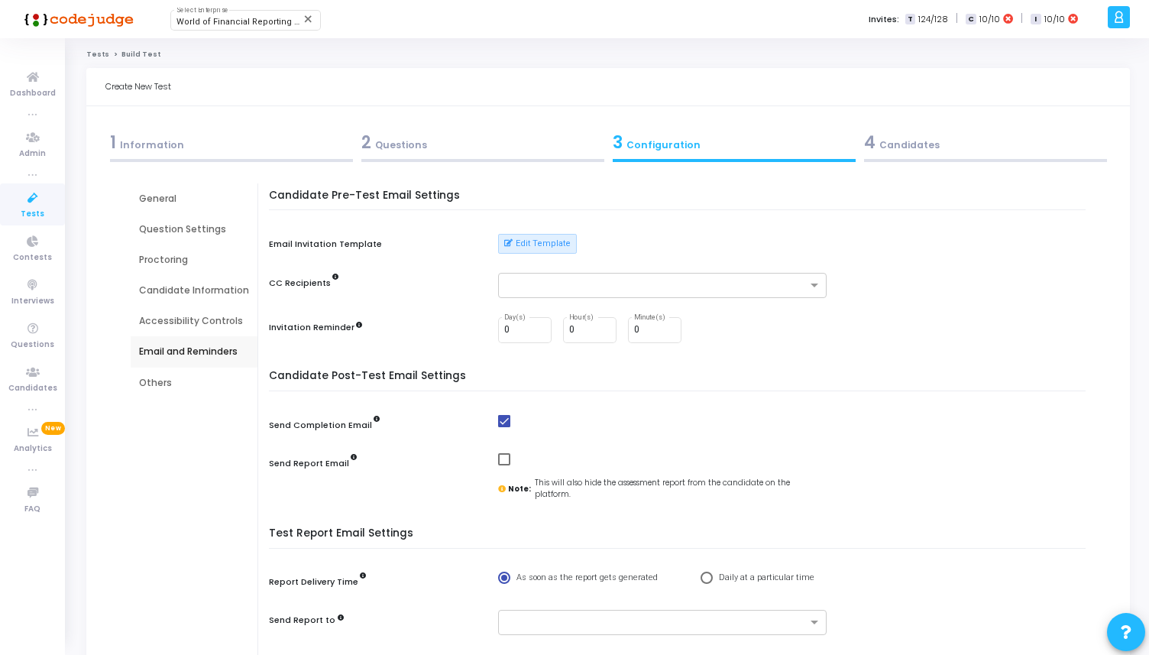
click at [122, 370] on div "Job Description New Add Job Description (Upload the job description to auto-fil…" at bounding box center [608, 460] width 1006 height 587
click at [136, 374] on div "Others" at bounding box center [194, 383] width 127 height 31
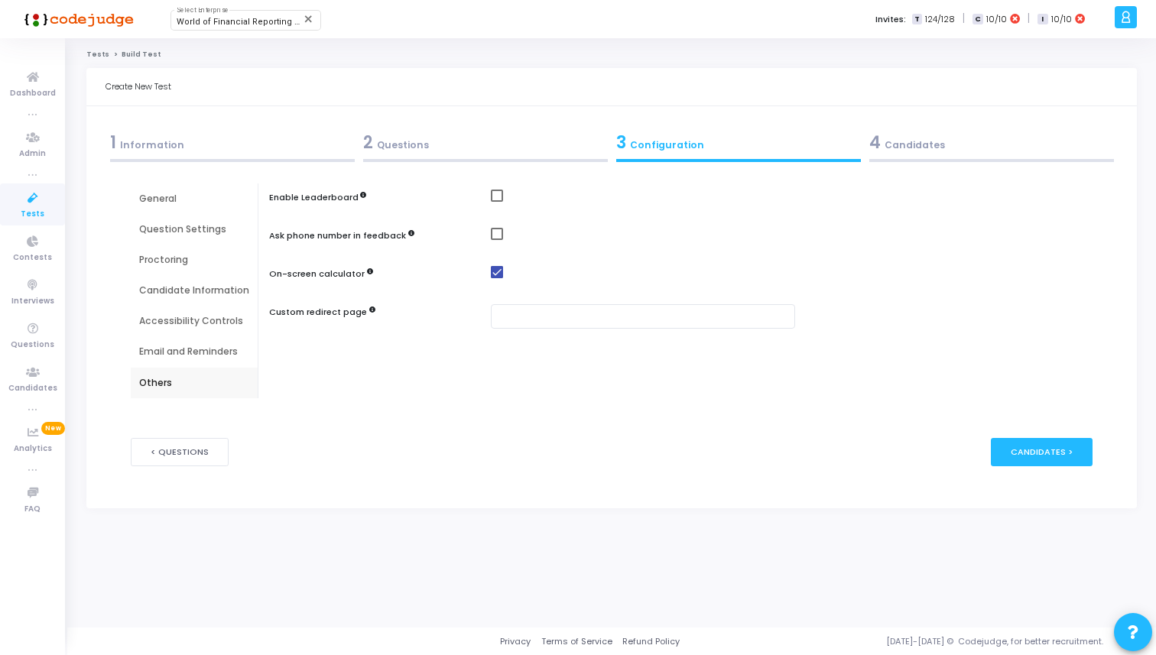
click at [928, 161] on div at bounding box center [991, 160] width 245 height 3
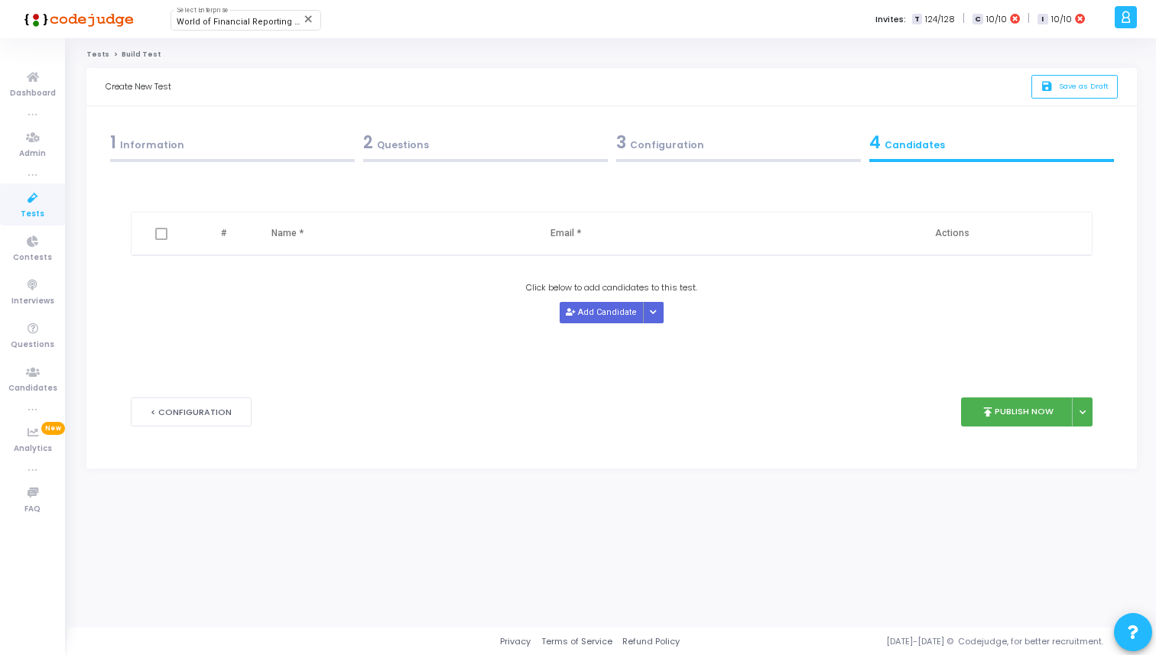
click at [733, 151] on div "3 Configuration" at bounding box center [738, 142] width 245 height 25
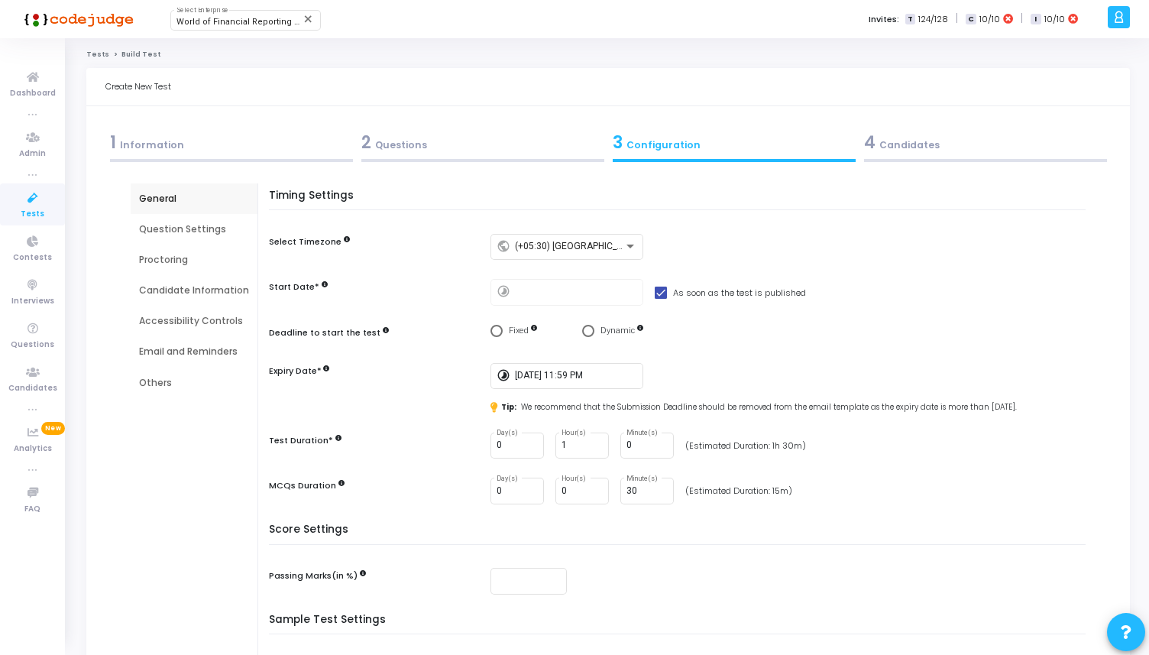
click at [932, 151] on div "4 Candidates" at bounding box center [985, 142] width 243 height 25
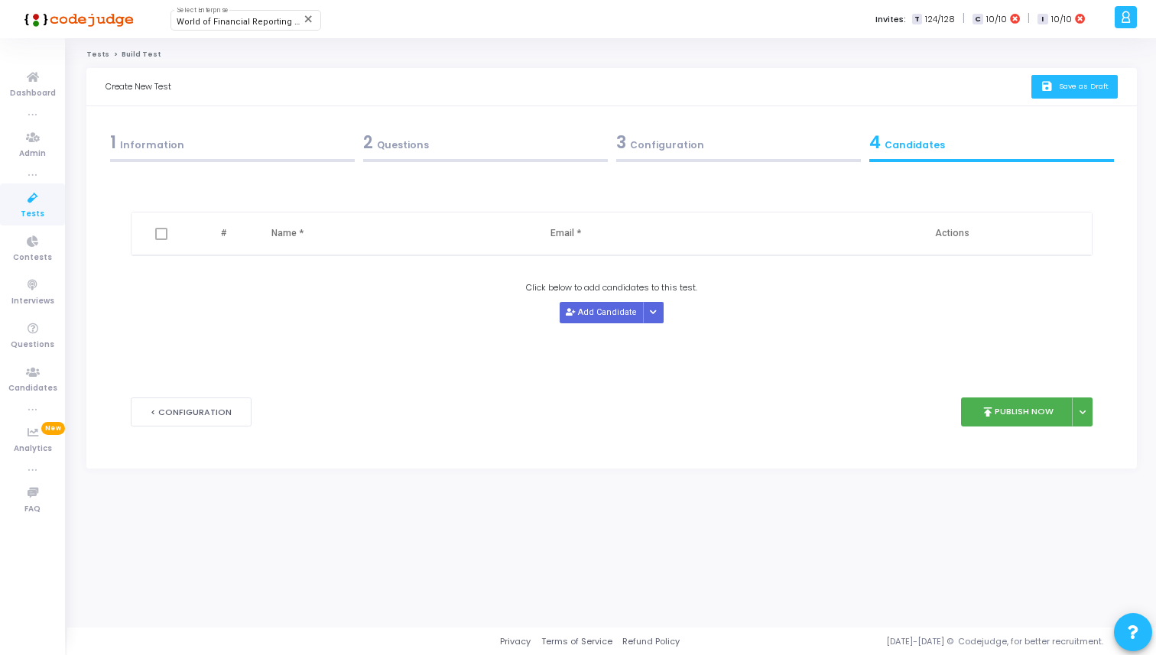
click at [1038, 86] on button "save Save as Draft" at bounding box center [1074, 87] width 86 height 24
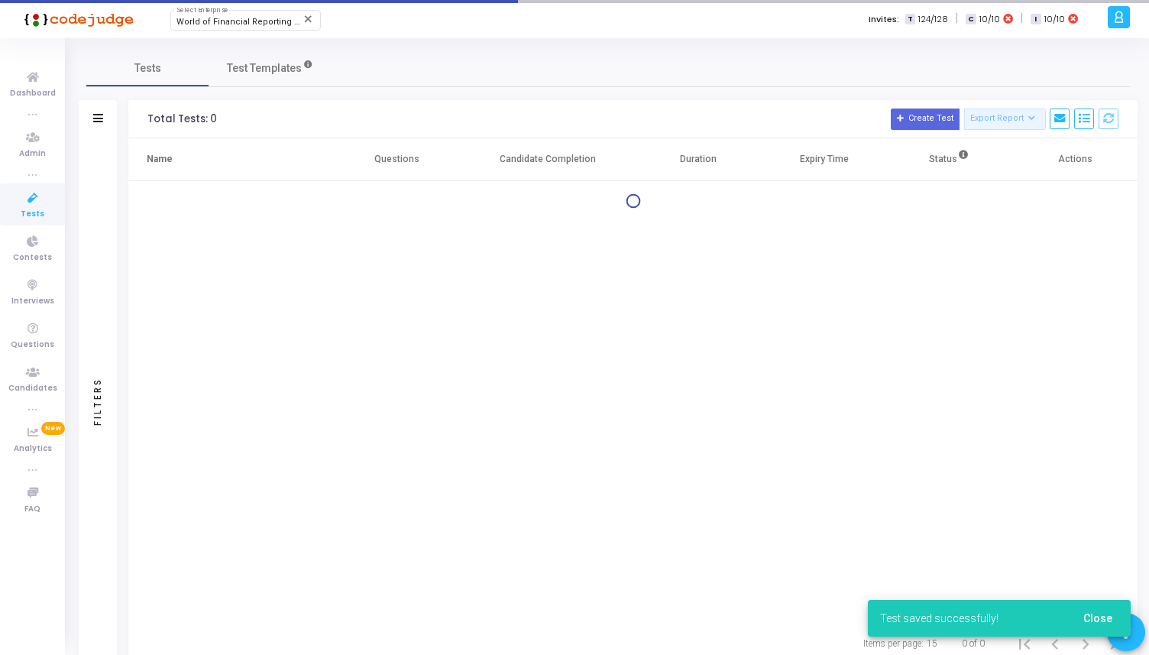
click at [37, 196] on icon at bounding box center [33, 198] width 32 height 19
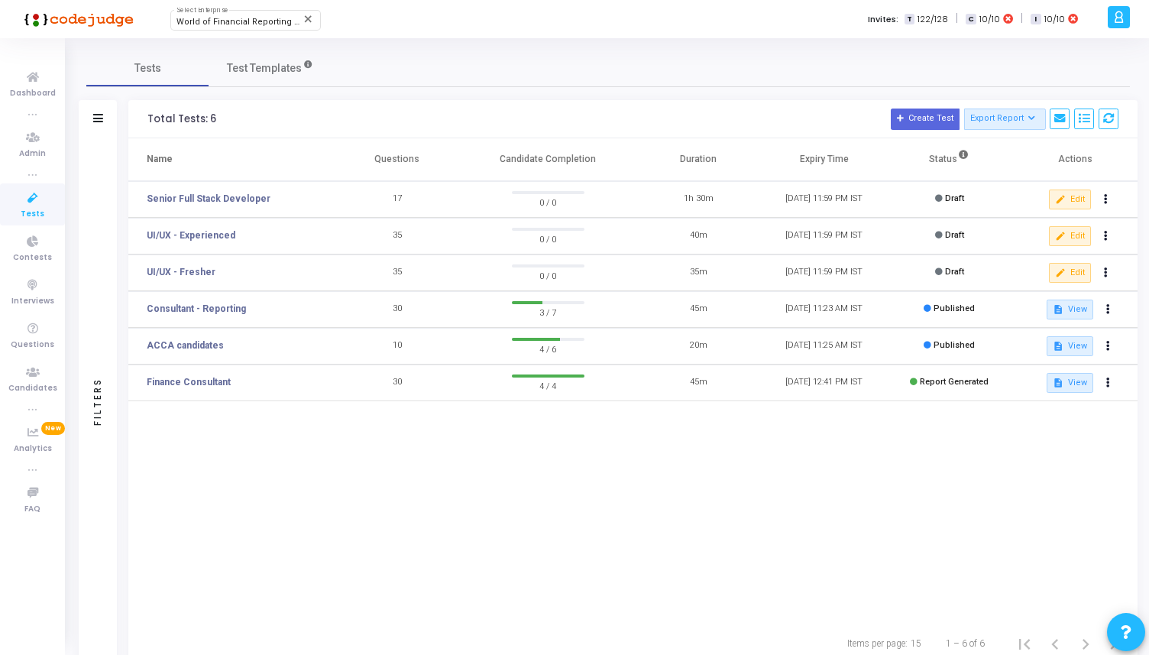
click at [730, 50] on div "Tests Test Templates" at bounding box center [608, 68] width 1044 height 37
